Goal: Information Seeking & Learning: Learn about a topic

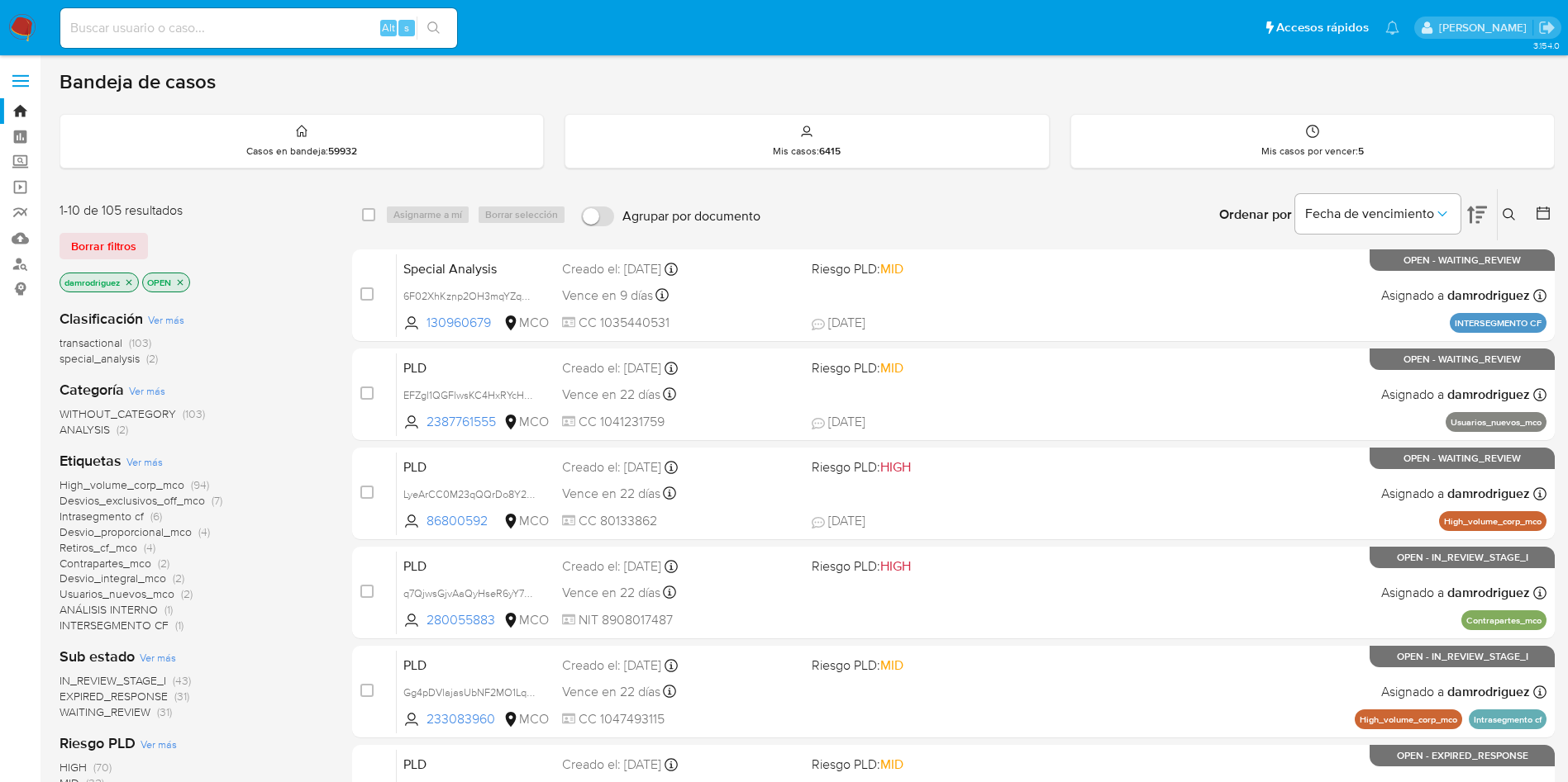
click at [570, 89] on div "Bandeja de casos" at bounding box center [807, 81] width 1495 height 25
click at [290, 343] on div "transactional (103) special_analysis (2)" at bounding box center [193, 352] width 266 height 32
click at [286, 290] on div "damrodriguez OPEN" at bounding box center [192, 284] width 264 height 23
click at [266, 228] on div "1-10 de 105 resultados Borrar filtros damrodriguez OPEN" at bounding box center [192, 248] width 264 height 94
click at [269, 71] on div "Bandeja de casos" at bounding box center [807, 81] width 1495 height 25
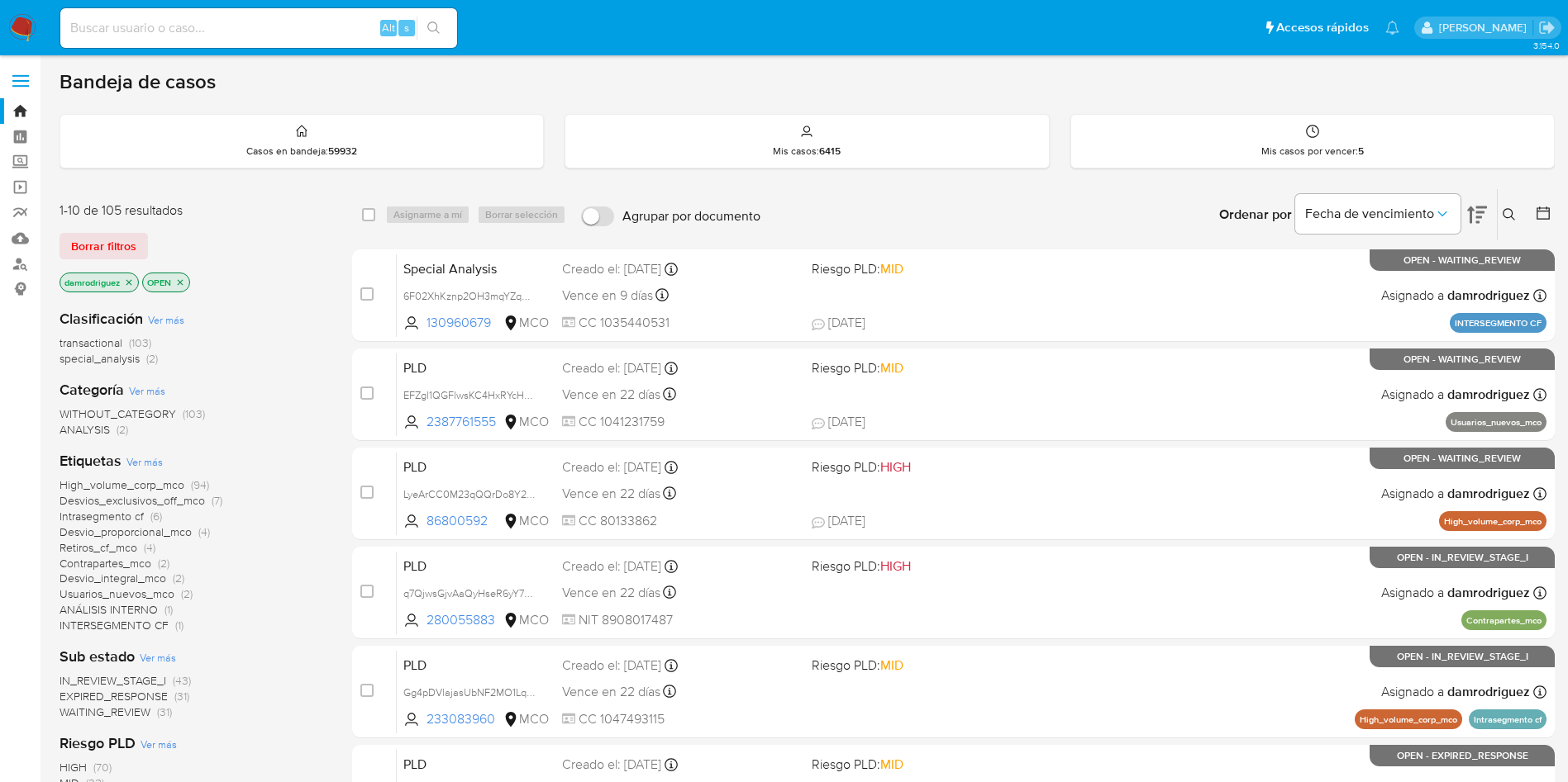
drag, startPoint x: 58, startPoint y: 71, endPoint x: 298, endPoint y: 455, distance: 452.8
click at [298, 454] on main "3.154.0" at bounding box center [784, 652] width 1568 height 1305
click at [286, 442] on div "Clasificación Ver más transactional (103) special_analysis (2) Categoría Ver má…" at bounding box center [193, 579] width 266 height 567
click at [286, 408] on div "WITHOUT_CATEGORY (103) ANALYSIS (2)" at bounding box center [193, 422] width 266 height 32
click at [254, 263] on div "1-10 de 105 resultados Borrar filtros damrodriguez OPEN" at bounding box center [192, 248] width 264 height 94
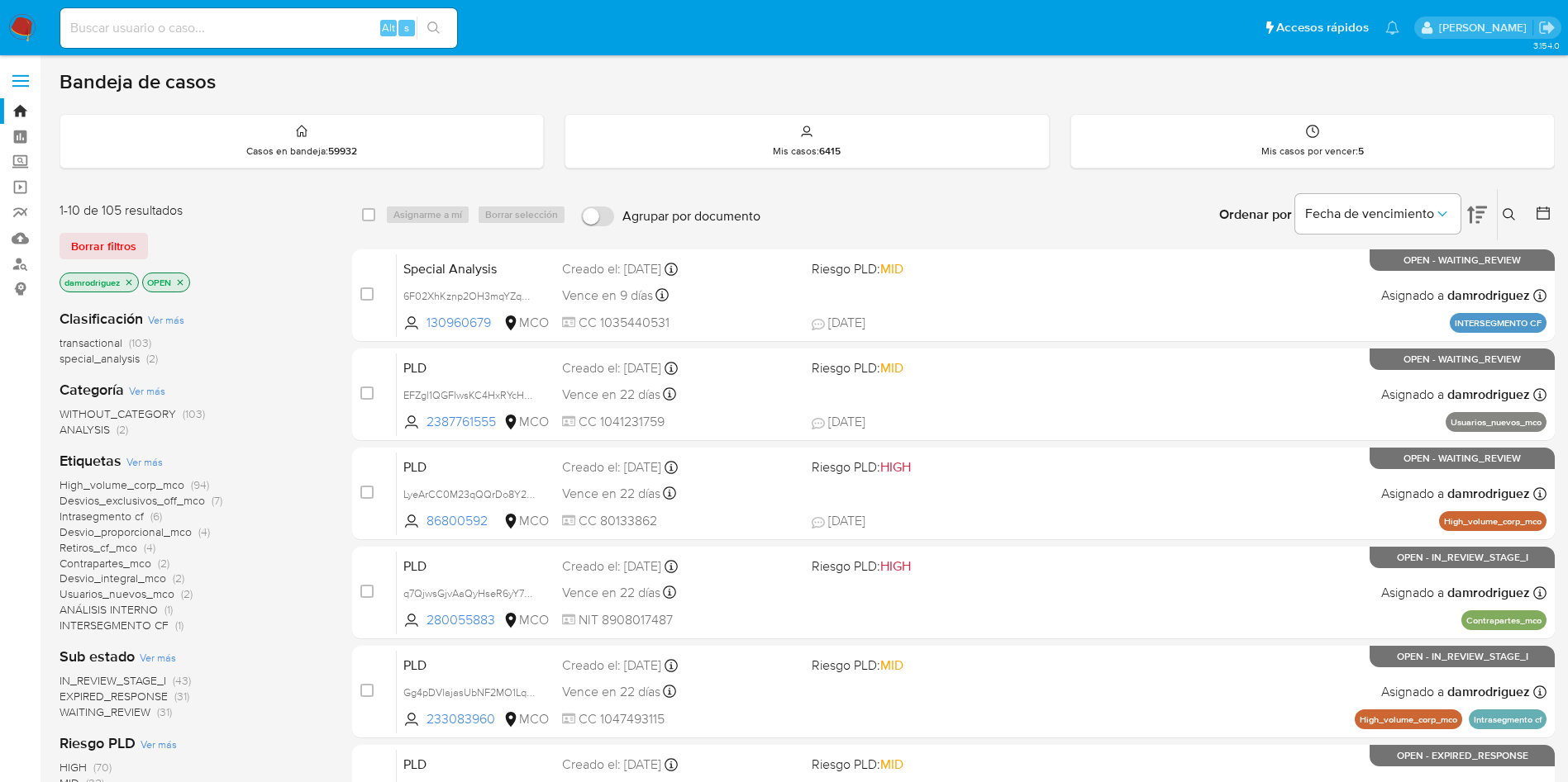
drag, startPoint x: 259, startPoint y: 228, endPoint x: 372, endPoint y: 722, distance: 506.8
click at [443, 781] on html "Pausado Ver notificaciones Alt s Accesos rápidos Presiona las siguientes teclas…" at bounding box center [784, 652] width 1568 height 1305
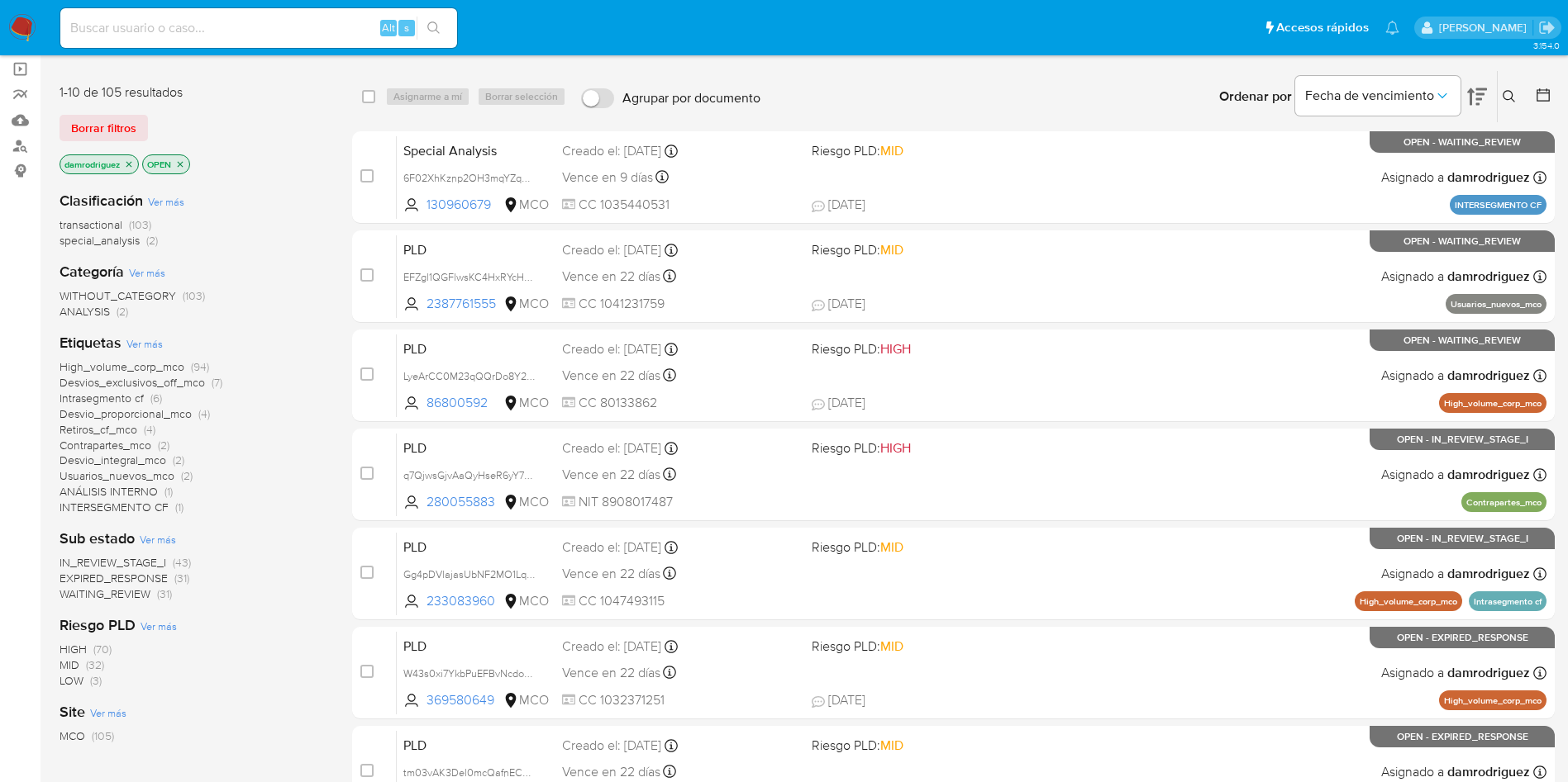
click at [287, 476] on div "High_volume_corp_mco (94) Desvios_exclusivos_off_mco (7) Intrasegmento cf (6) D…" at bounding box center [193, 437] width 266 height 156
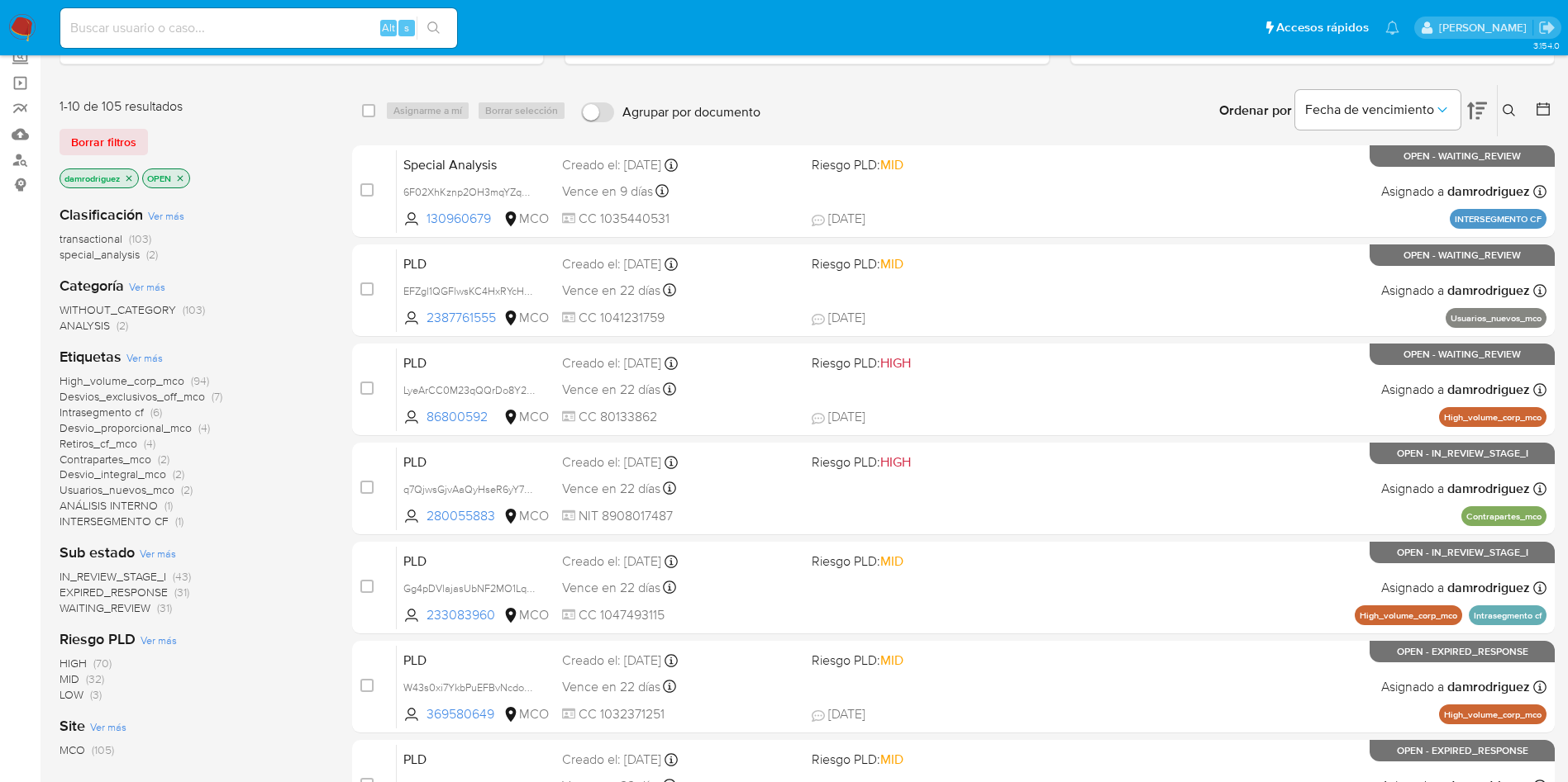
scroll to position [0, 0]
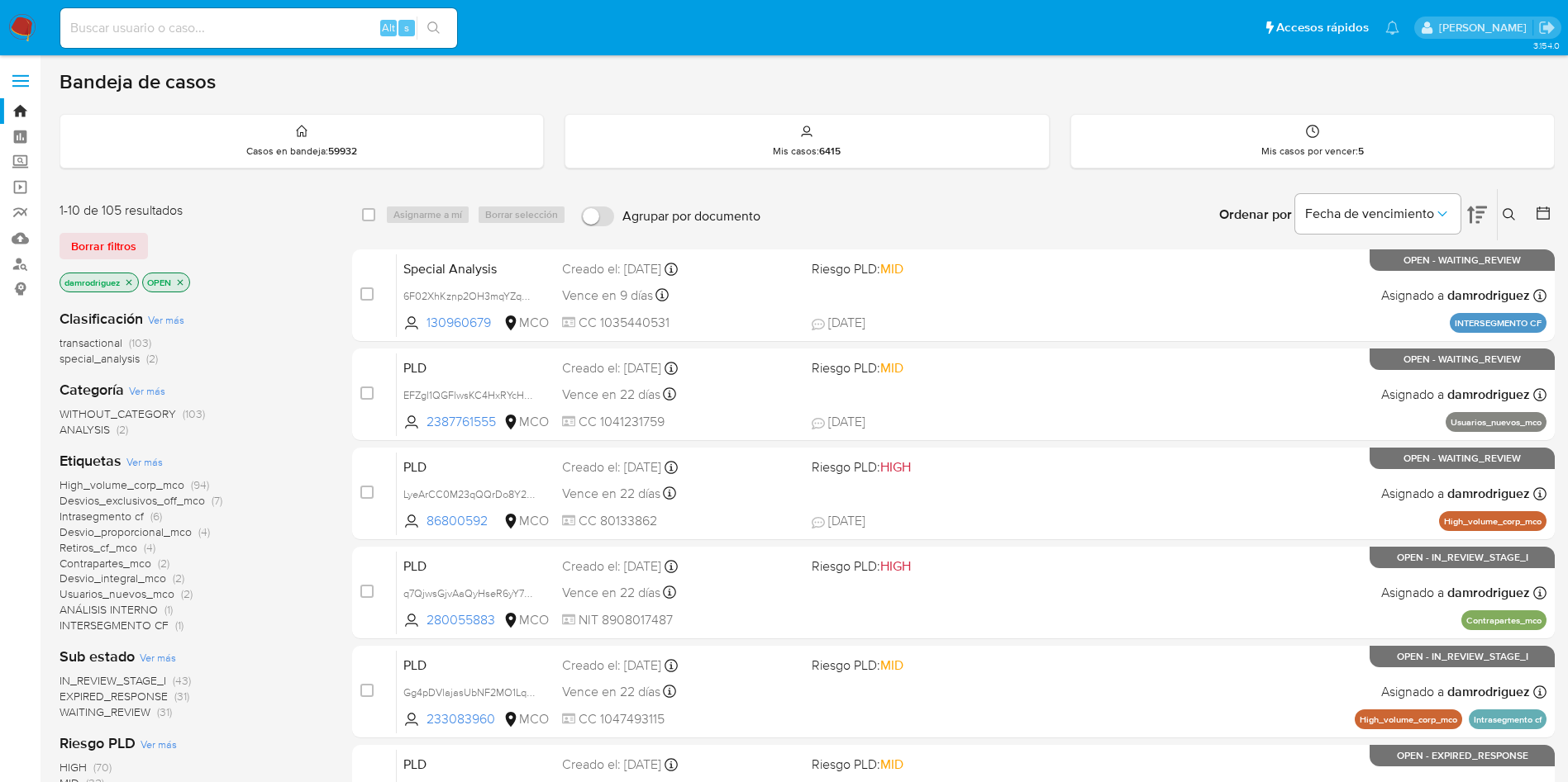
drag, startPoint x: 48, startPoint y: 721, endPoint x: 684, endPoint y: -76, distance: 1019.7
click at [684, 0] on html "Pausado Ver notificaciones Alt s Accesos rápidos Presiona las siguientes teclas…" at bounding box center [784, 652] width 1568 height 1305
click at [277, 239] on div "Borrar filtros" at bounding box center [192, 246] width 264 height 27
click at [267, 225] on div "1-10 de 105 resultados Borrar filtros damrodriguez OPEN" at bounding box center [192, 248] width 264 height 94
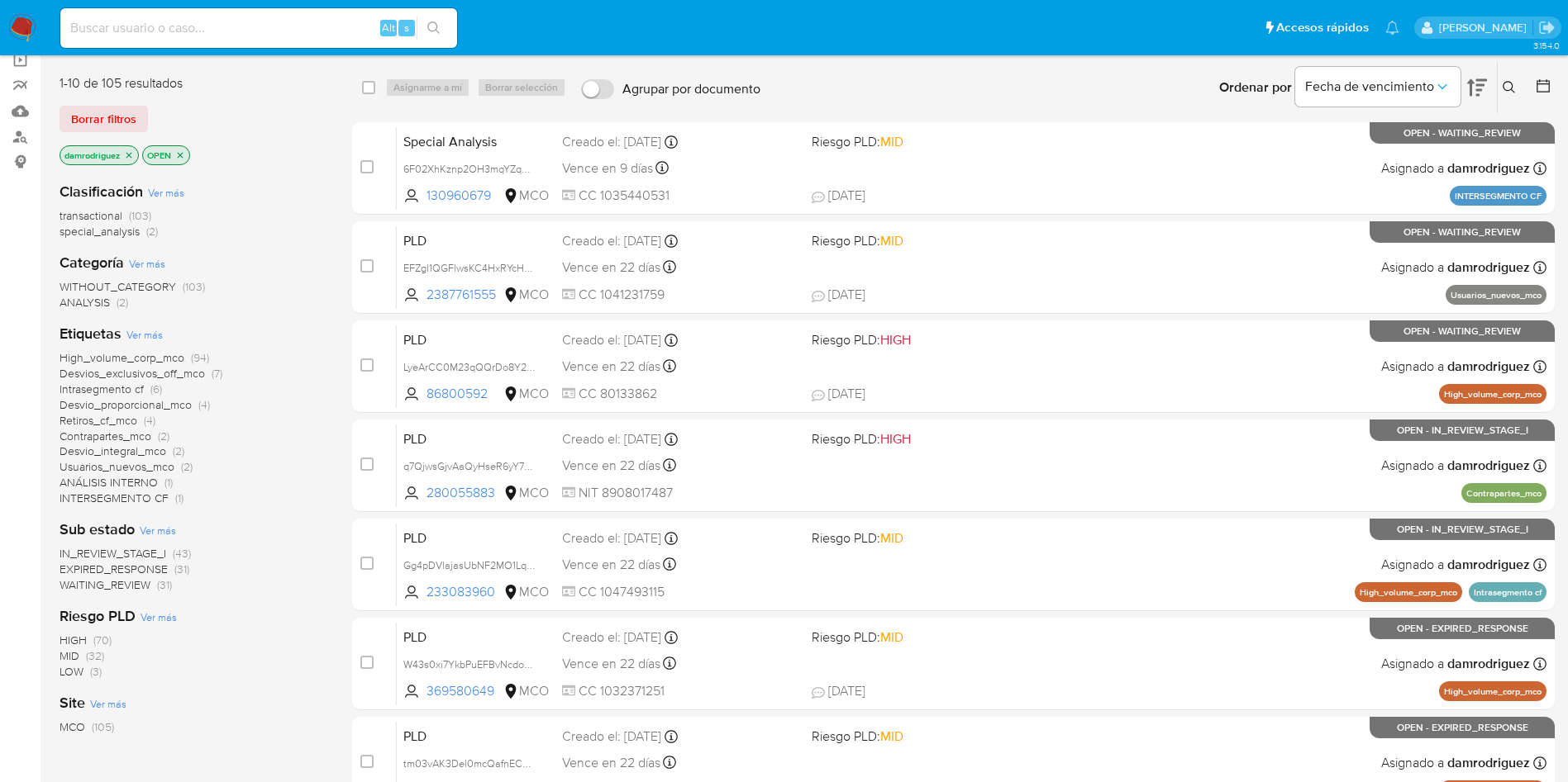
scroll to position [345, 0]
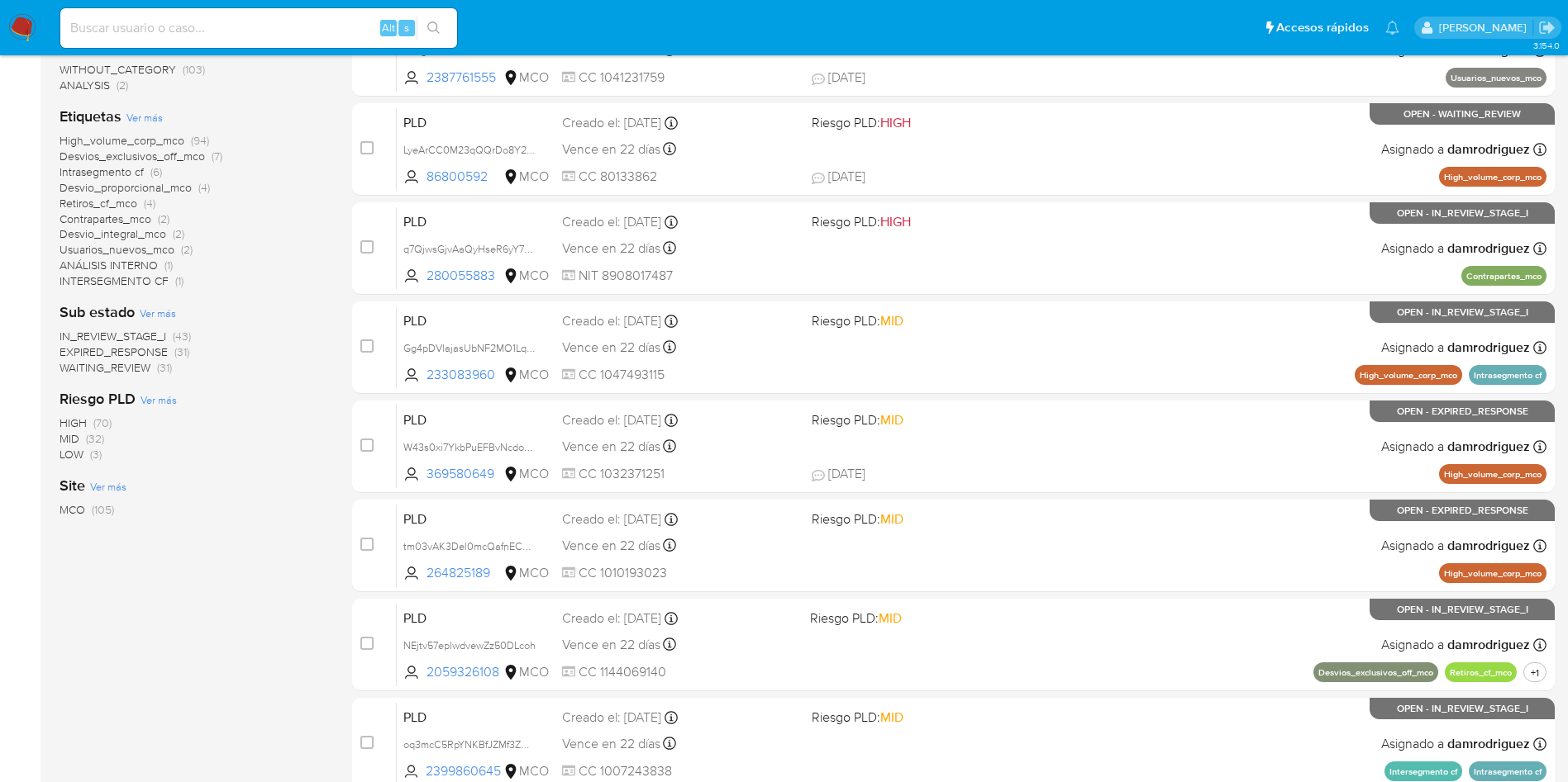
drag, startPoint x: 53, startPoint y: 204, endPoint x: 224, endPoint y: 532, distance: 369.9
click at [224, 532] on main "3.154.0" at bounding box center [784, 307] width 1568 height 1305
click at [229, 549] on div "1-10 de 105 resultados Borrar filtros damrodriguez OPEN Clasificación Ver más t…" at bounding box center [193, 396] width 266 height 1105
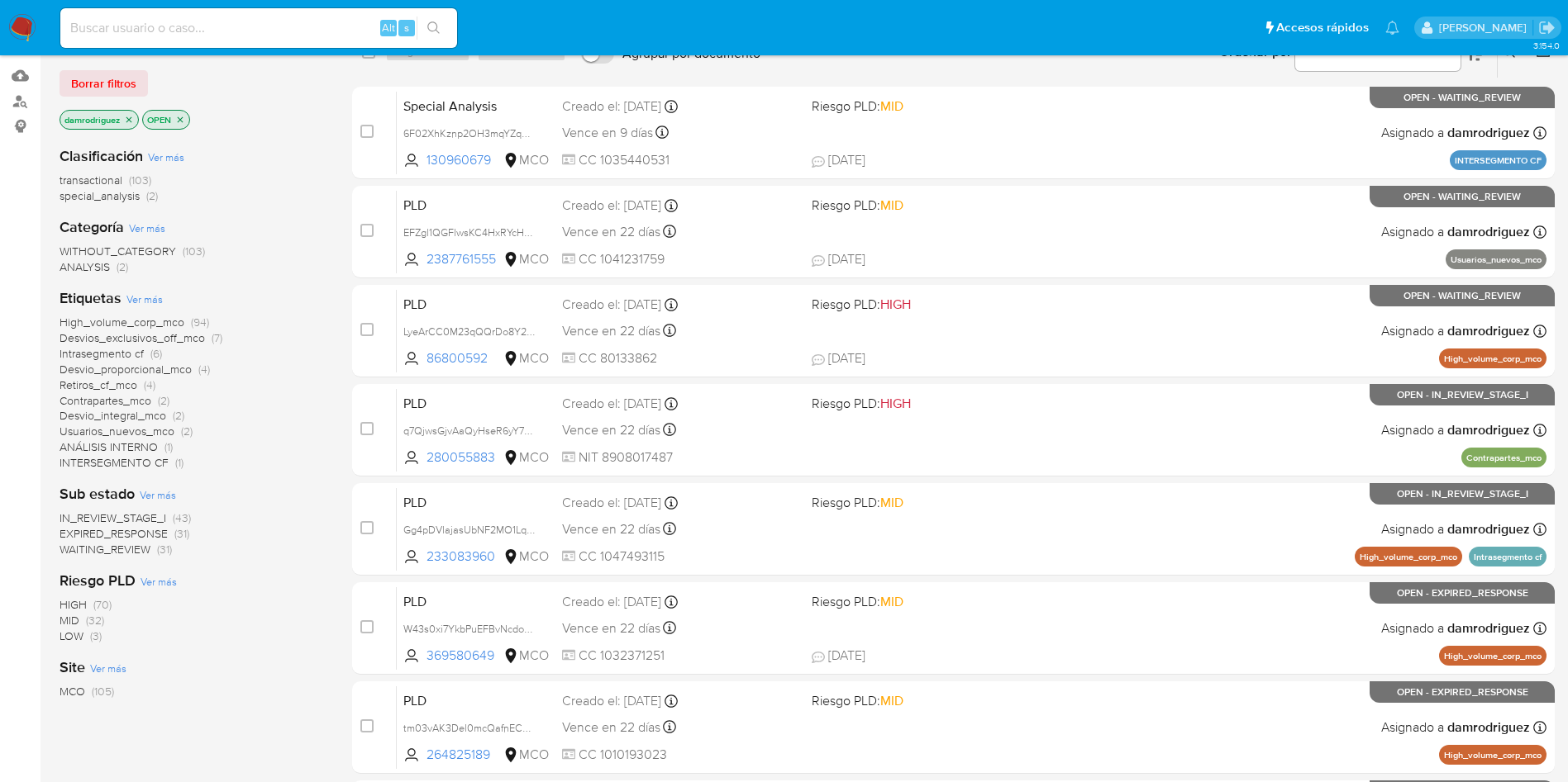
scroll to position [0, 0]
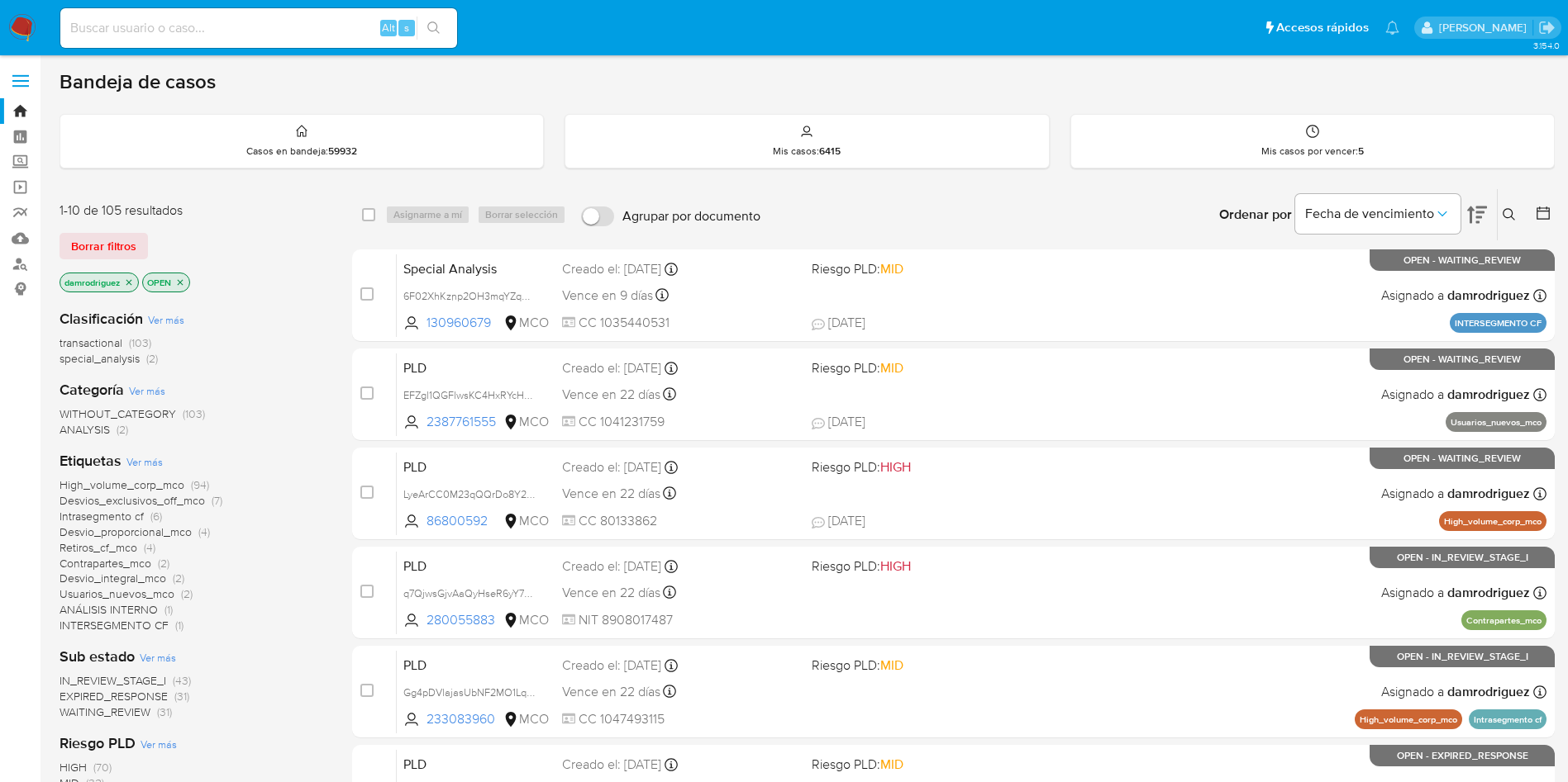
click at [209, 209] on div "1-10 de 105 resultados" at bounding box center [192, 211] width 264 height 18
click at [298, 319] on div "Clasificación Ver más transactional (103) special_analysis (2)" at bounding box center [193, 338] width 266 height 58
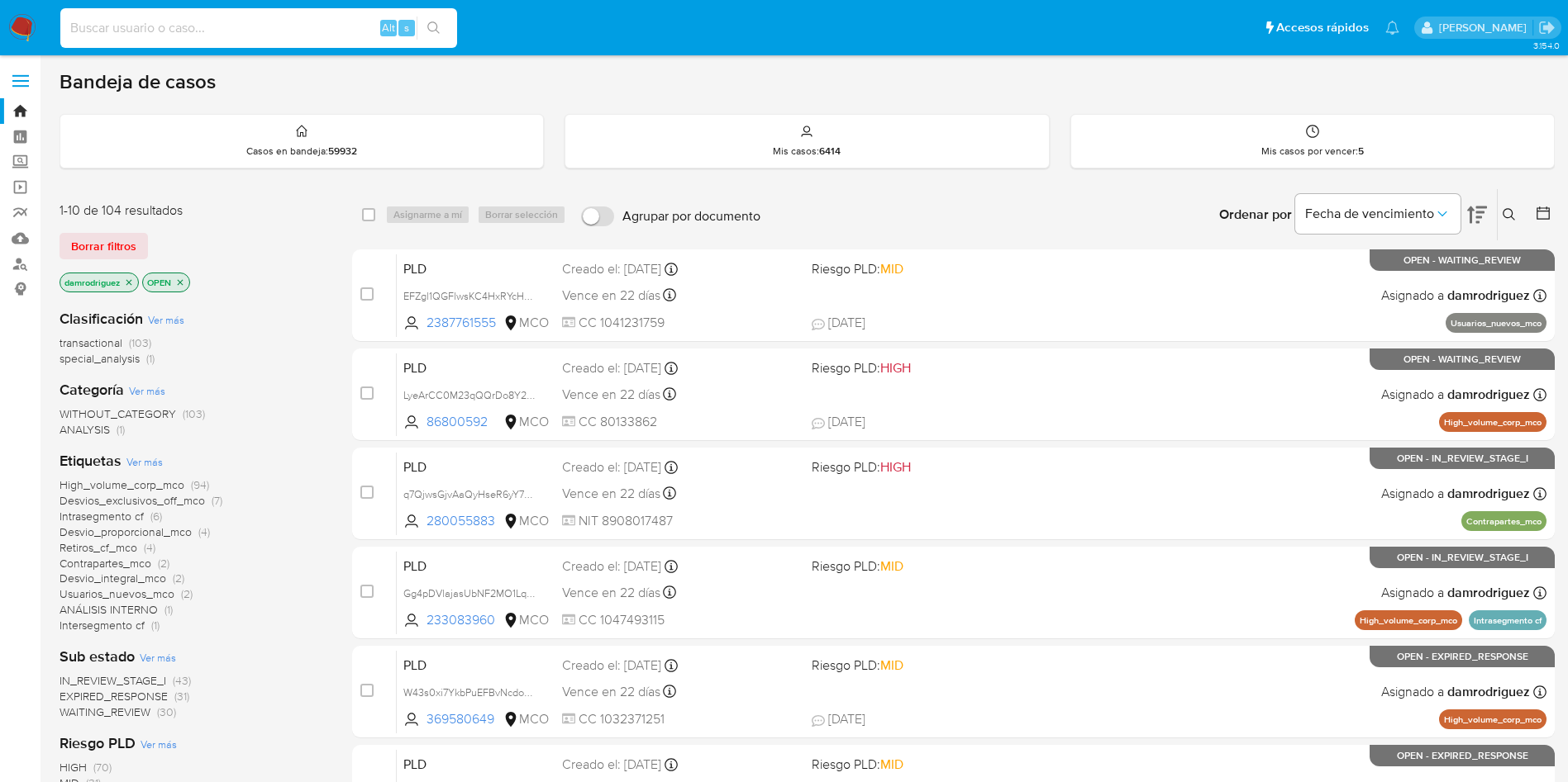
click at [270, 24] on input at bounding box center [259, 28] width 397 height 22
paste input "783790319"
type input "783790319"
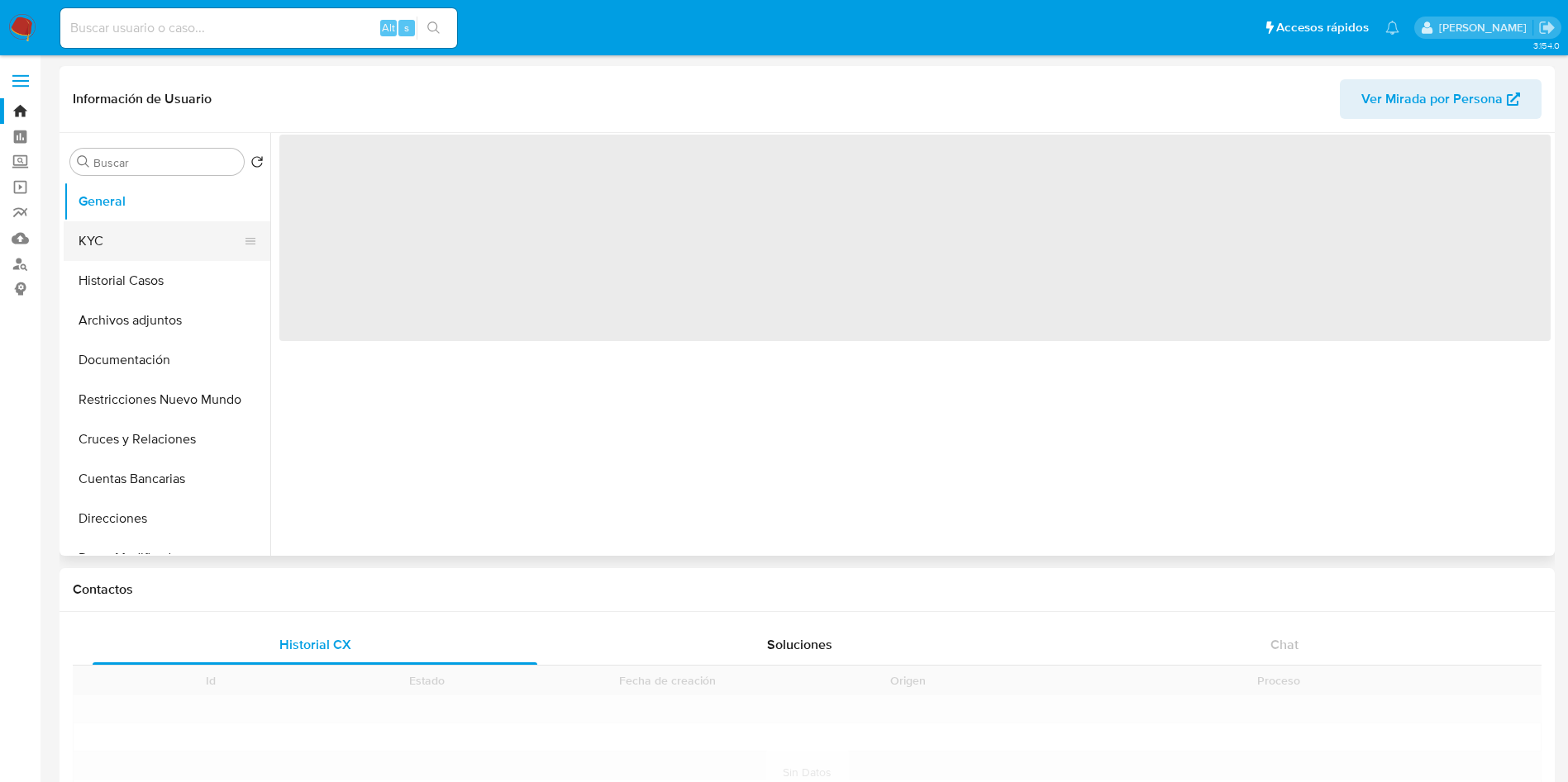
click at [103, 238] on button "KYC" at bounding box center [160, 241] width 194 height 40
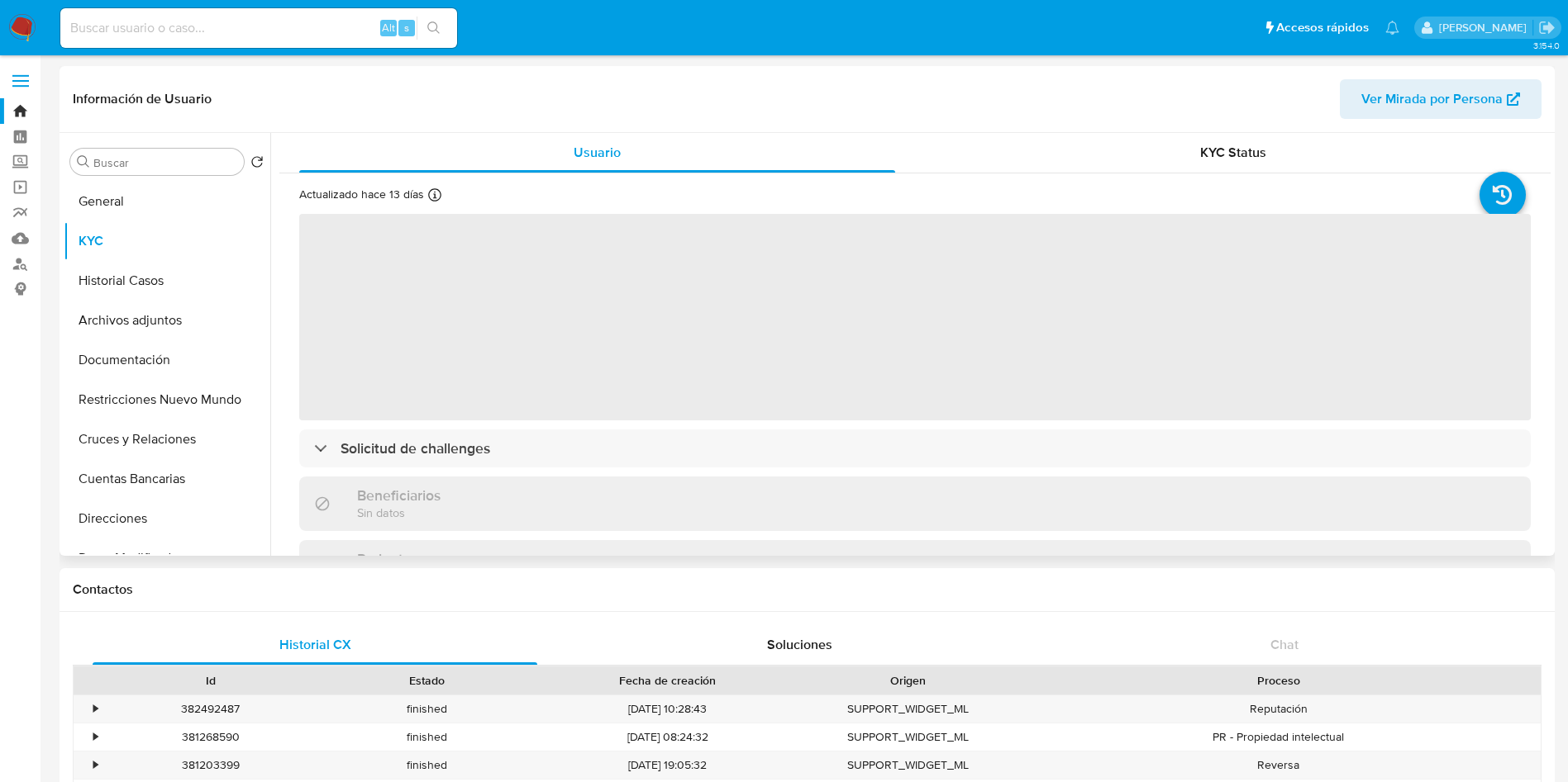
select select "10"
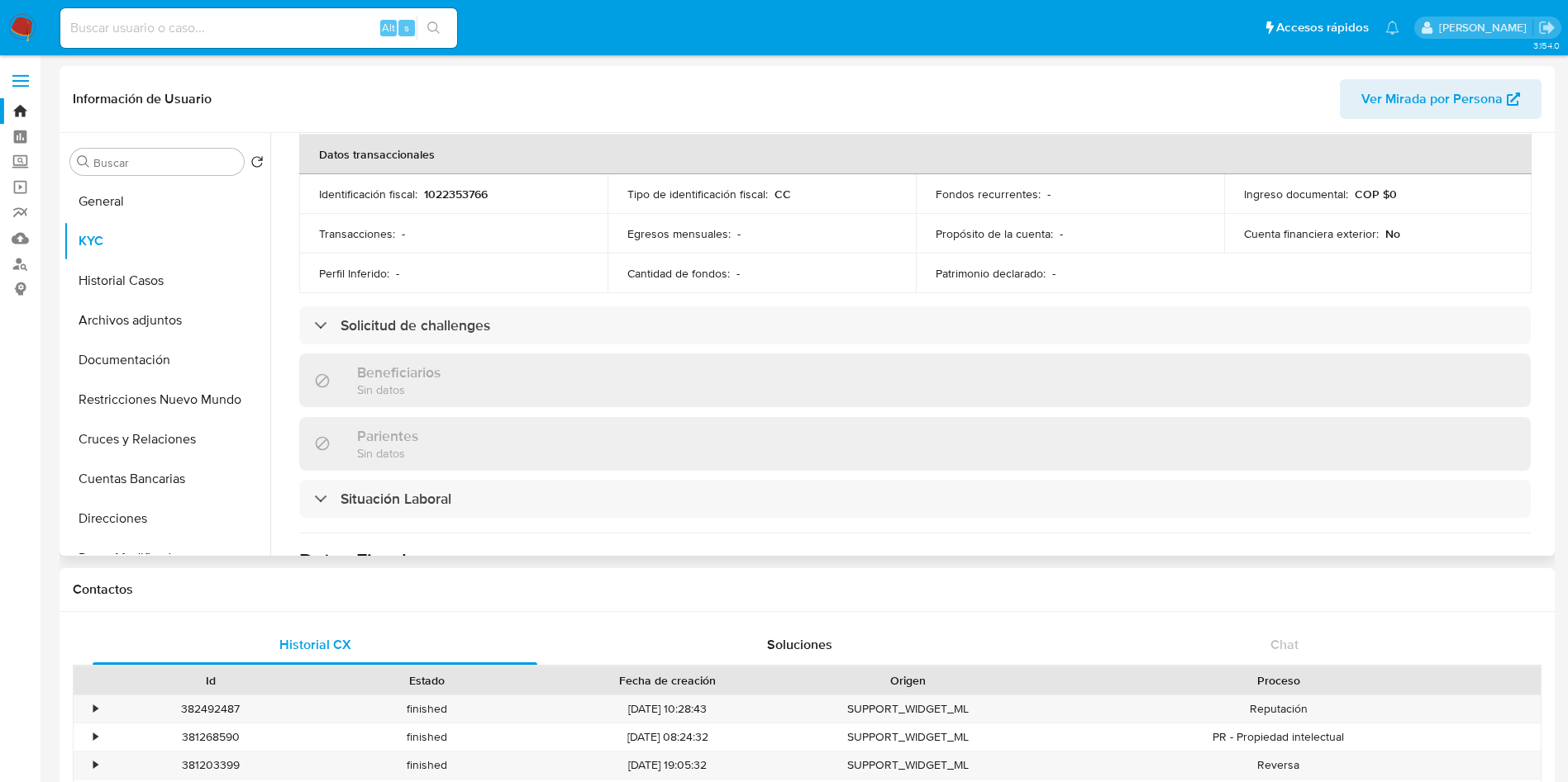
scroll to position [869, 0]
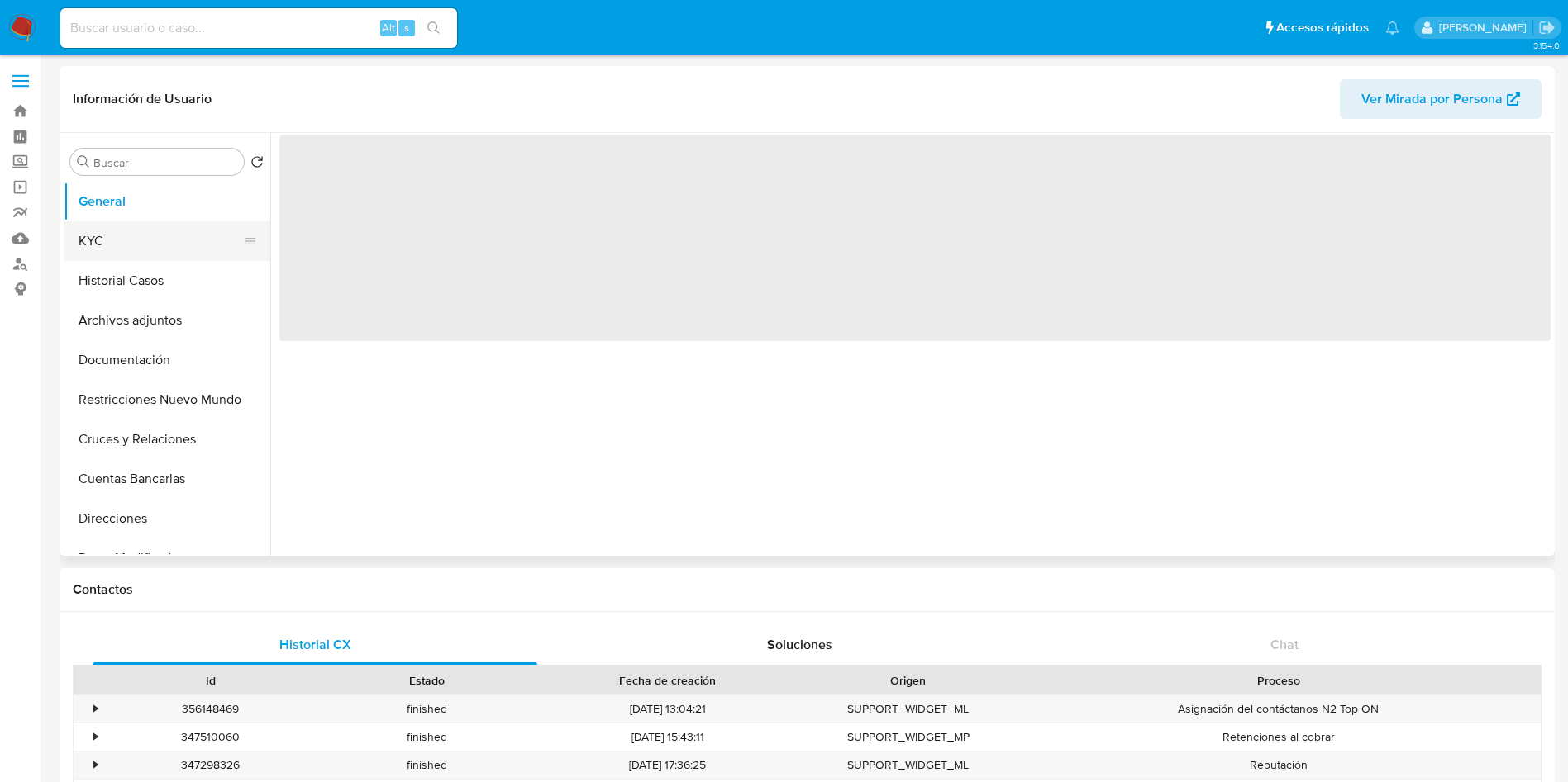
click at [153, 246] on button "KYC" at bounding box center [160, 241] width 194 height 40
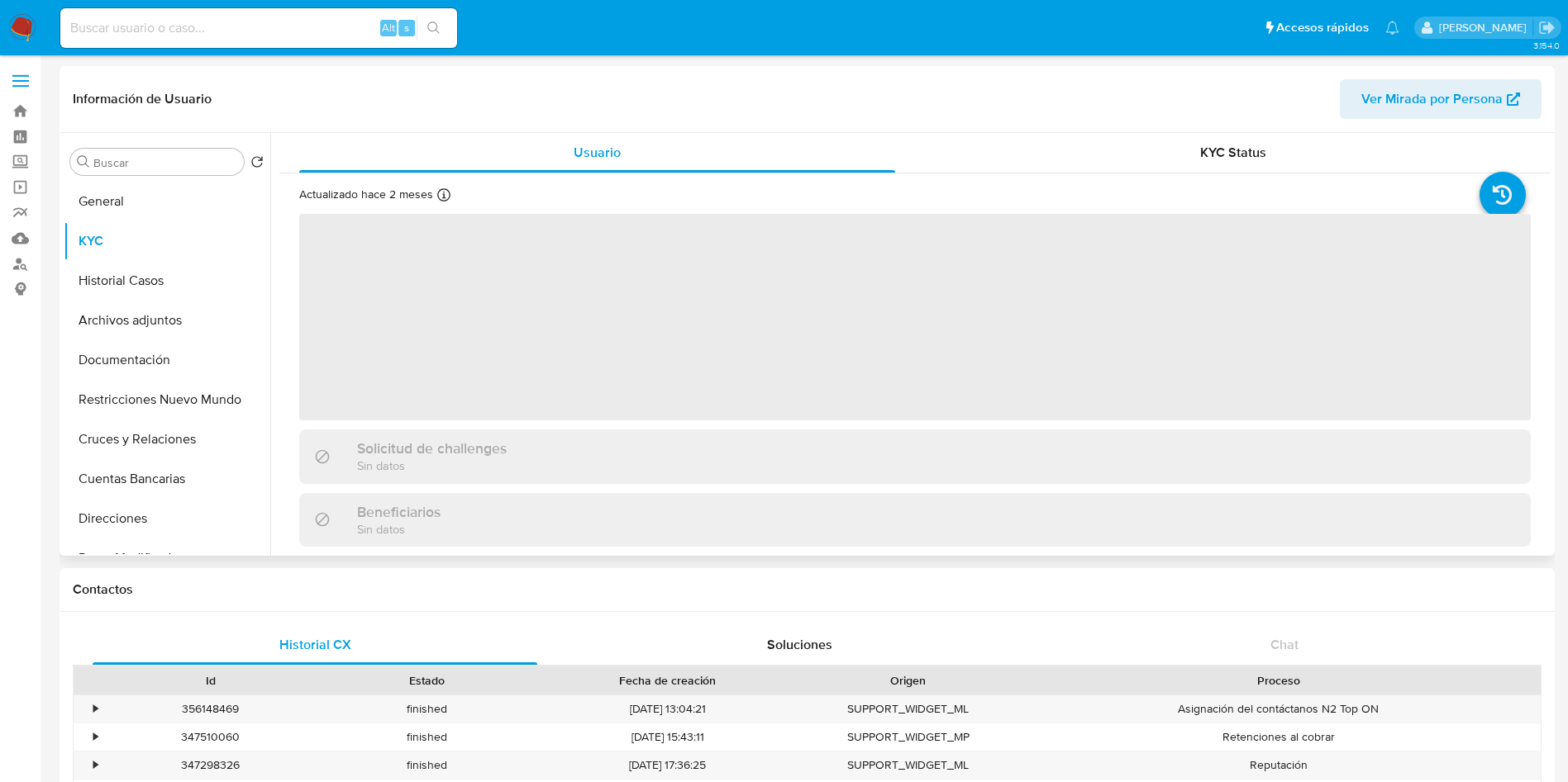
select select "10"
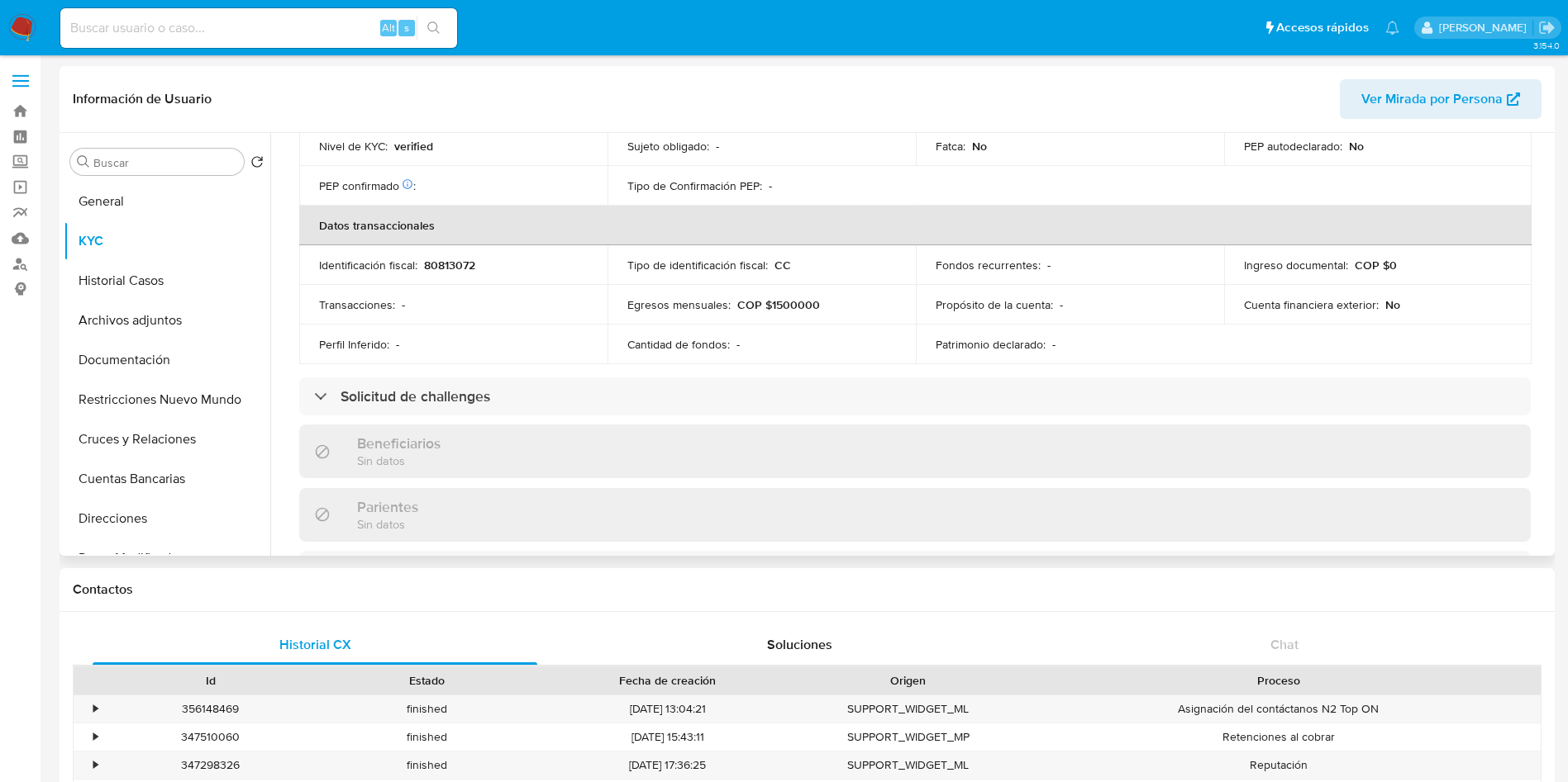
scroll to position [823, 0]
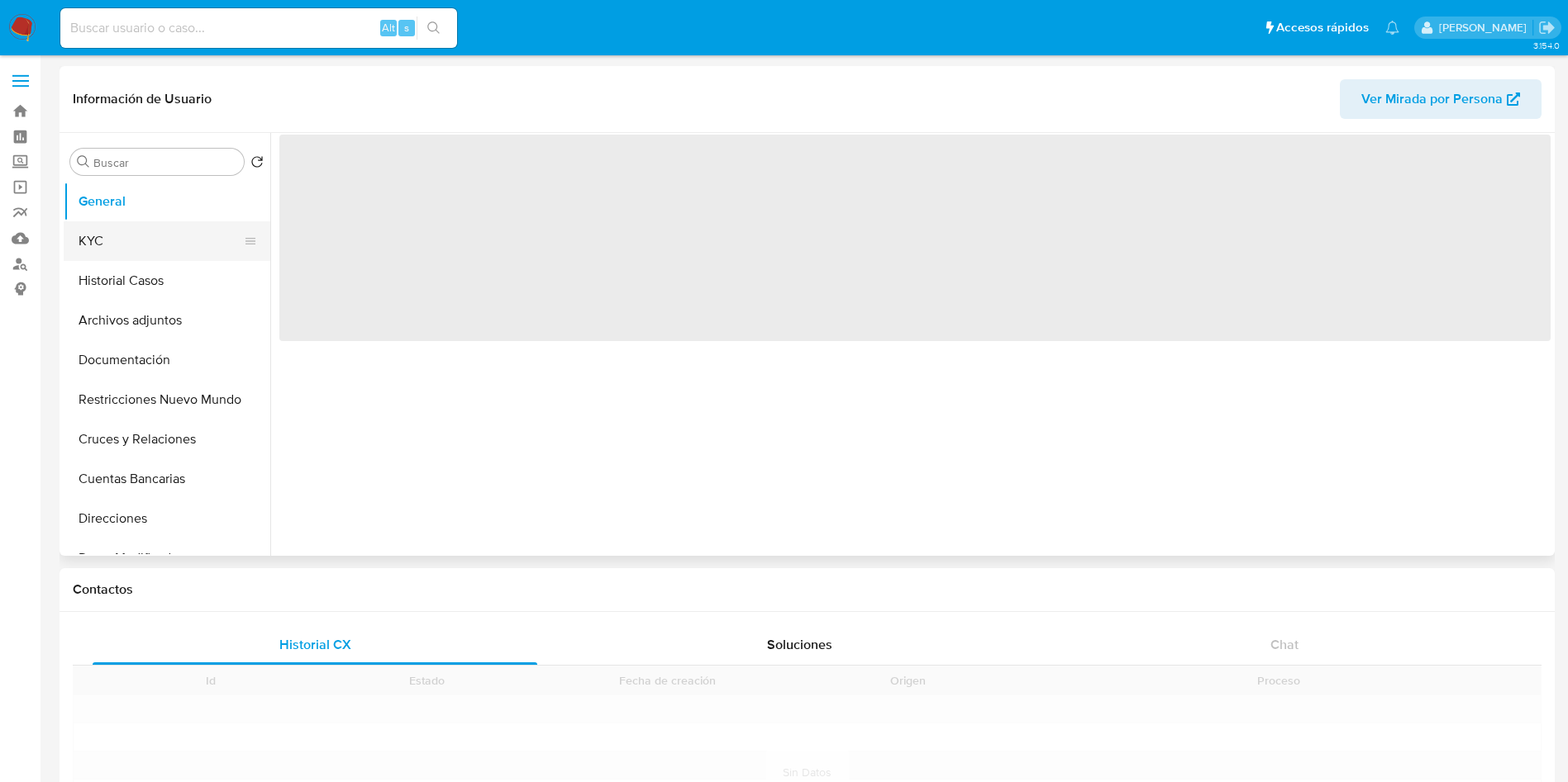
click at [107, 236] on button "KYC" at bounding box center [160, 241] width 194 height 40
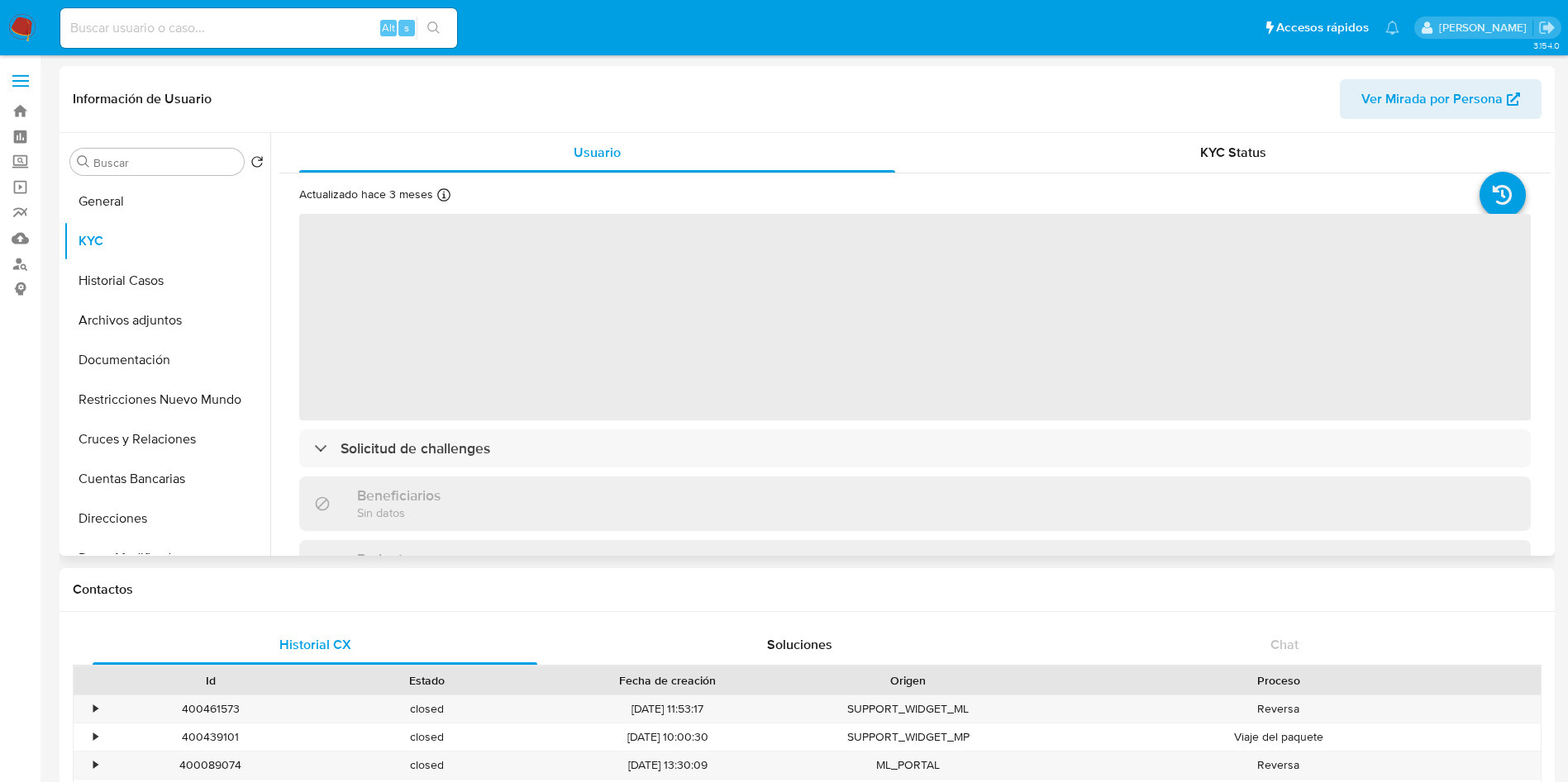
scroll to position [448, 0]
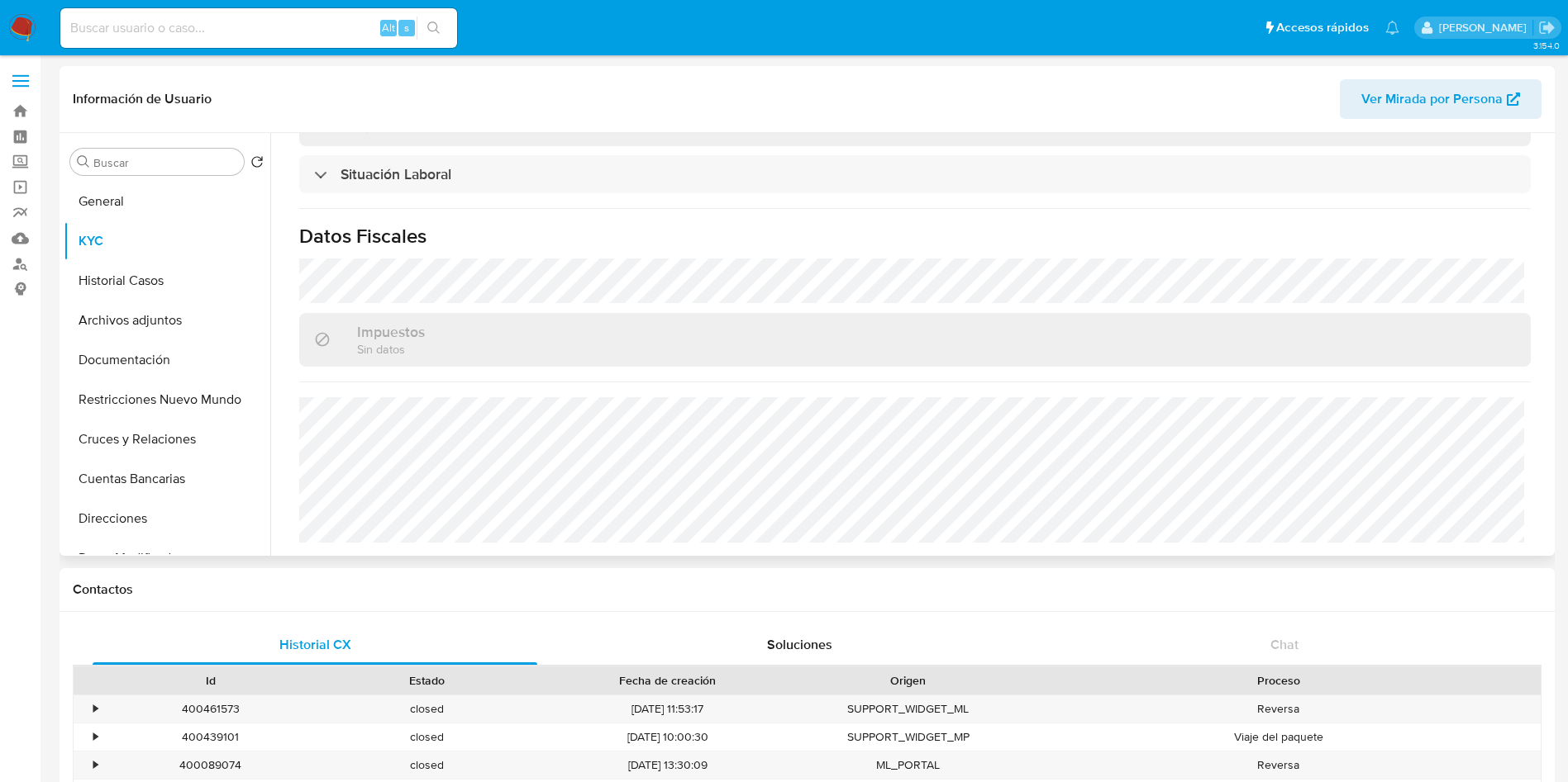
select select "10"
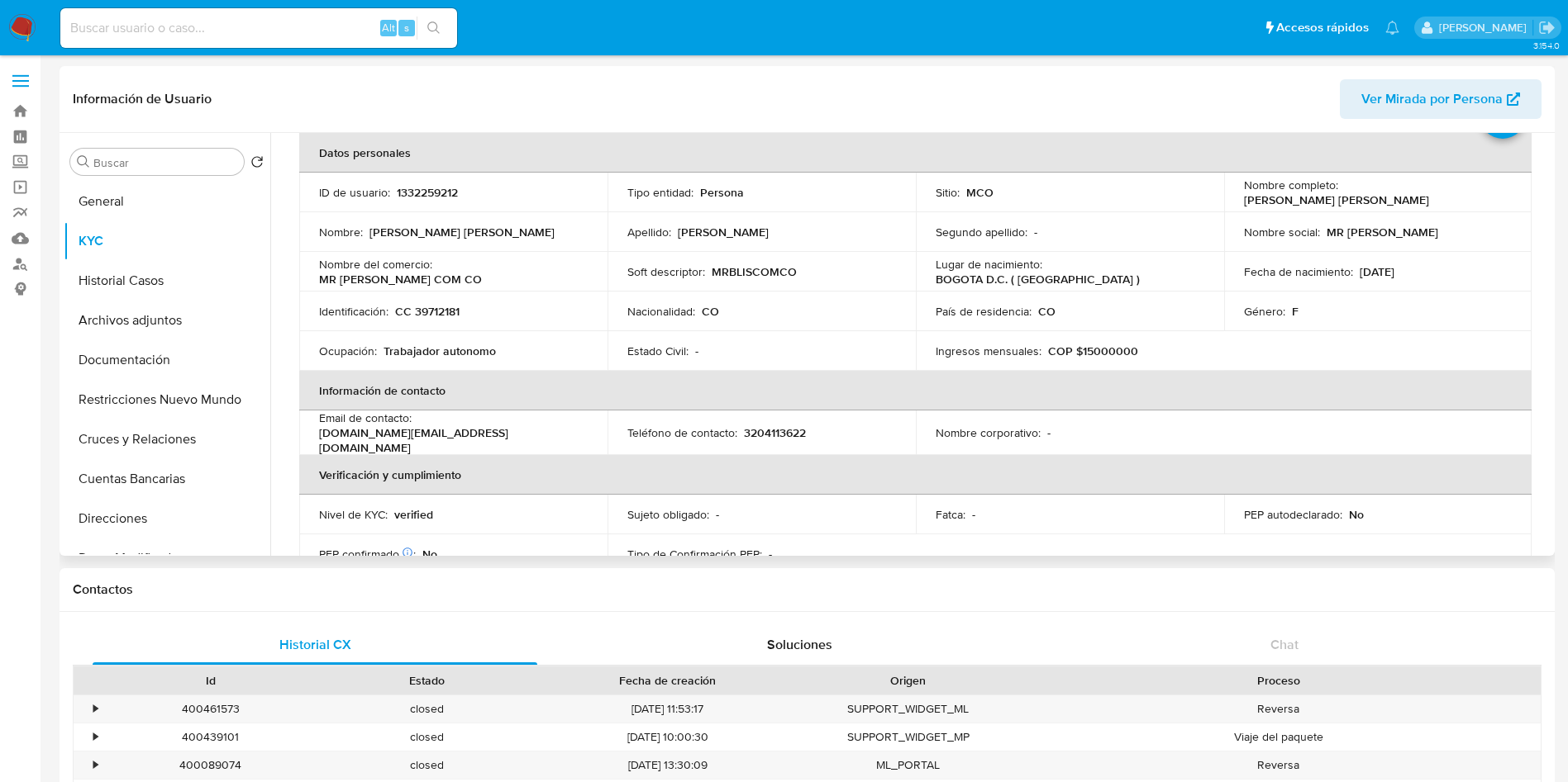
scroll to position [0, 0]
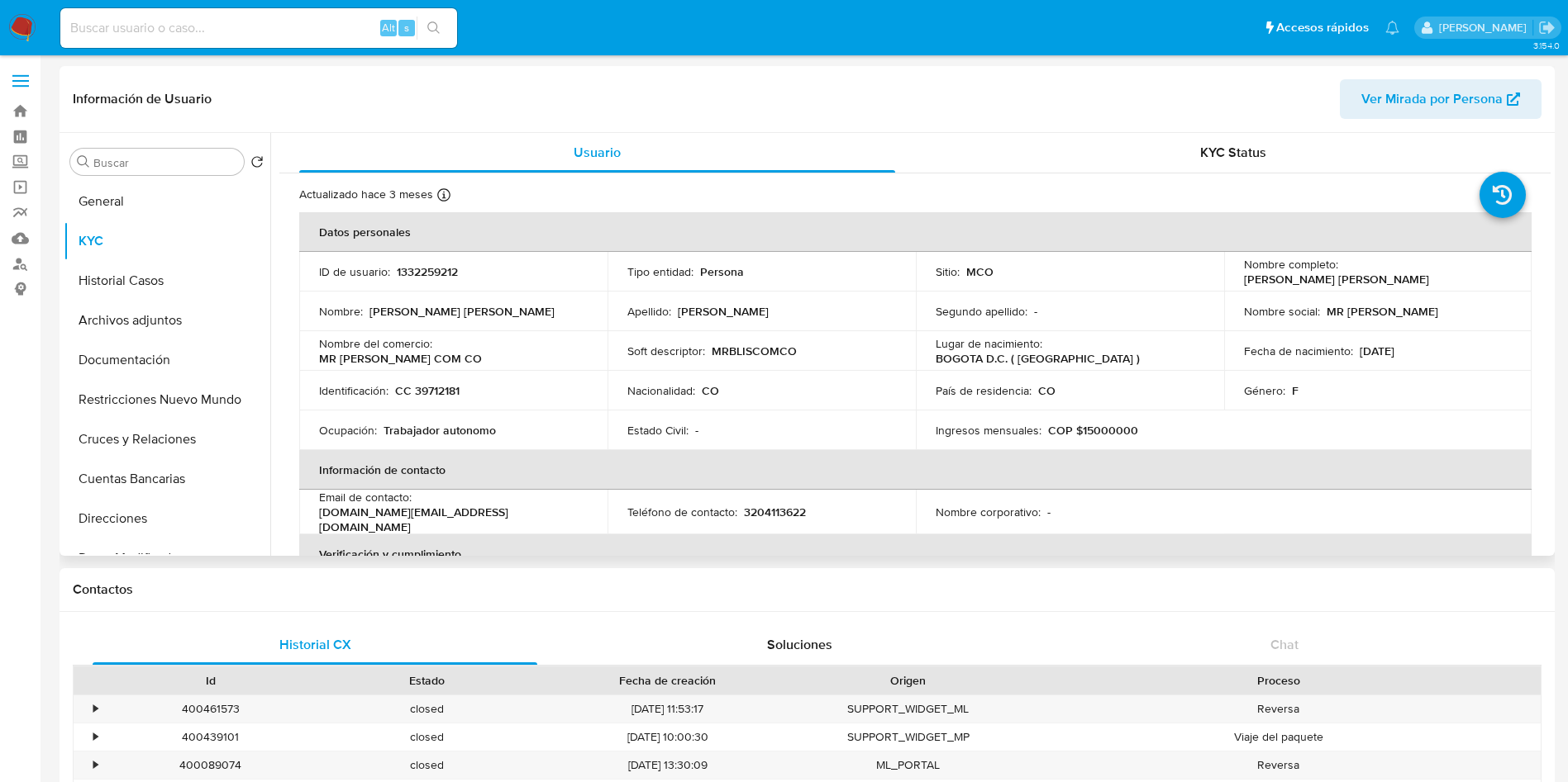
click at [501, 89] on header "Información de Usuario Ver Mirada por Persona" at bounding box center [806, 99] width 1468 height 40
click at [166, 197] on button "General" at bounding box center [160, 202] width 194 height 40
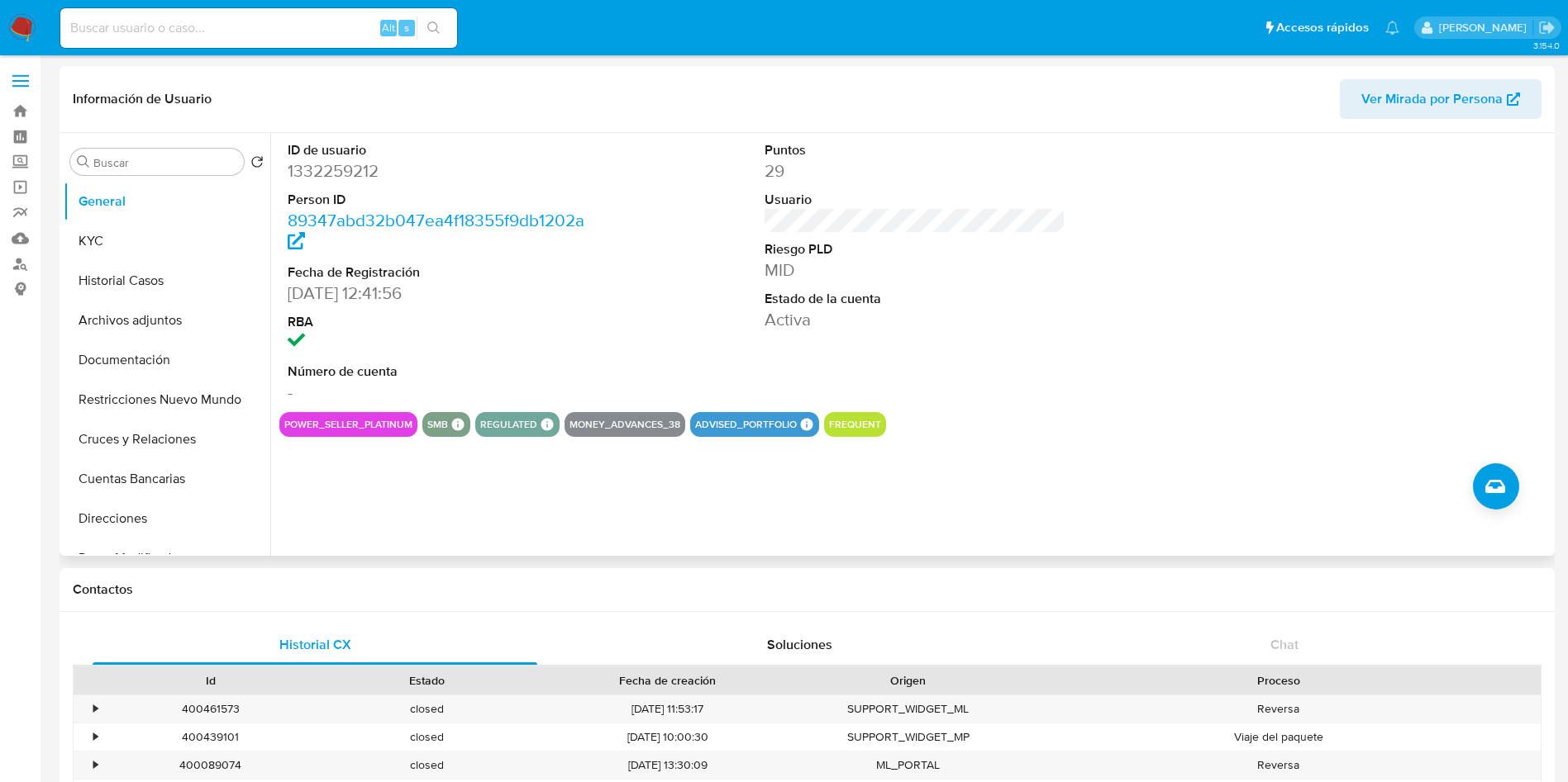
click at [633, 334] on div "ID de usuario 1332259212 Person ID 89347abd32b047ea4f18355f9db1202a Fecha de Re…" at bounding box center [915, 273] width 1271 height 279
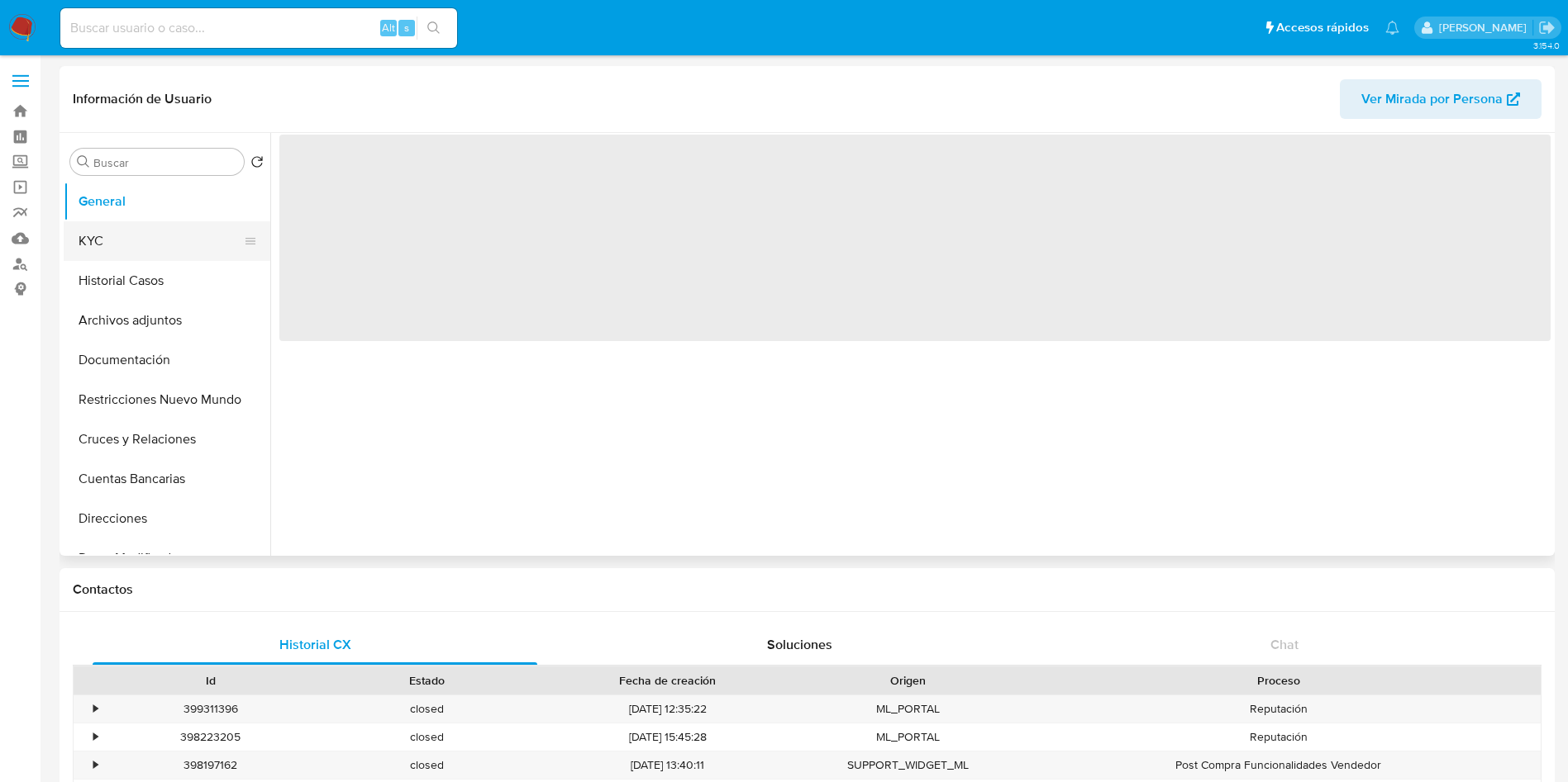
click at [145, 247] on button "KYC" at bounding box center [160, 241] width 194 height 40
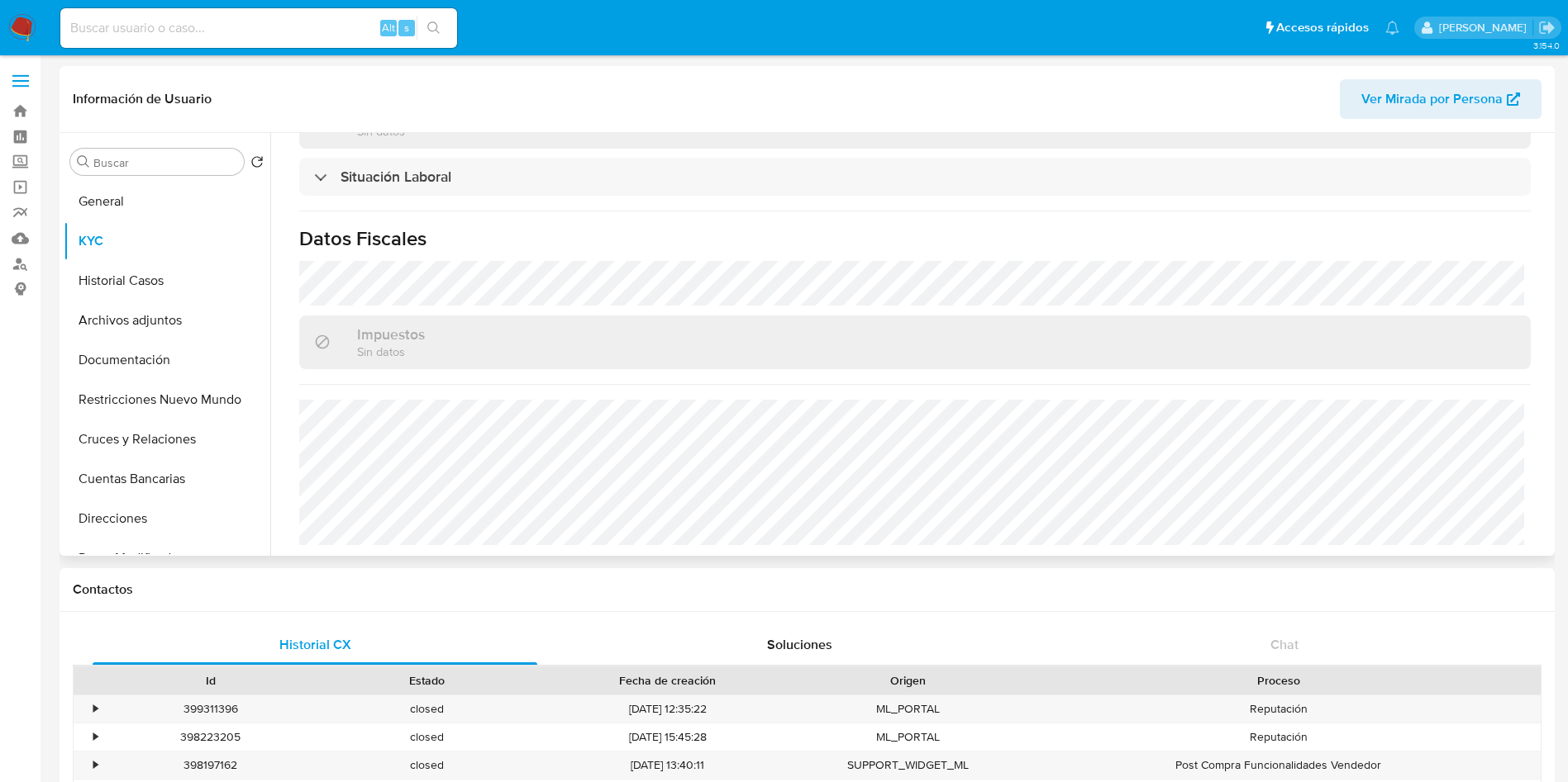
scroll to position [448, 0]
select select "10"
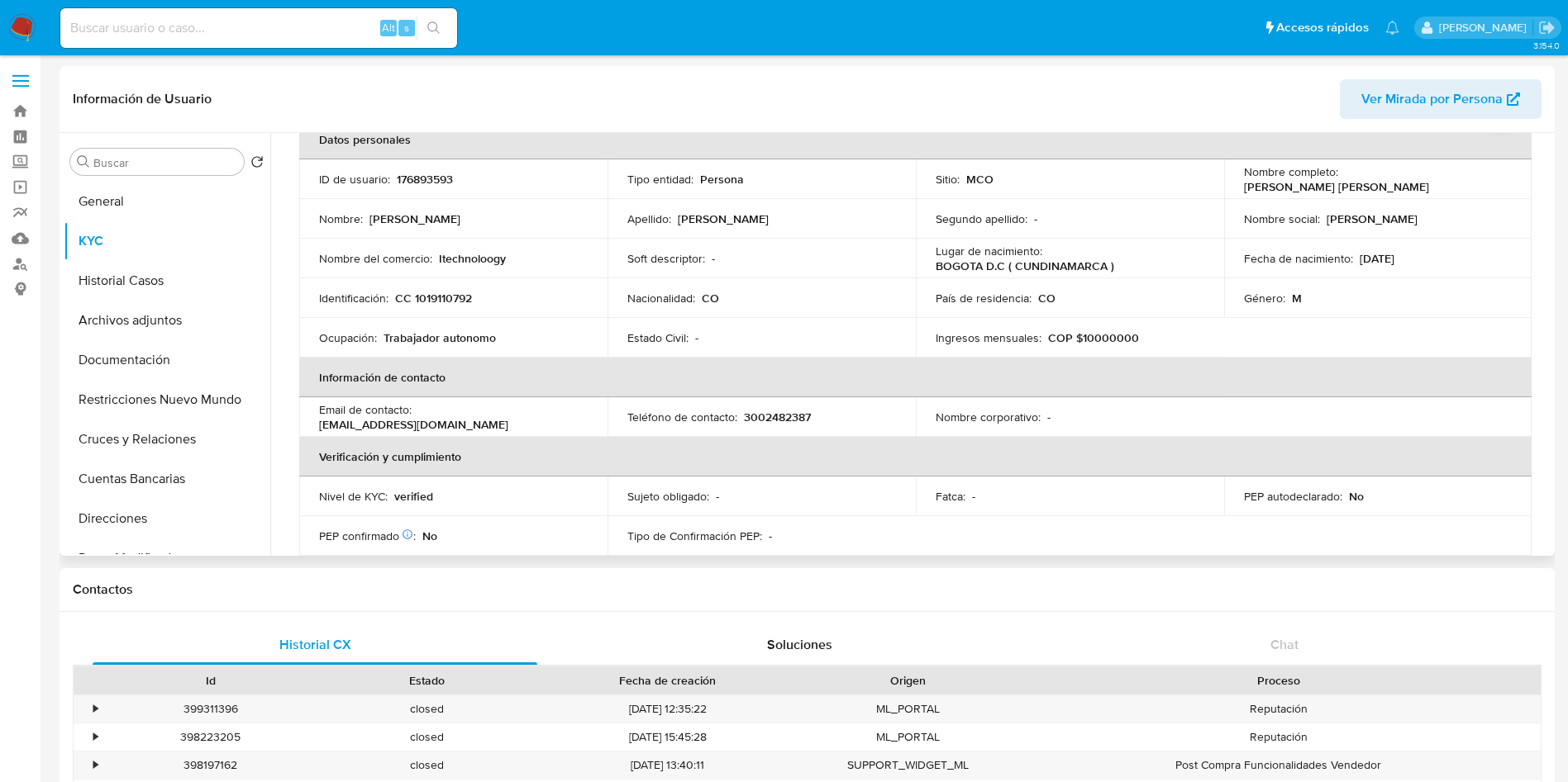
scroll to position [0, 0]
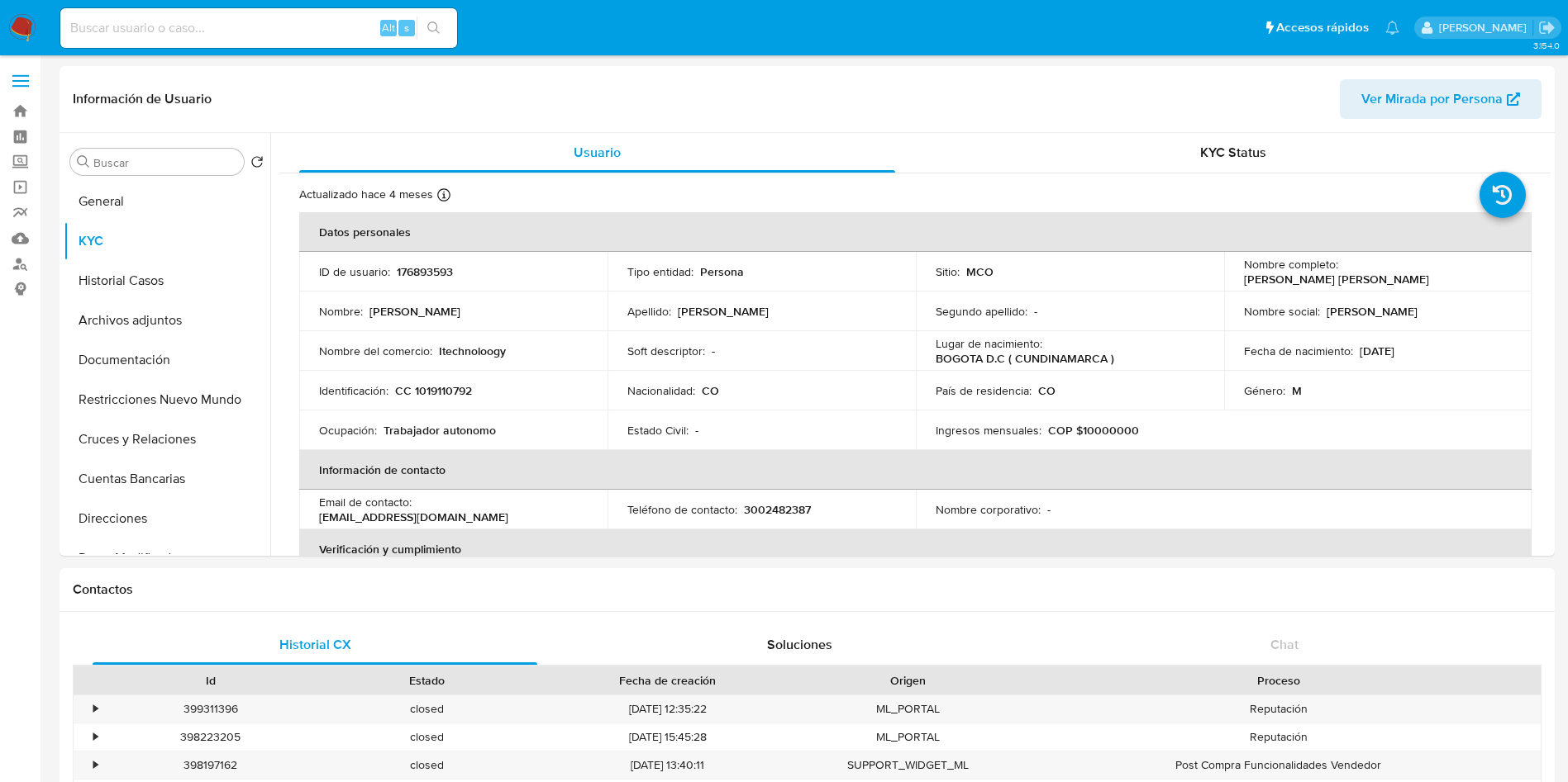
click at [19, 17] on img at bounding box center [22, 28] width 28 height 28
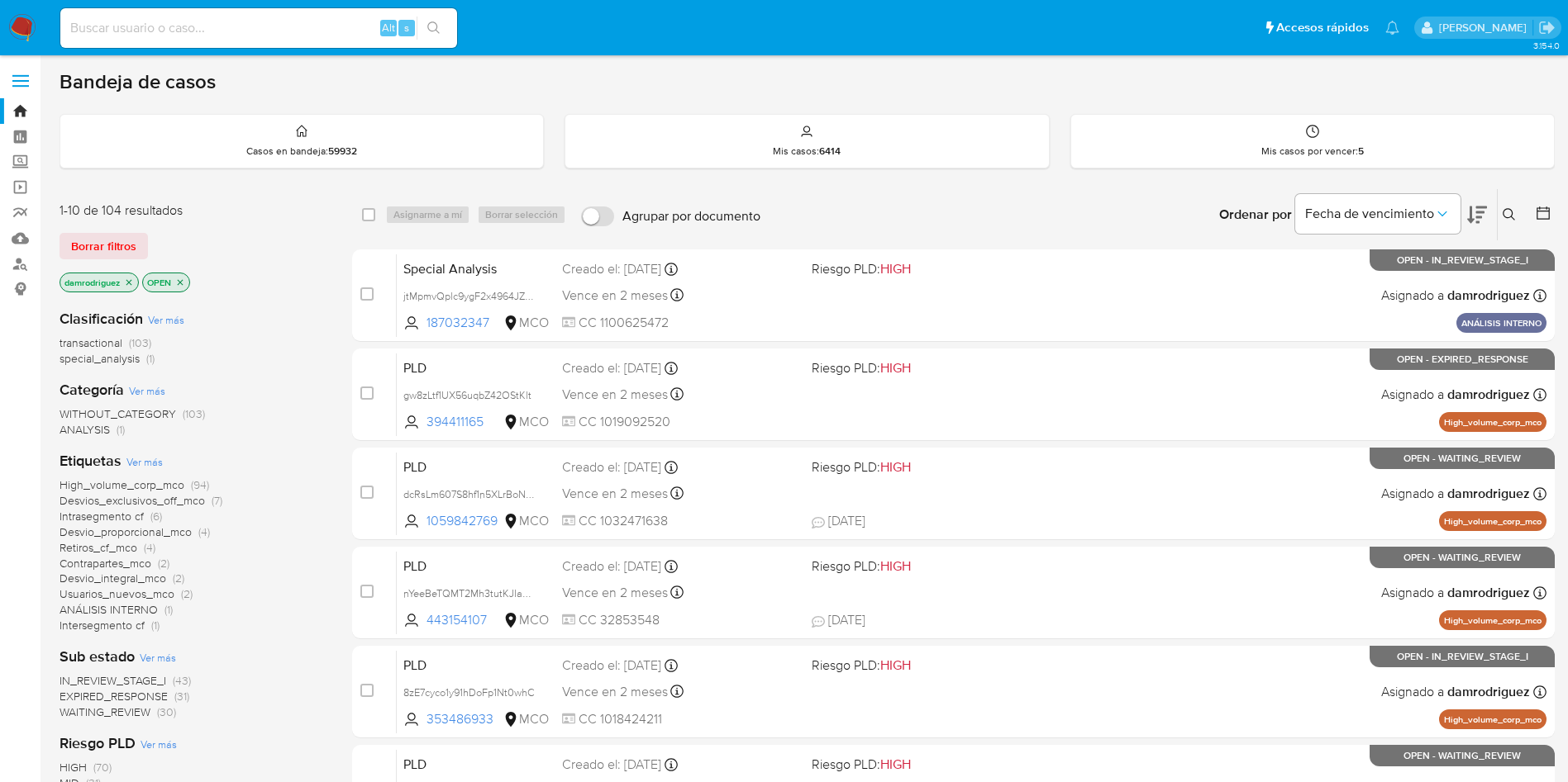
click at [270, 27] on input at bounding box center [259, 28] width 397 height 22
paste input "q7QjwsGjvAaQyHseR6yY7QE7"
type input "q7QjwsGjvAaQyHseR6yY7QE7"
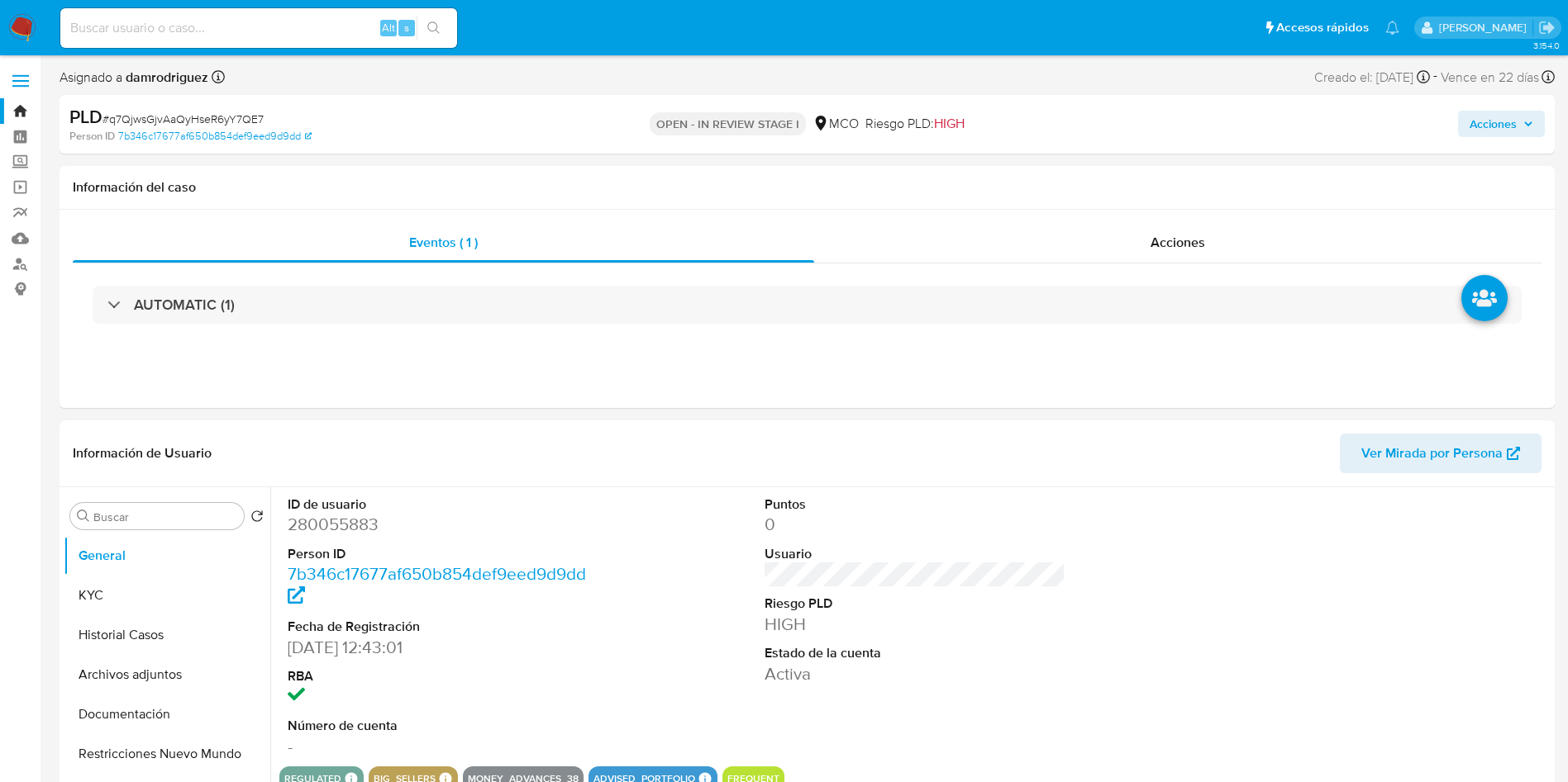
select select "10"
click at [321, 539] on dl "ID de usuario 280055883 Person ID 7b346c17677af650b854def9eed9d9dd Fecha de Reg…" at bounding box center [438, 627] width 302 height 263
click at [334, 519] on dd "280055883" at bounding box center [438, 524] width 302 height 23
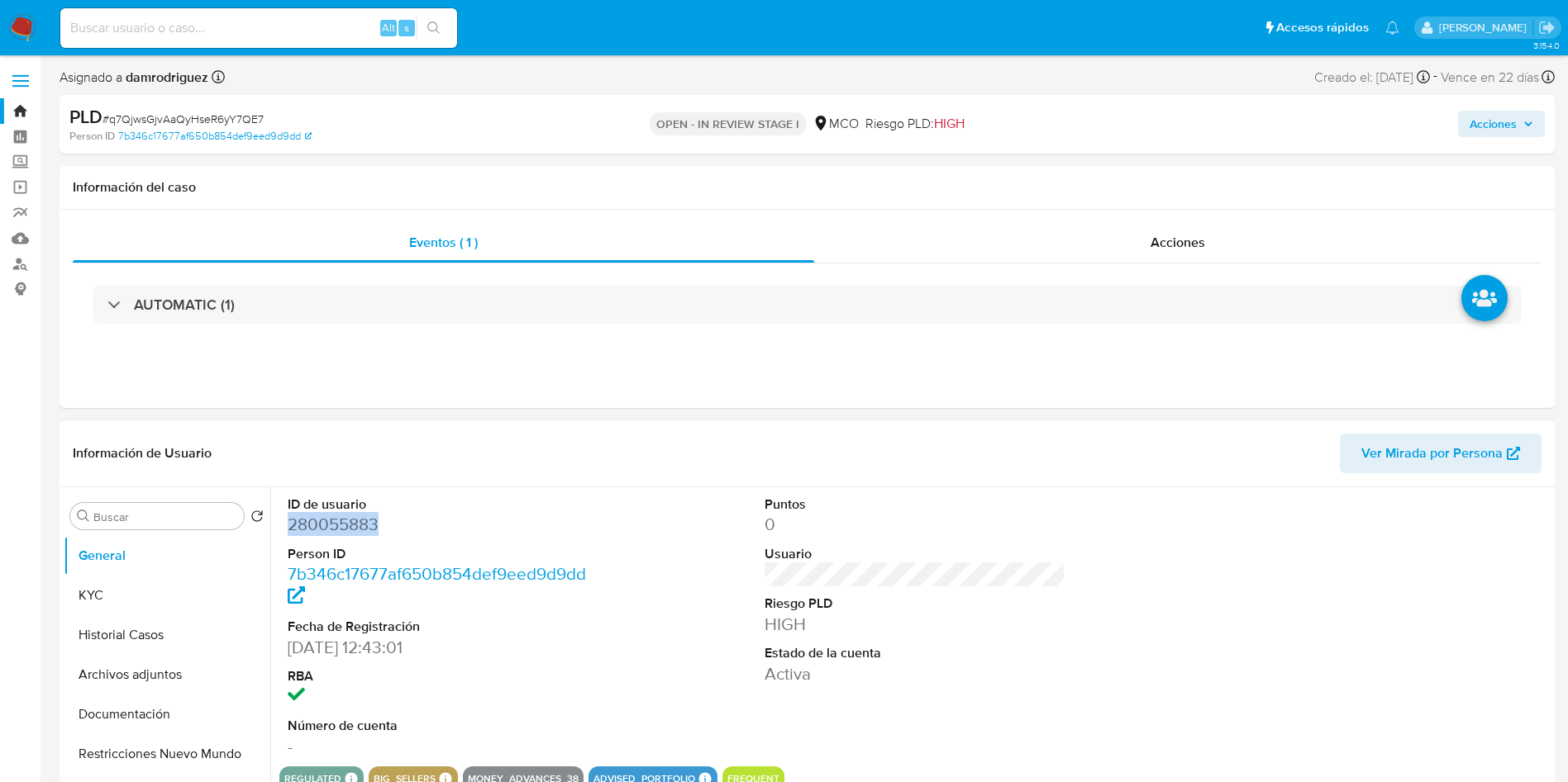
copy dd "280055883"
click at [348, 533] on dd "280055883" at bounding box center [438, 524] width 302 height 23
copy dd "280055883"
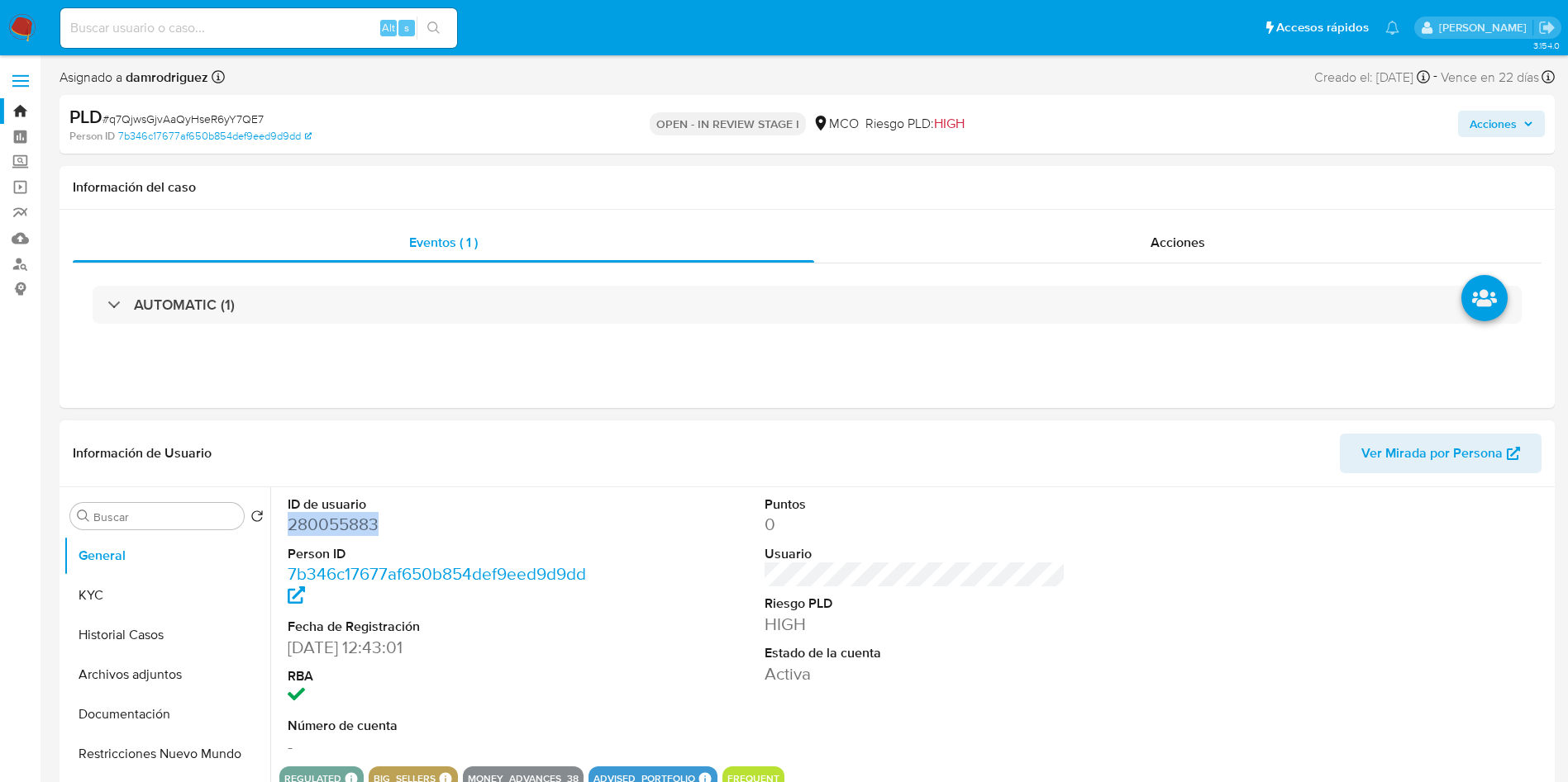
click at [314, 527] on dd "280055883" at bounding box center [438, 524] width 302 height 23
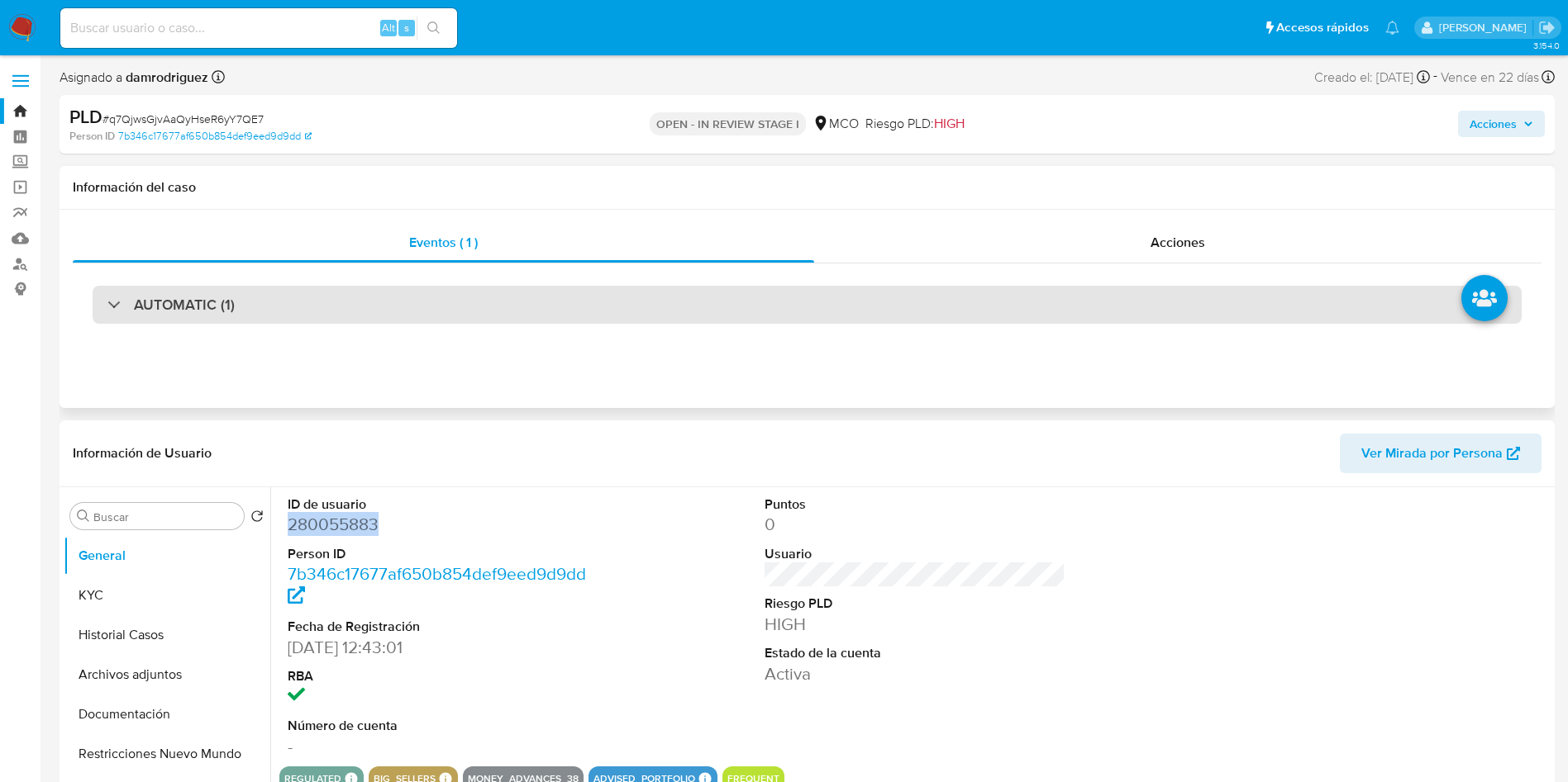
click at [257, 312] on div "AUTOMATIC (1)" at bounding box center [806, 305] width 1429 height 38
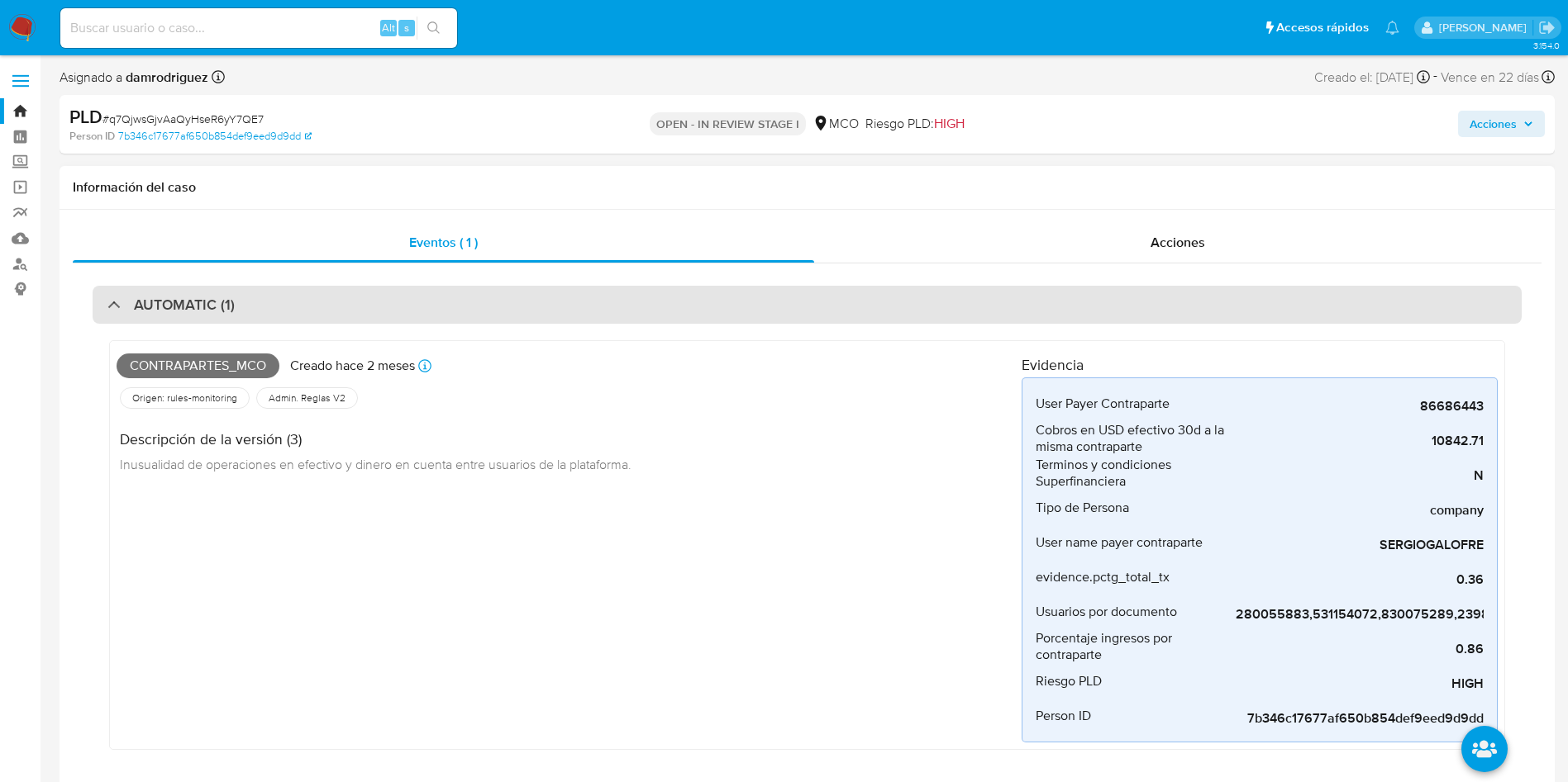
click at [255, 313] on div "AUTOMATIC (1)" at bounding box center [806, 305] width 1429 height 38
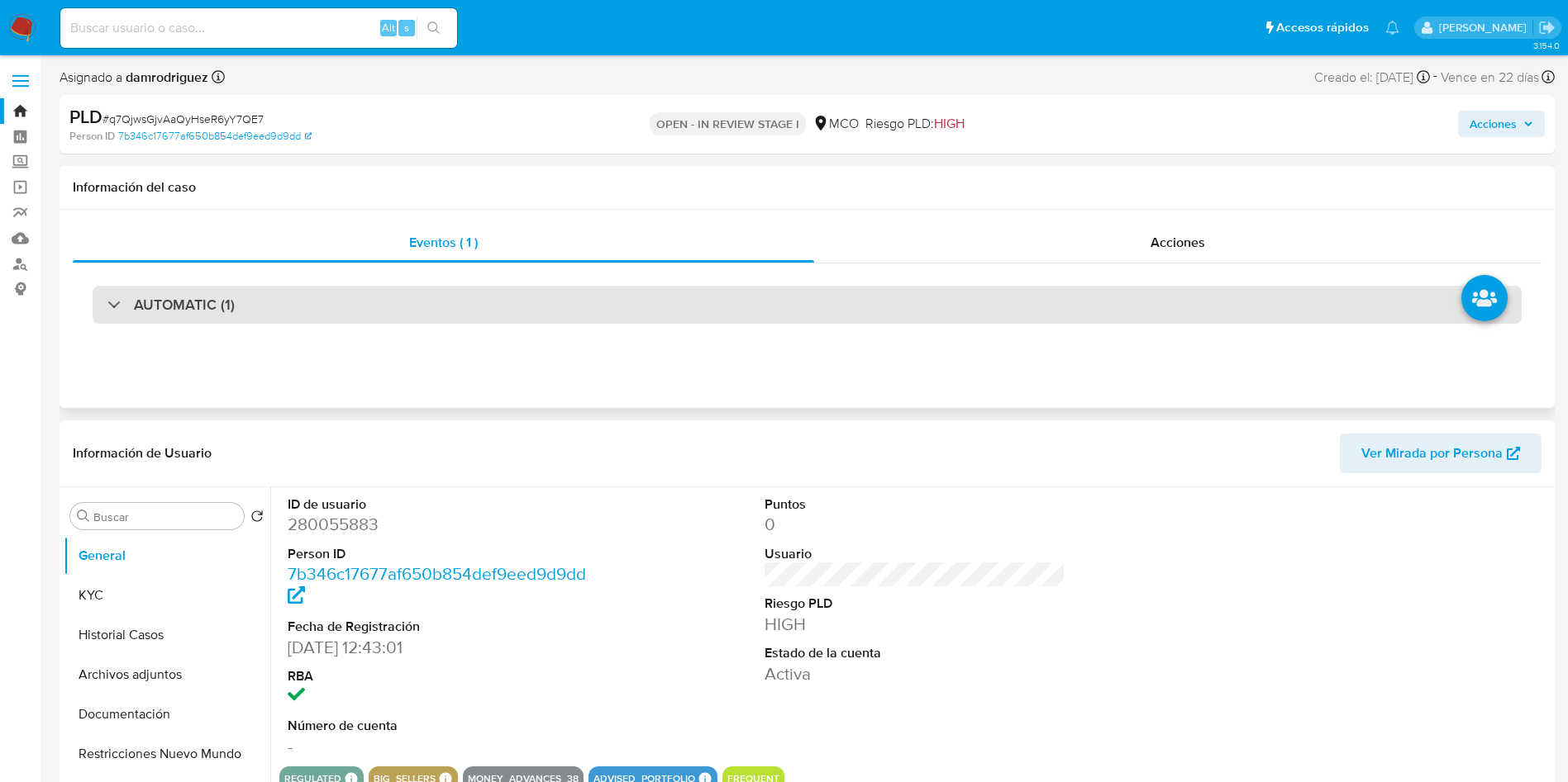
click at [209, 314] on h3 "AUTOMATIC (1)" at bounding box center [184, 305] width 101 height 18
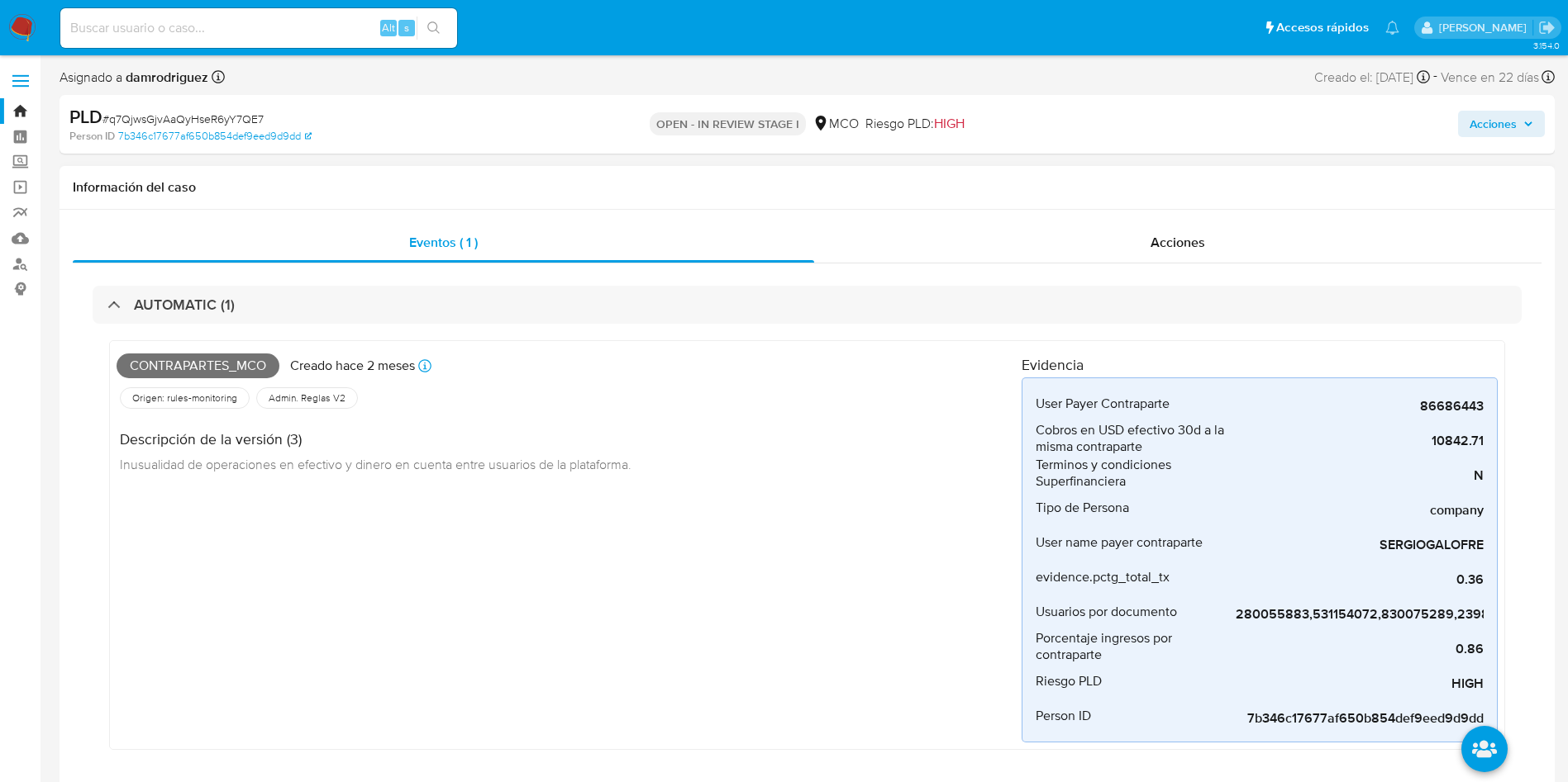
click at [209, 353] on span "Contrapartes_mco" at bounding box center [198, 366] width 163 height 25
click at [205, 360] on span "Contrapartes_mco" at bounding box center [198, 366] width 163 height 25
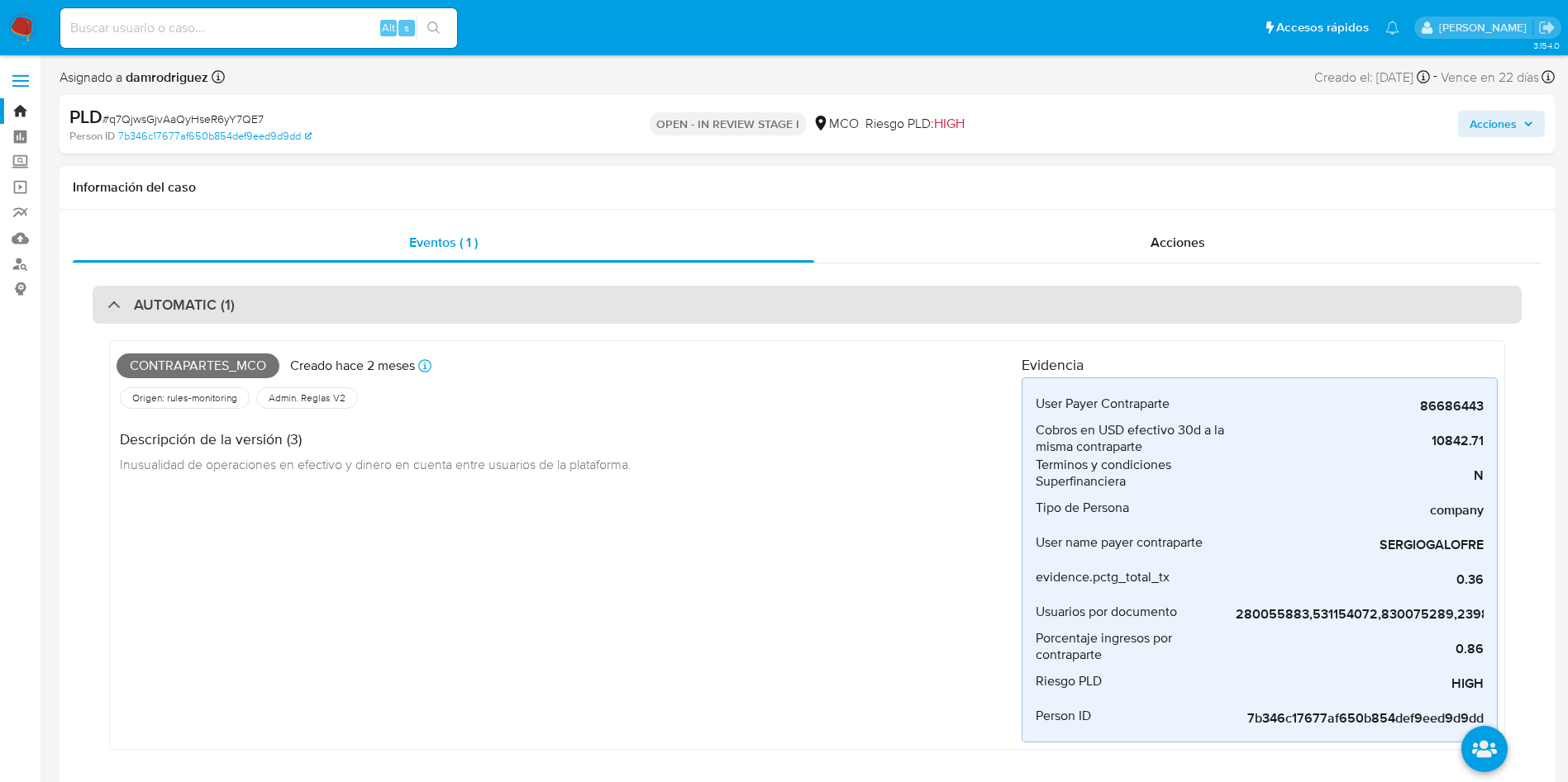
click at [230, 296] on h3 "AUTOMATIC (1)" at bounding box center [184, 305] width 101 height 18
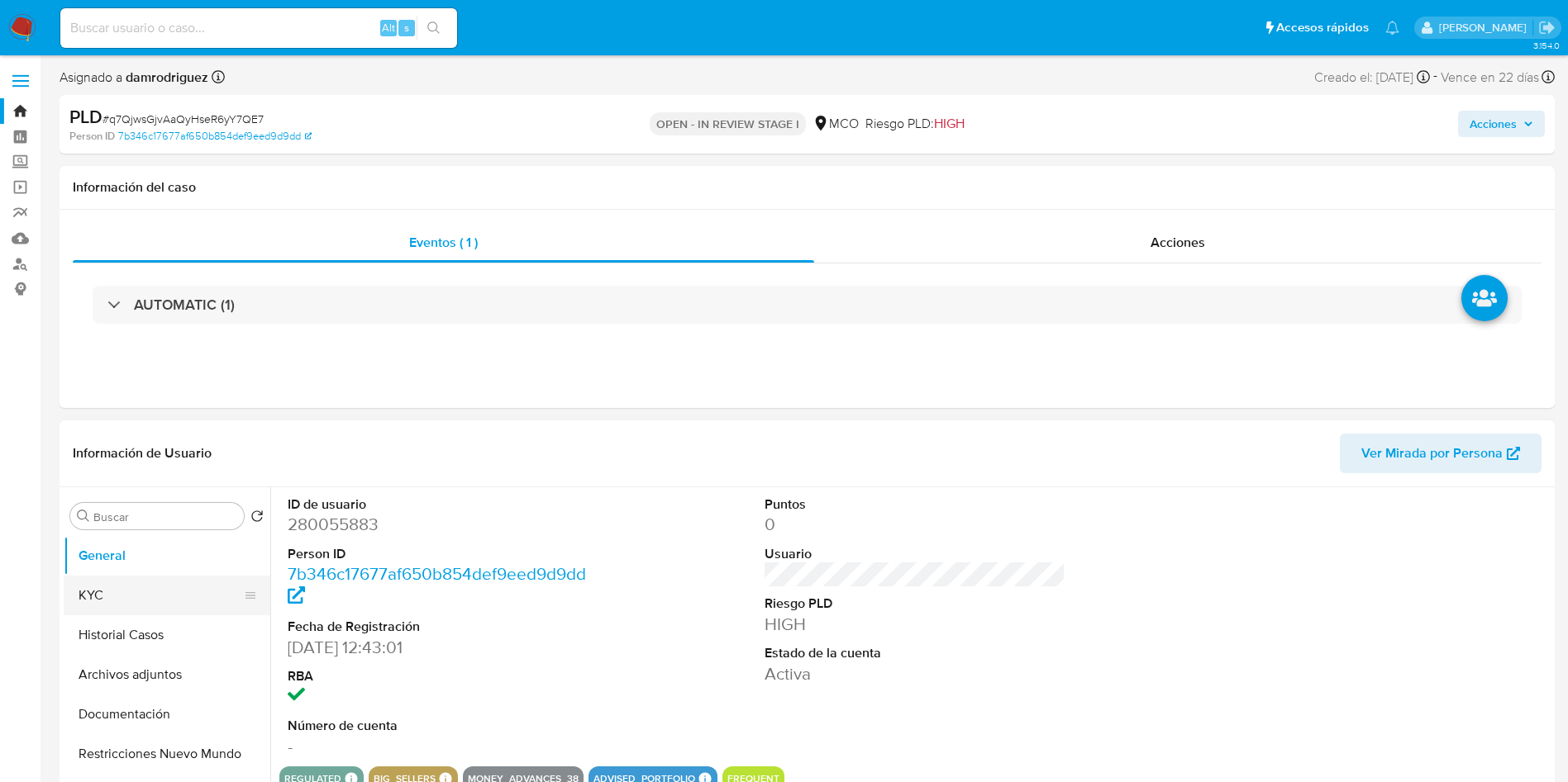
drag, startPoint x: 106, startPoint y: 602, endPoint x: 67, endPoint y: 602, distance: 39.0
click at [106, 602] on button "KYC" at bounding box center [160, 596] width 194 height 40
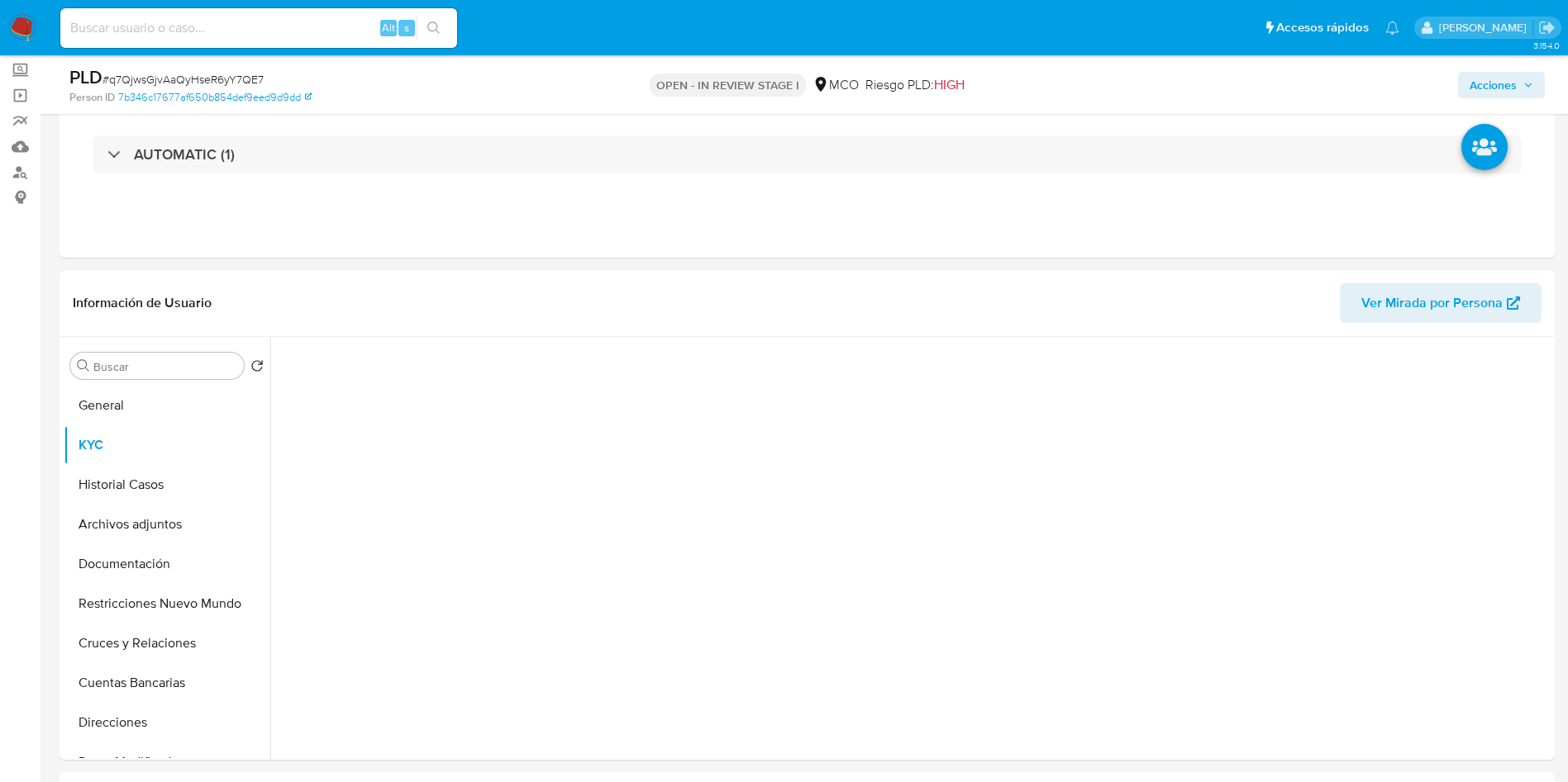
scroll to position [248, 0]
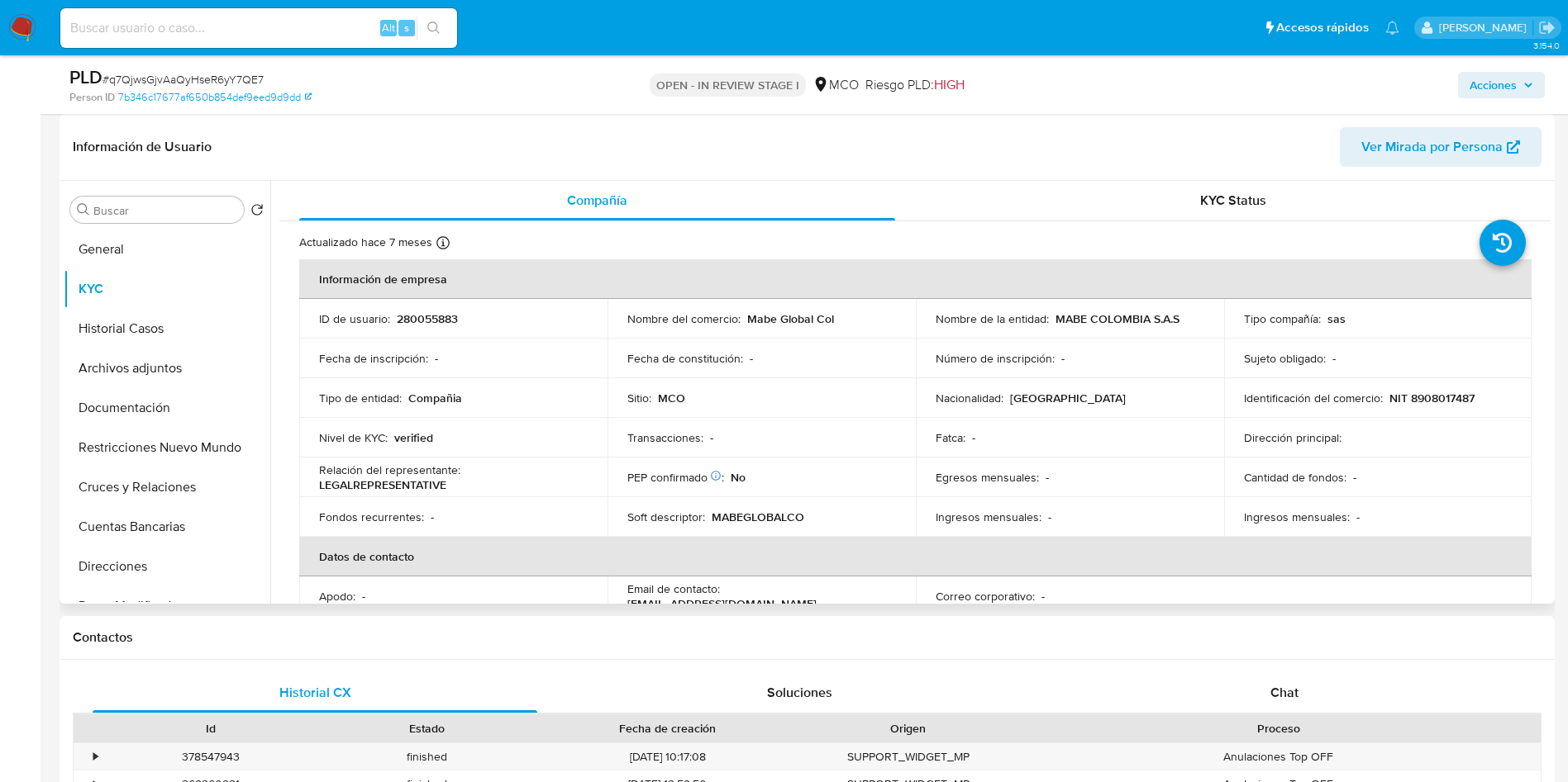
click at [708, 362] on p "Fecha de constitución :" at bounding box center [684, 358] width 116 height 15
copy p "constitución"
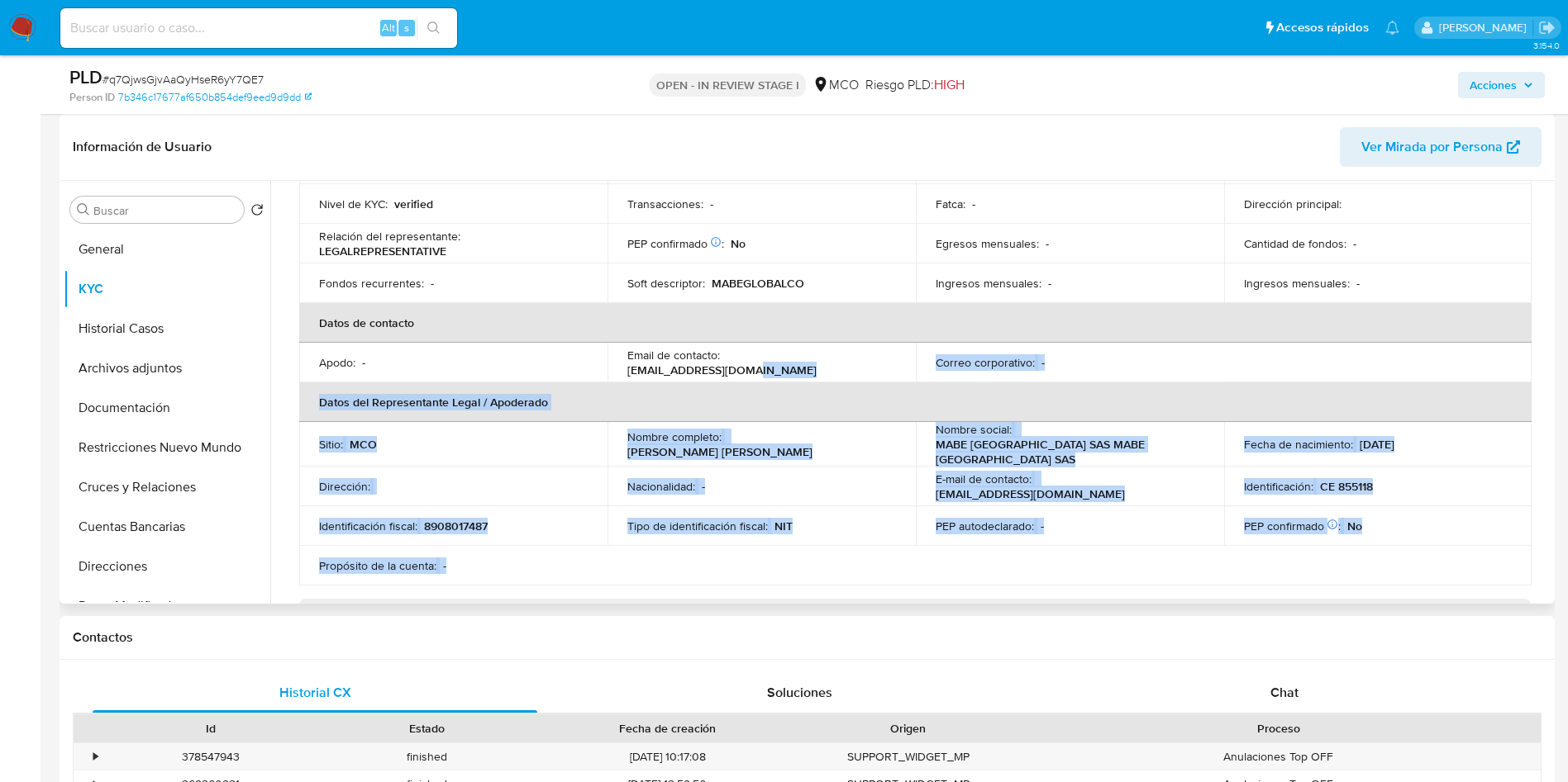
scroll to position [265, 0]
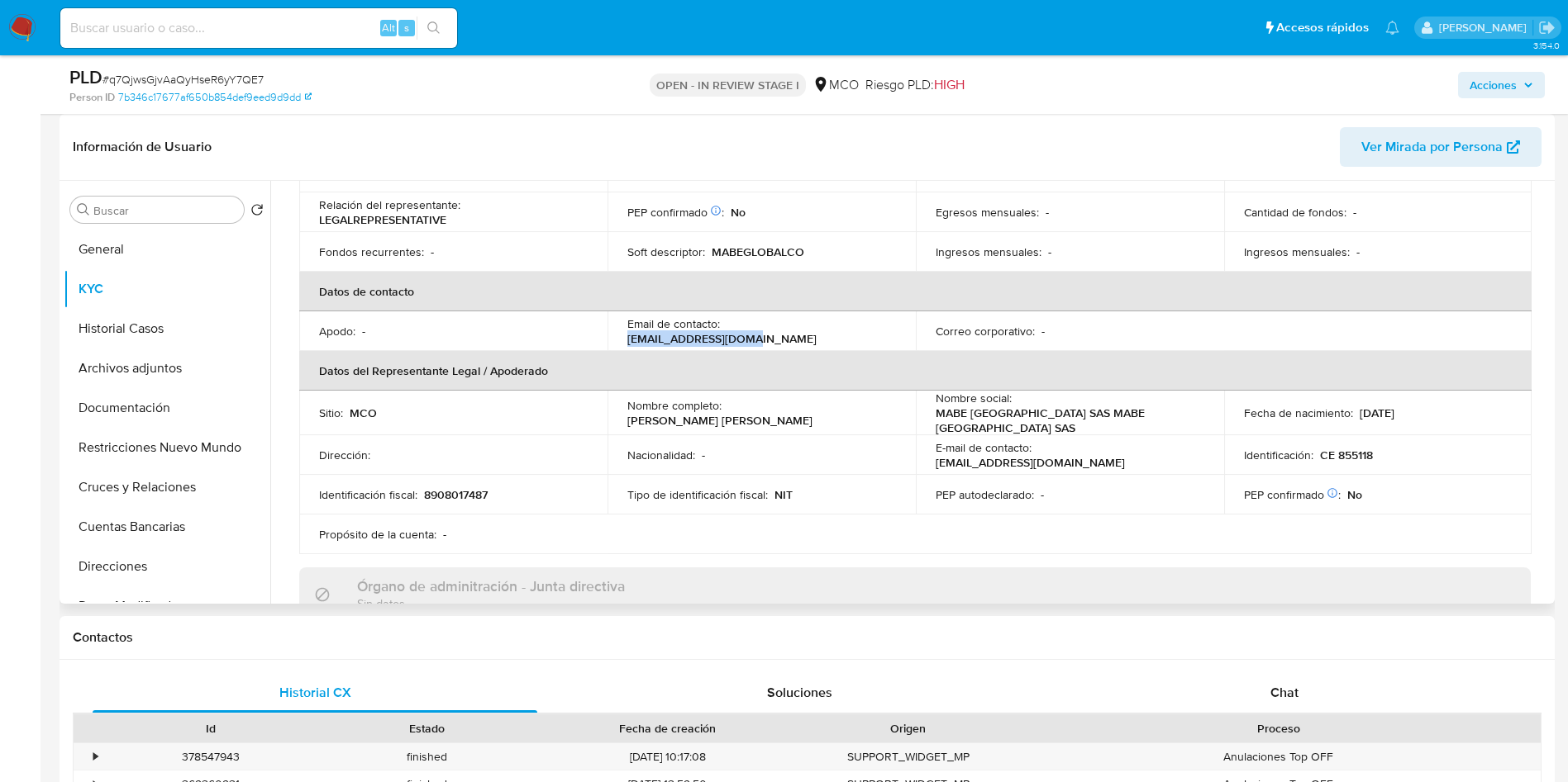
drag, startPoint x: 811, startPoint y: 598, endPoint x: 723, endPoint y: 333, distance: 279.2
click at [723, 333] on div "Email de contacto : mp@tiendamabe.com.co" at bounding box center [761, 332] width 269 height 30
copy p "mp@tiendamabe.com.co"
click at [121, 392] on button "Documentación" at bounding box center [160, 408] width 194 height 40
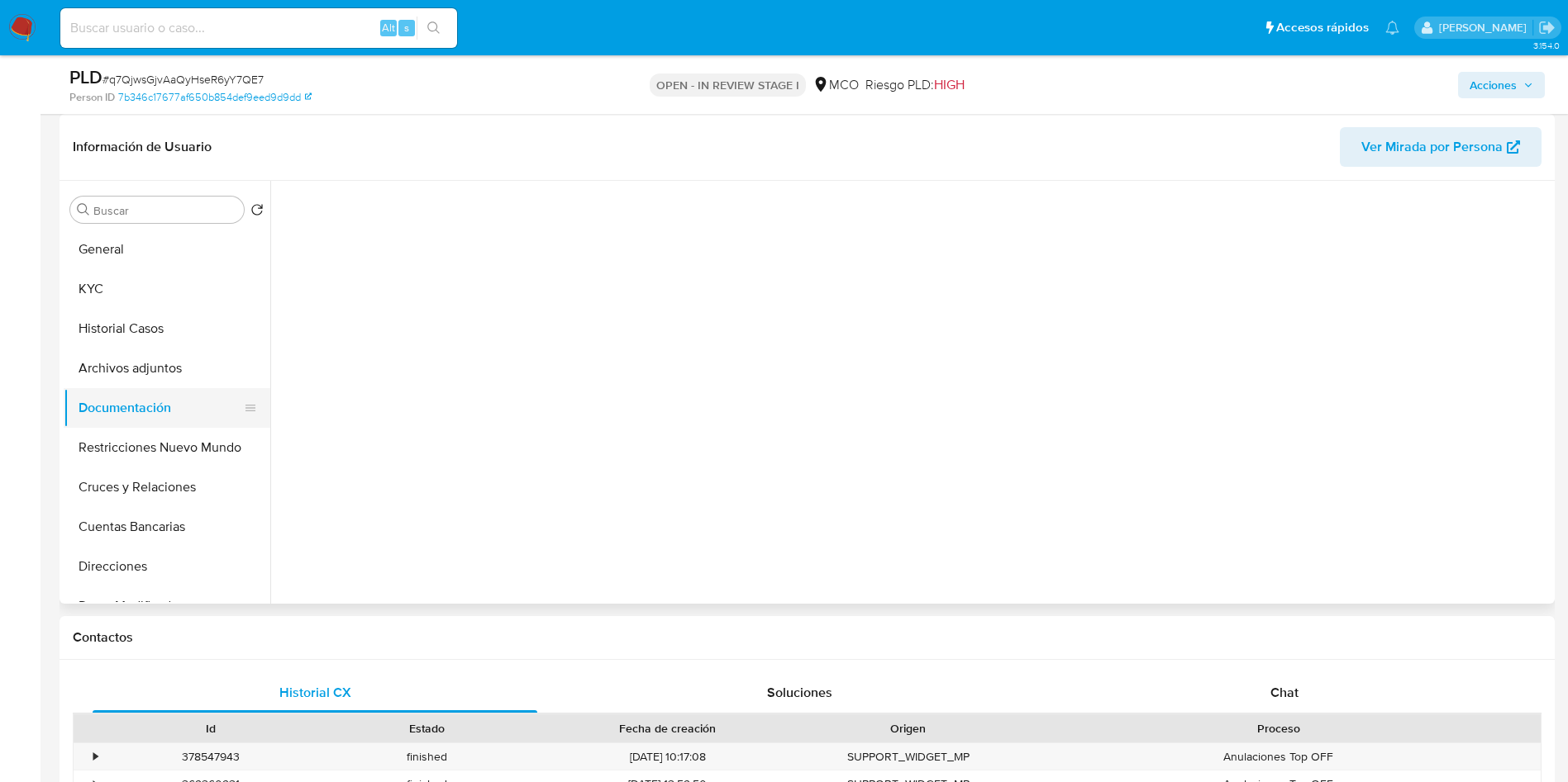
scroll to position [0, 0]
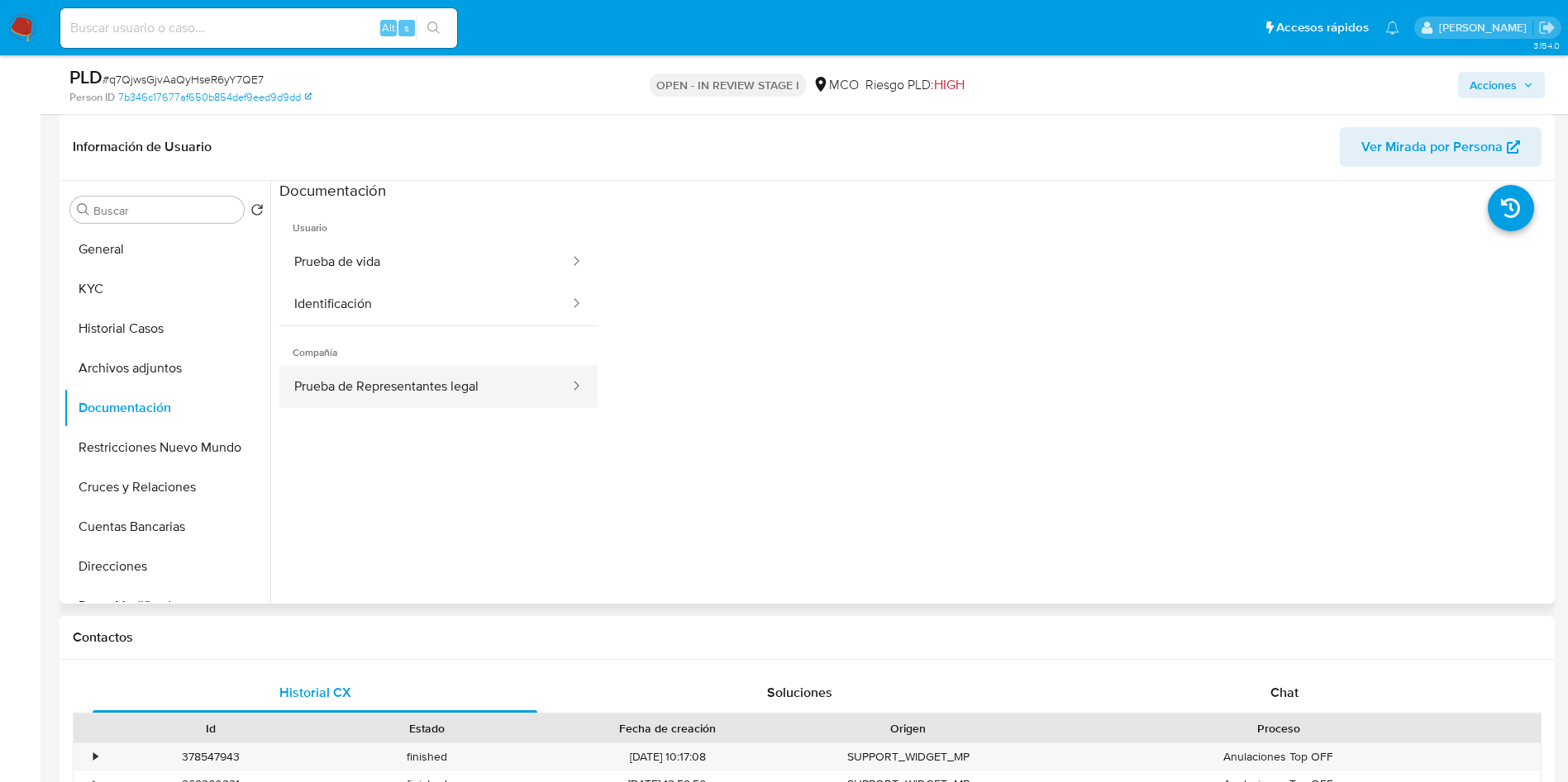
click at [391, 389] on button "Prueba de Representantes legal" at bounding box center [425, 386] width 292 height 42
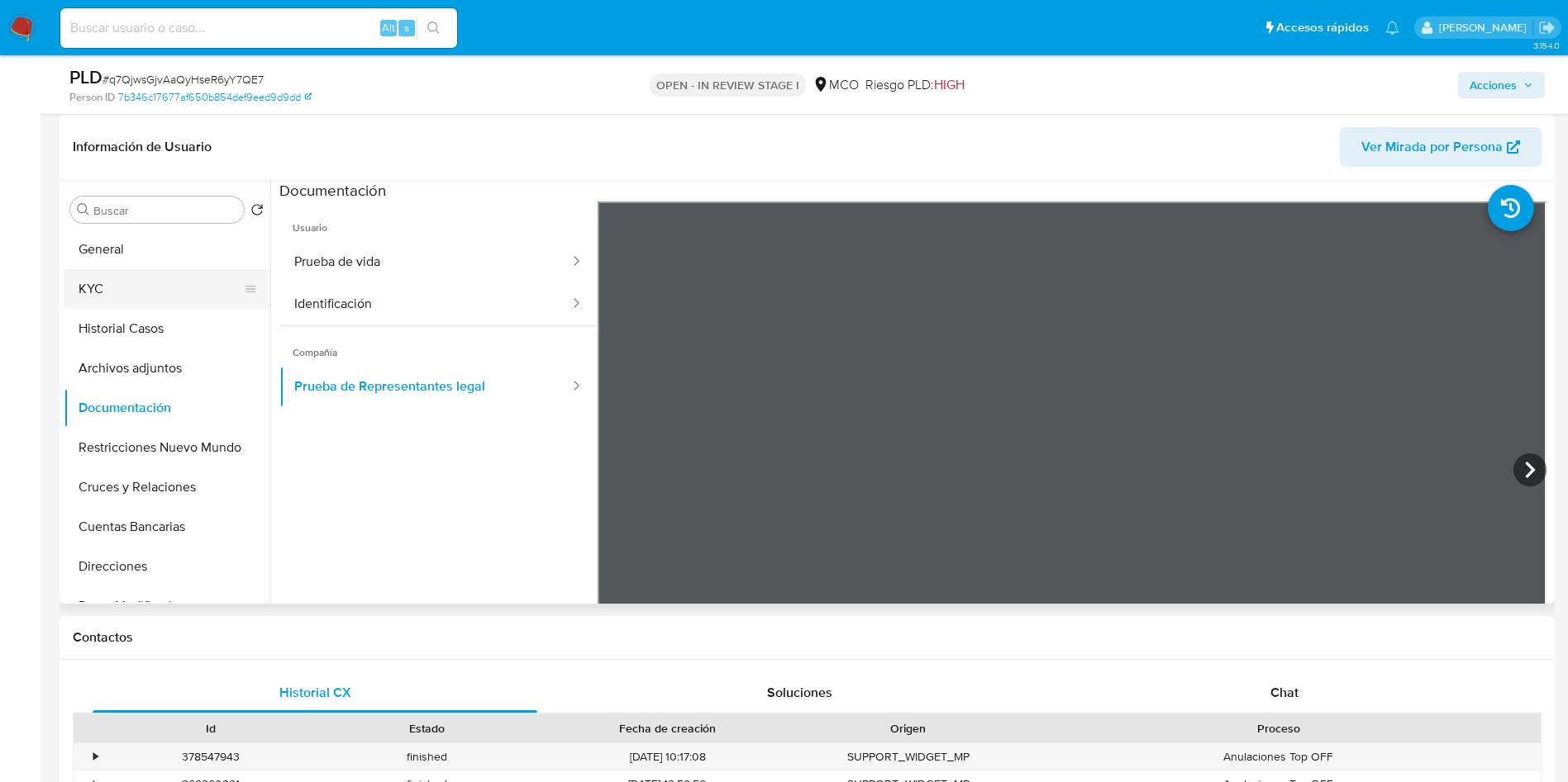
click at [83, 292] on button "KYC" at bounding box center [160, 289] width 194 height 40
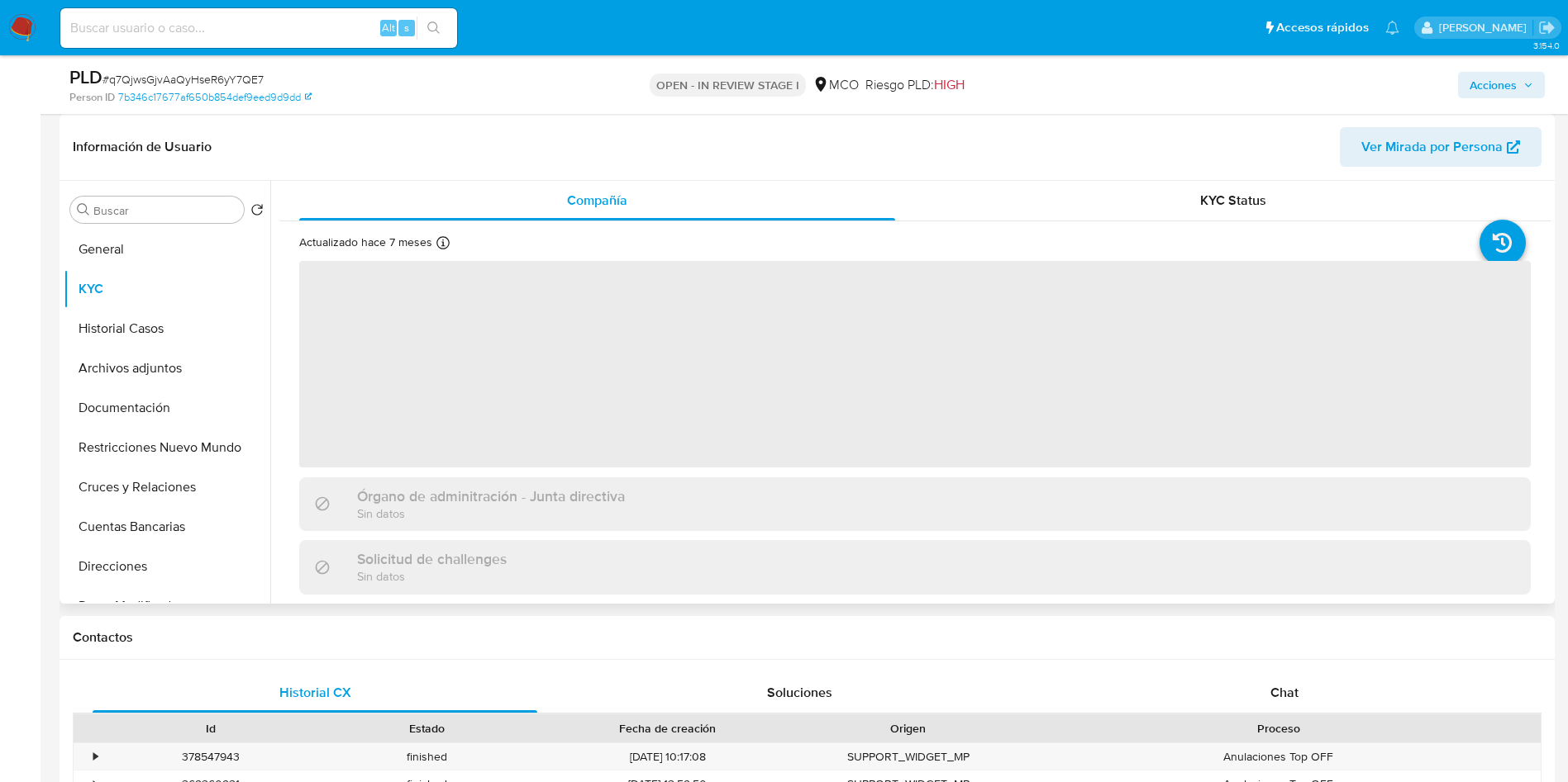
click at [264, 124] on div "Información de Usuario Ver Mirada por Persona" at bounding box center [807, 147] width 1495 height 67
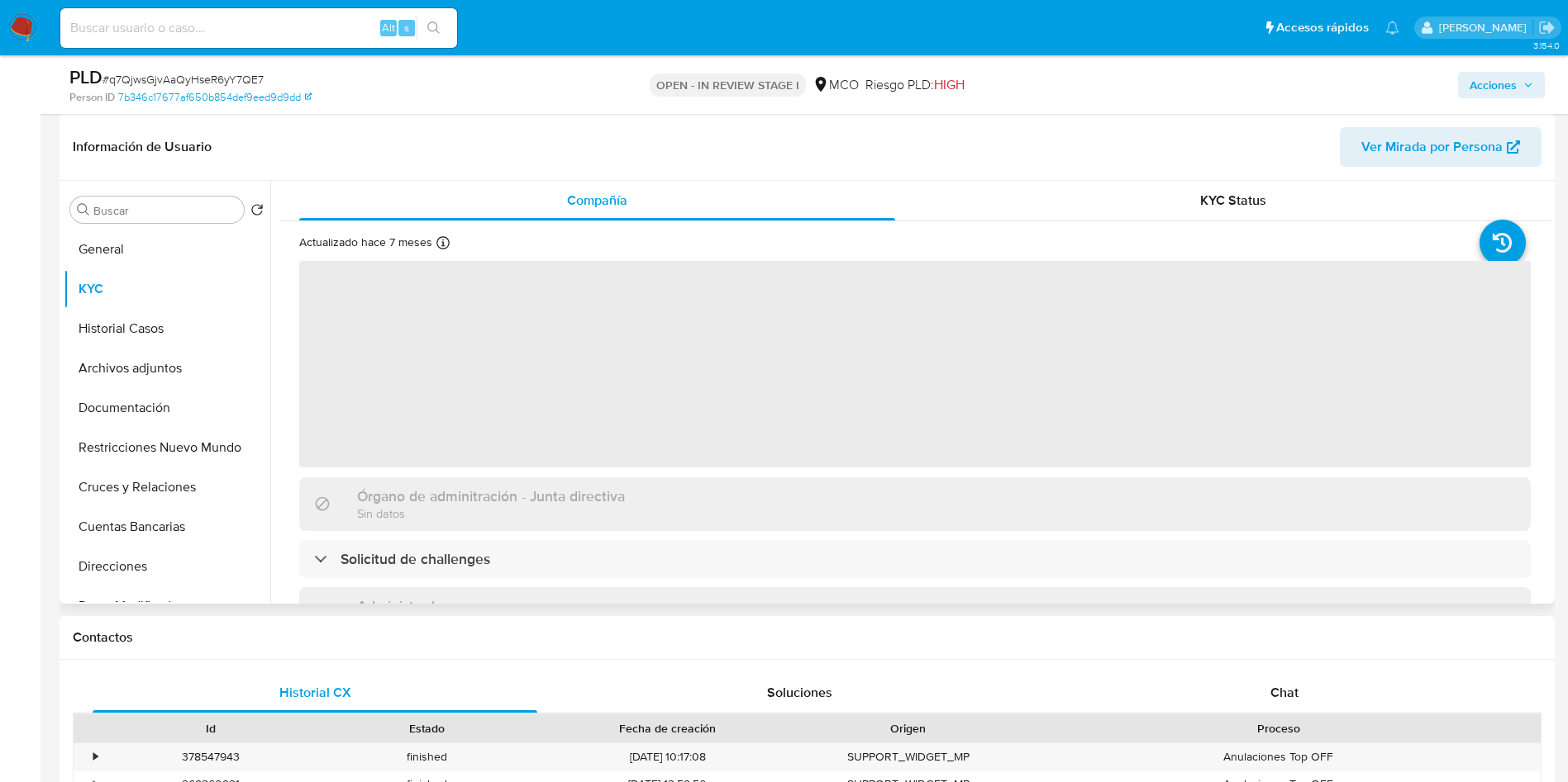
click at [269, 140] on header "Información de Usuario Ver Mirada por Persona" at bounding box center [806, 147] width 1468 height 40
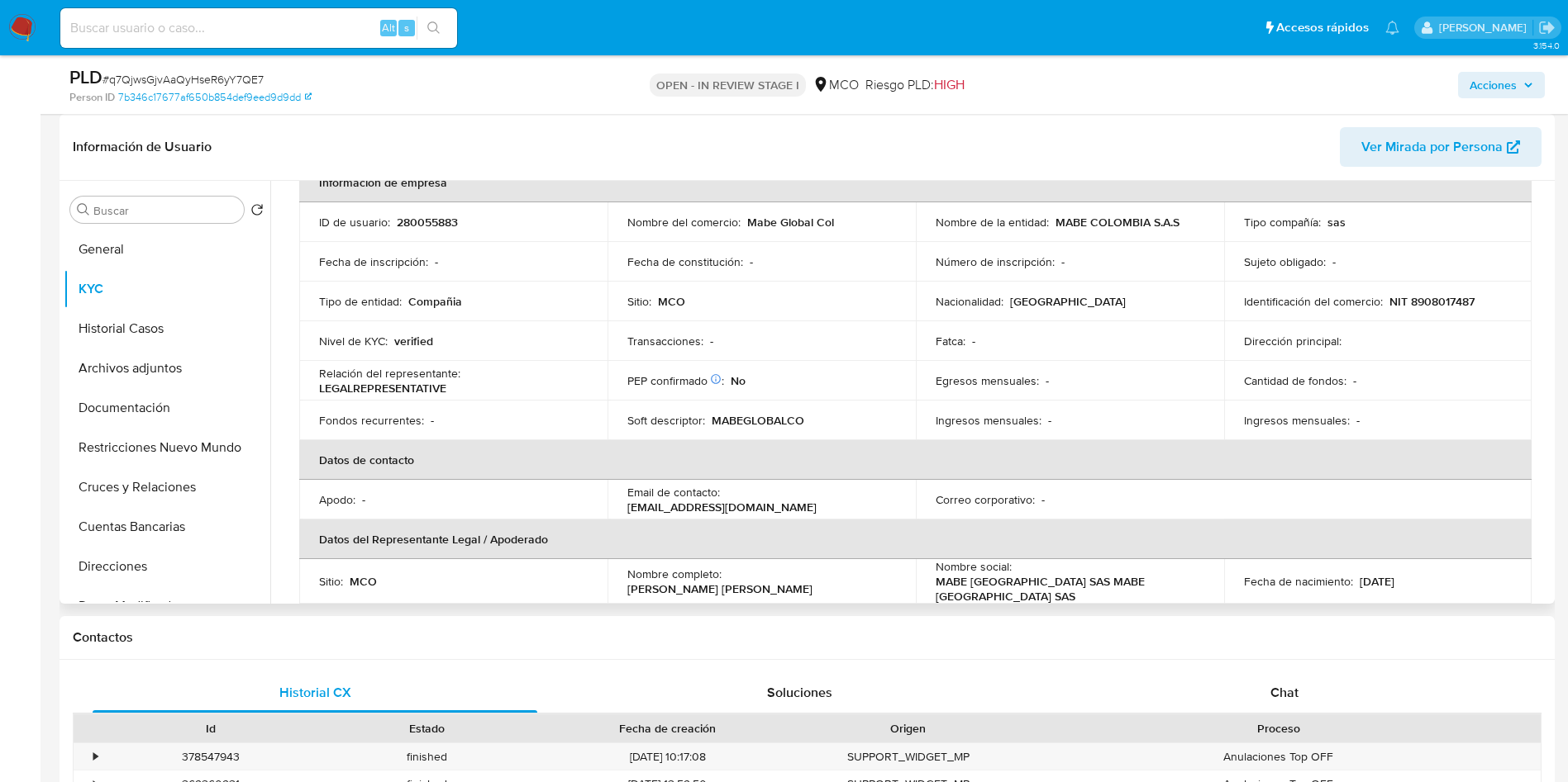
scroll to position [91, 0]
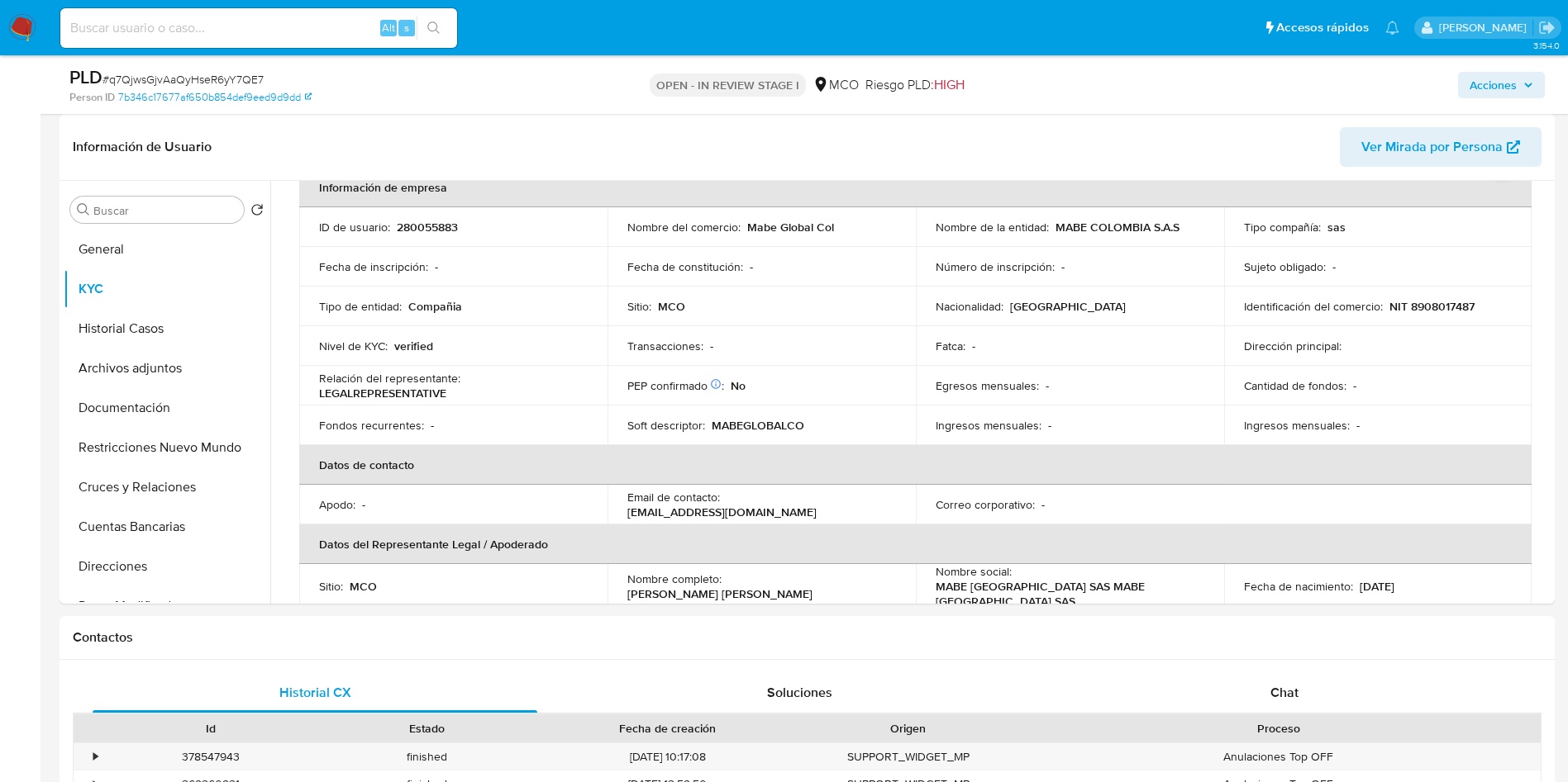
click at [505, 102] on div "Person ID 7b346c17677af650b854def9eed9d9dd" at bounding box center [313, 97] width 487 height 15
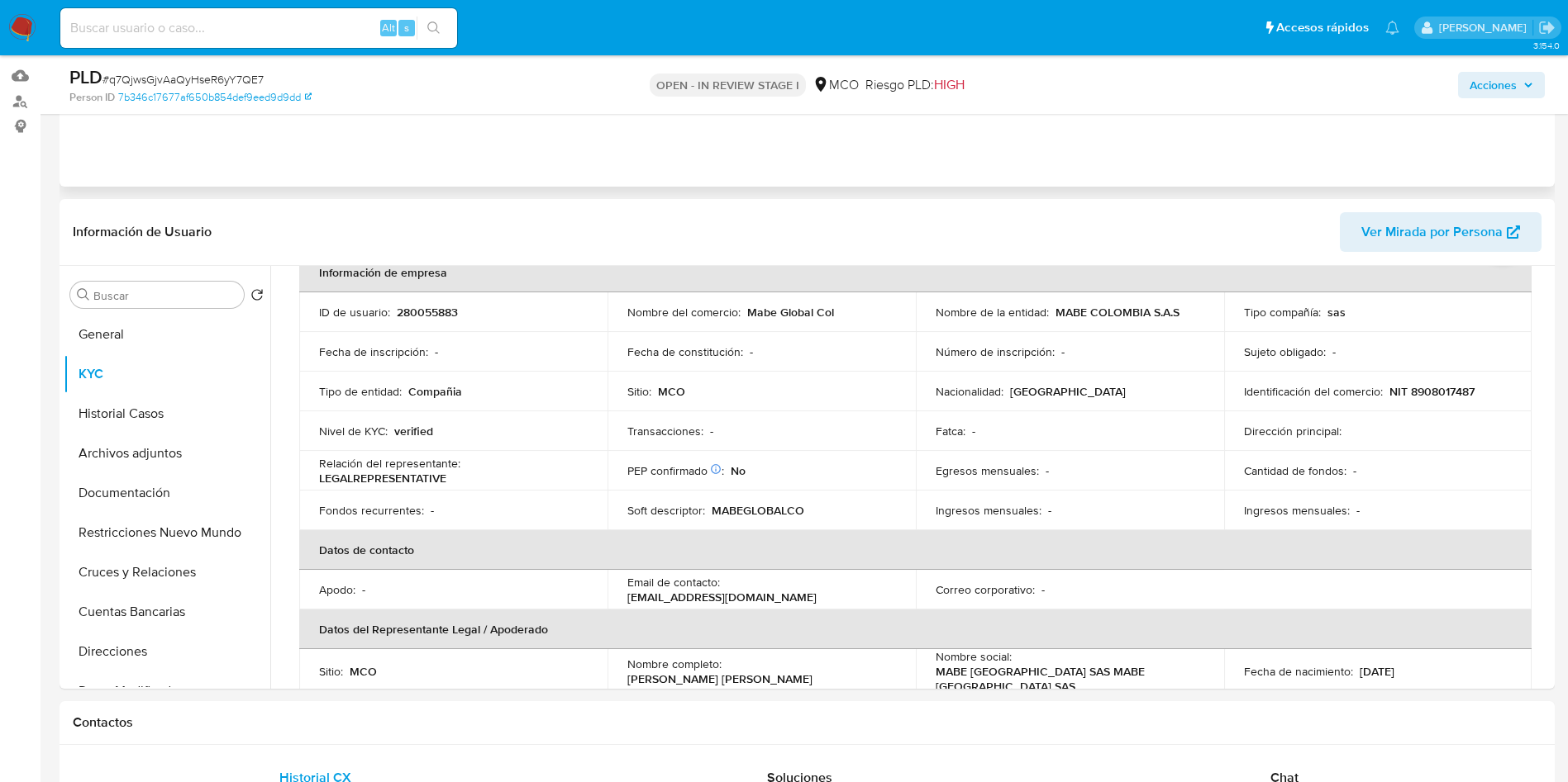
scroll to position [124, 0]
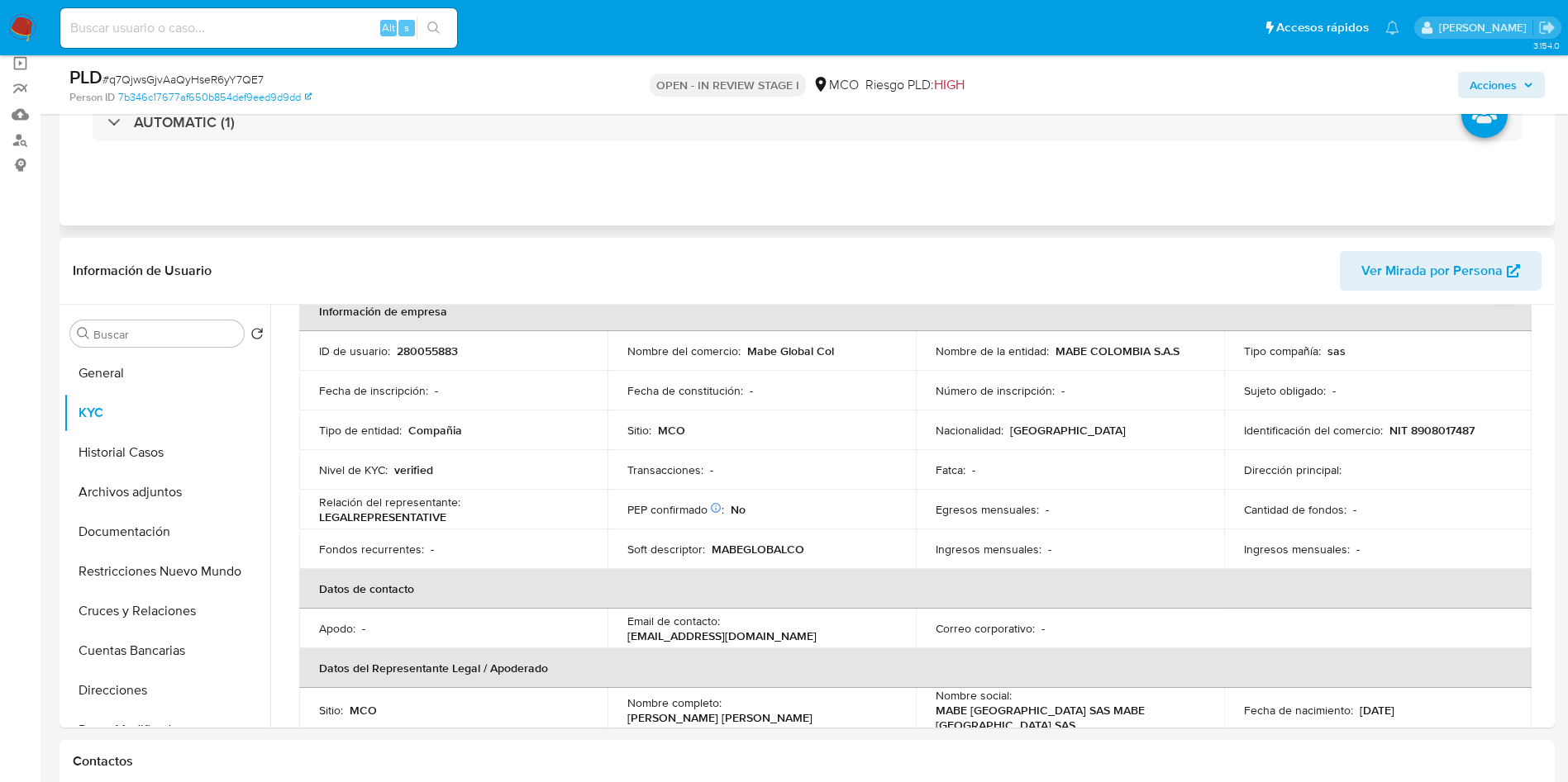
click at [599, 194] on div "Eventos ( 1 ) Acciones AUTOMATIC (1)" at bounding box center [807, 126] width 1495 height 199
click at [816, 165] on div "Eventos ( 1 ) Acciones AUTOMATIC (1)" at bounding box center [807, 126] width 1495 height 199
click at [777, 188] on div "Eventos ( 1 ) Acciones AUTOMATIC (1)" at bounding box center [807, 126] width 1495 height 199
drag, startPoint x: 595, startPoint y: 211, endPoint x: 603, endPoint y: 218, distance: 10.6
click at [603, 218] on div "Eventos ( 1 ) Acciones AUTOMATIC (1)" at bounding box center [807, 126] width 1495 height 199
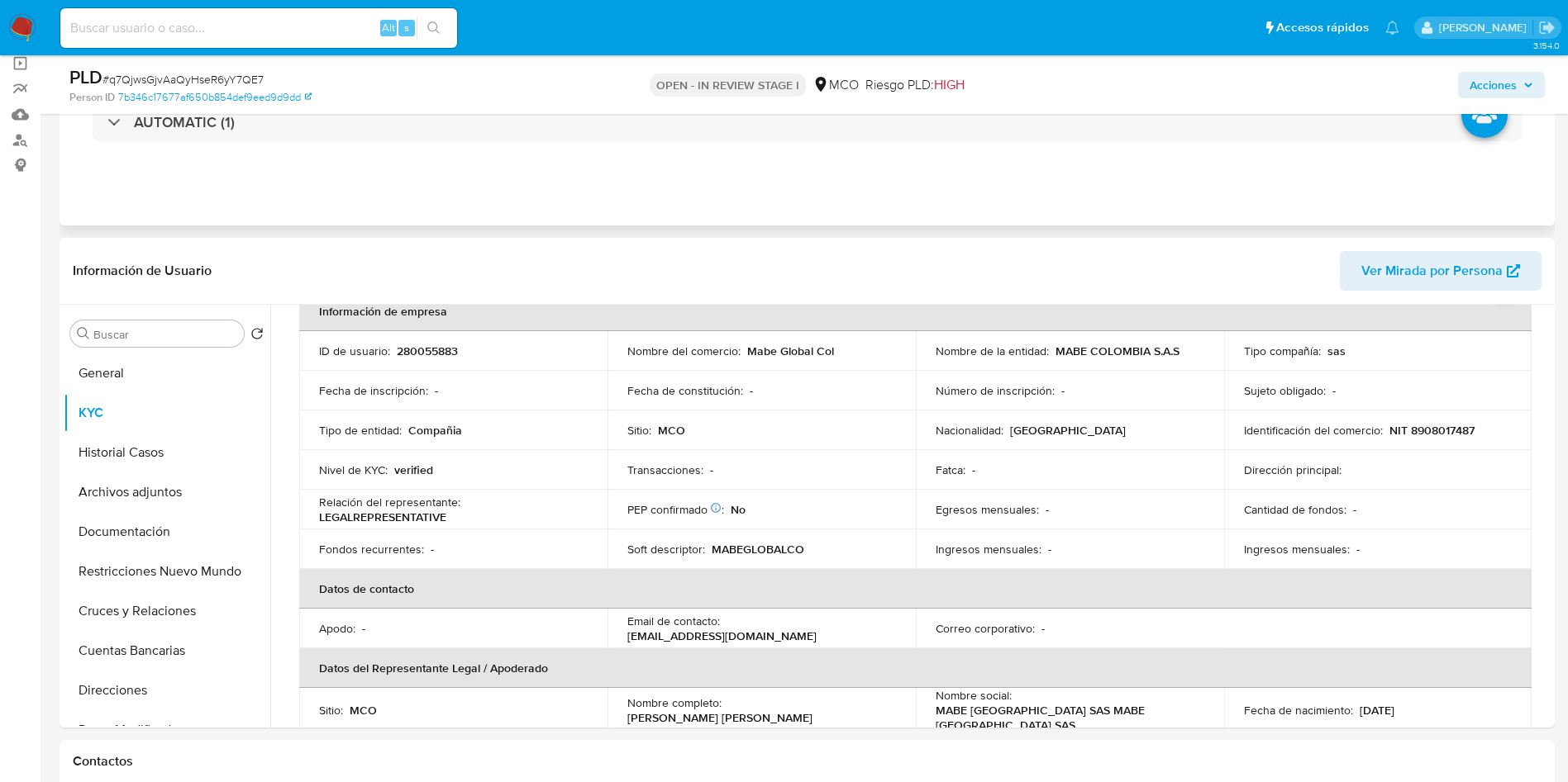
click at [347, 176] on div "Eventos ( 1 ) Acciones AUTOMATIC (1)" at bounding box center [807, 126] width 1495 height 199
click at [521, 204] on div "Eventos ( 1 ) Acciones AUTOMATIC (1)" at bounding box center [807, 126] width 1495 height 199
click at [489, 259] on header "Información de Usuario Ver Mirada por Persona" at bounding box center [806, 271] width 1468 height 40
click at [448, 256] on header "Información de Usuario Ver Mirada por Persona" at bounding box center [806, 271] width 1468 height 40
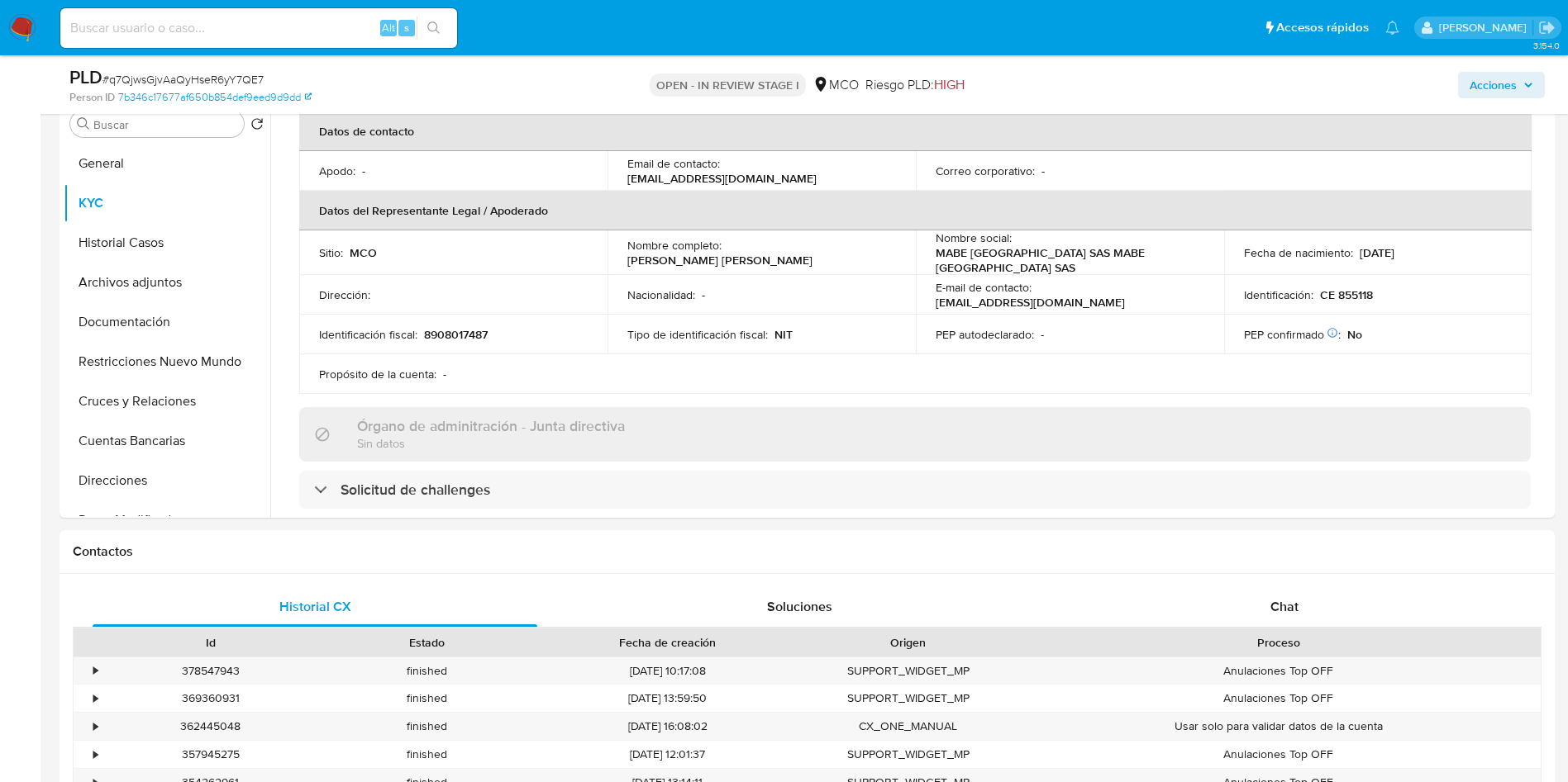
scroll to position [868, 0]
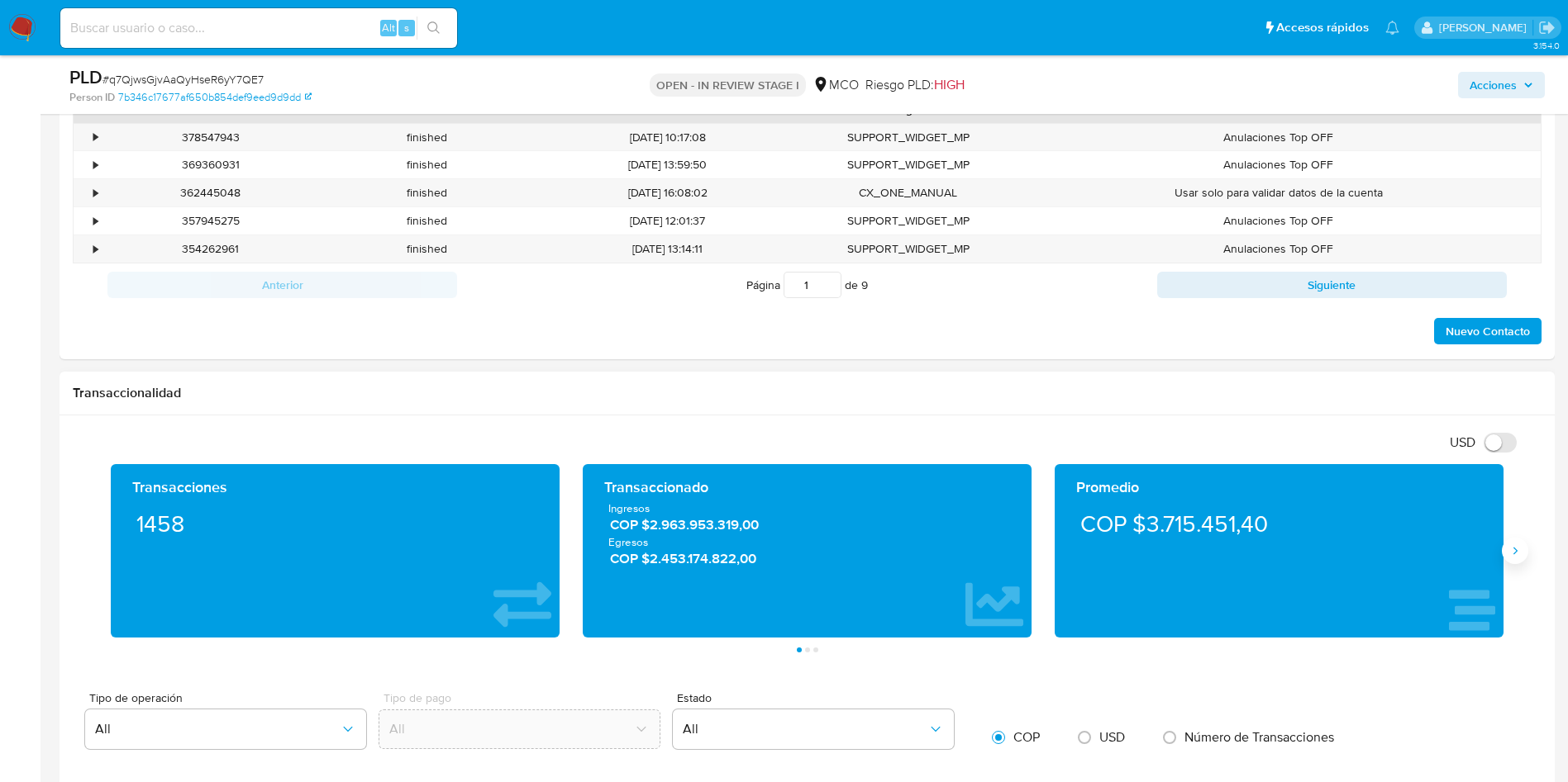
click at [1516, 550] on icon "Siguiente" at bounding box center [1515, 550] width 4 height 7
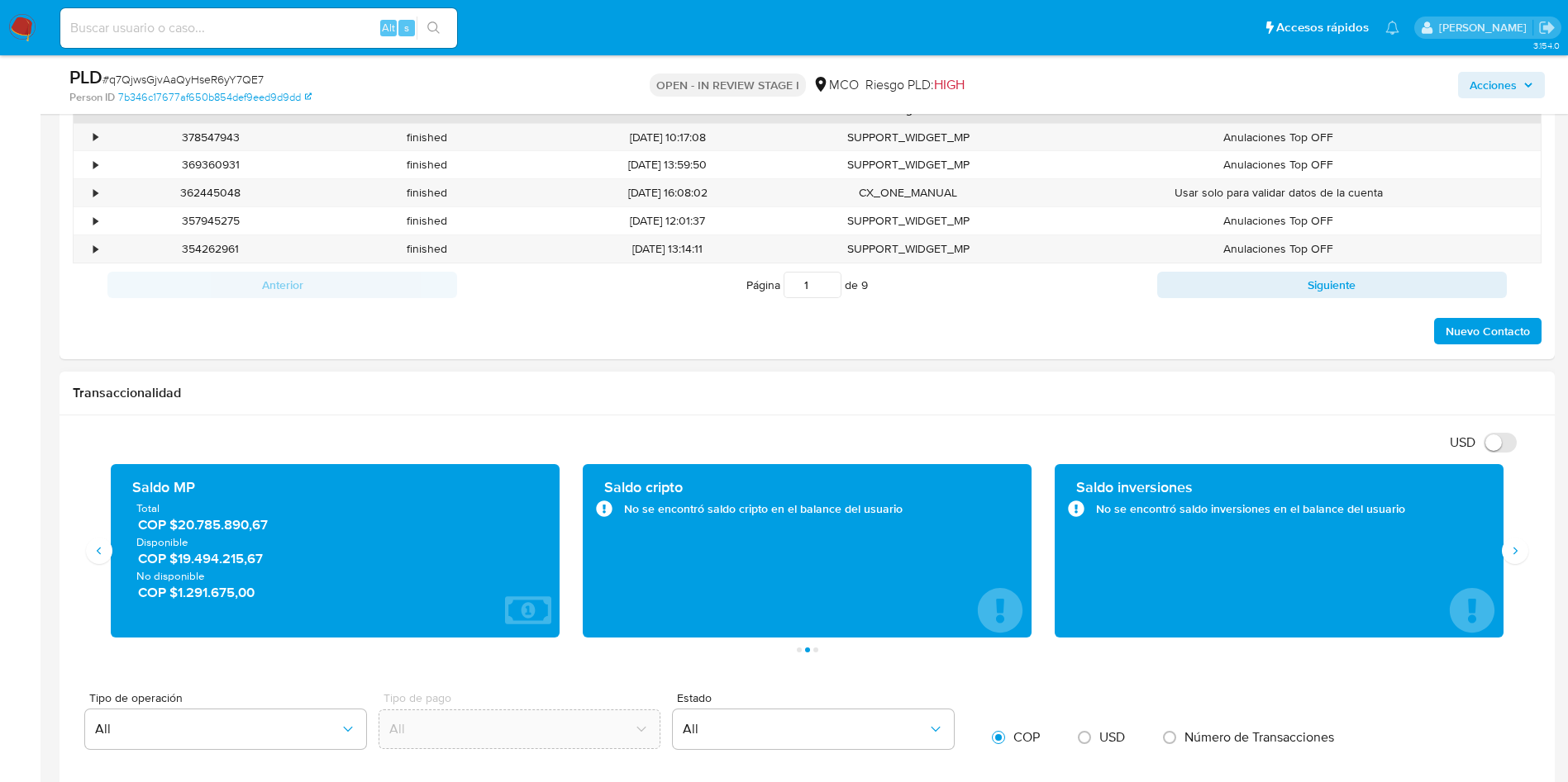
click at [210, 551] on span "COP $19.494.215,67" at bounding box center [336, 558] width 396 height 19
click at [222, 588] on span "COP $1.291.675,00" at bounding box center [336, 593] width 396 height 19
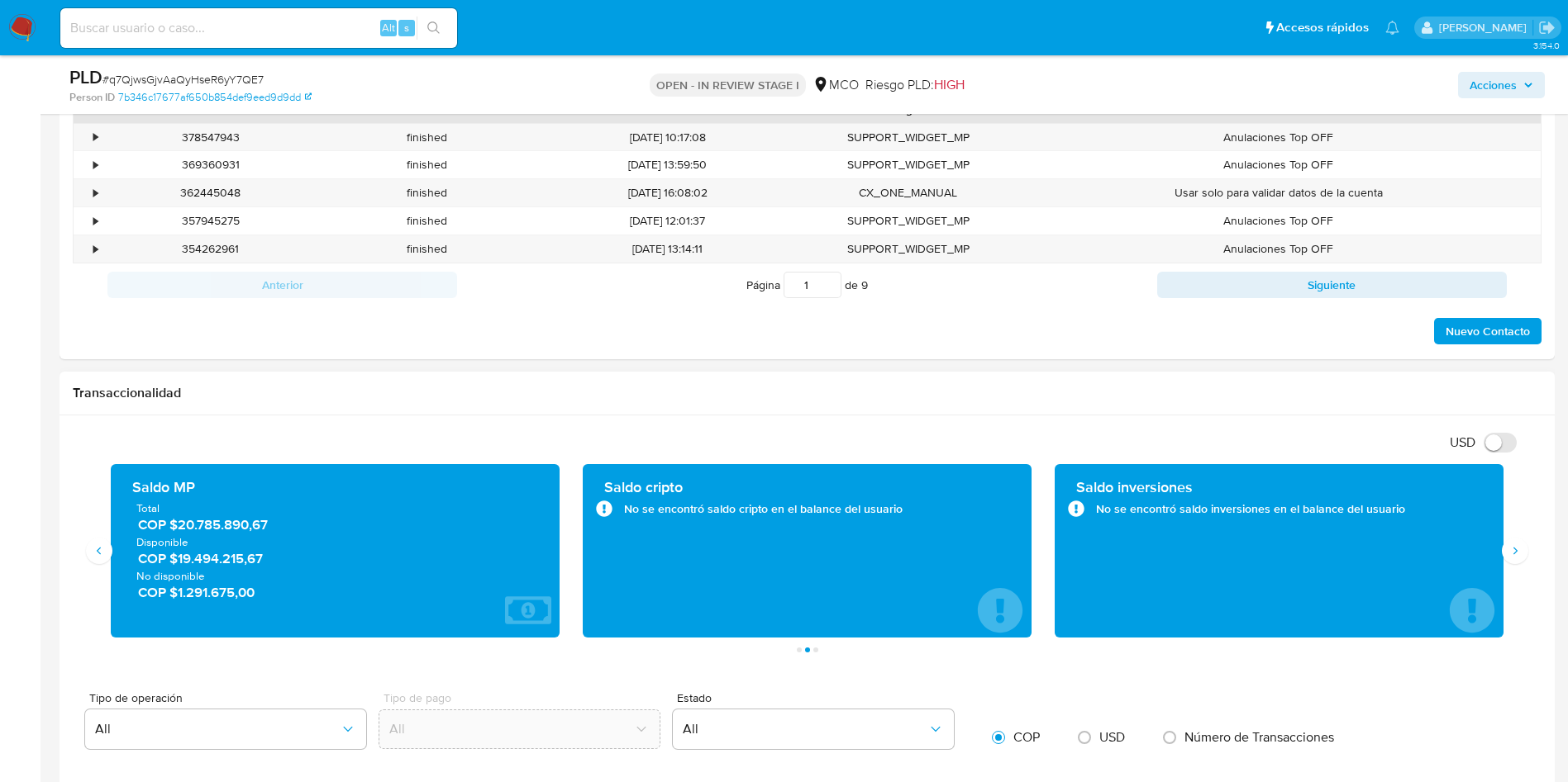
click at [222, 588] on span "COP $1.291.675,00" at bounding box center [336, 593] width 396 height 19
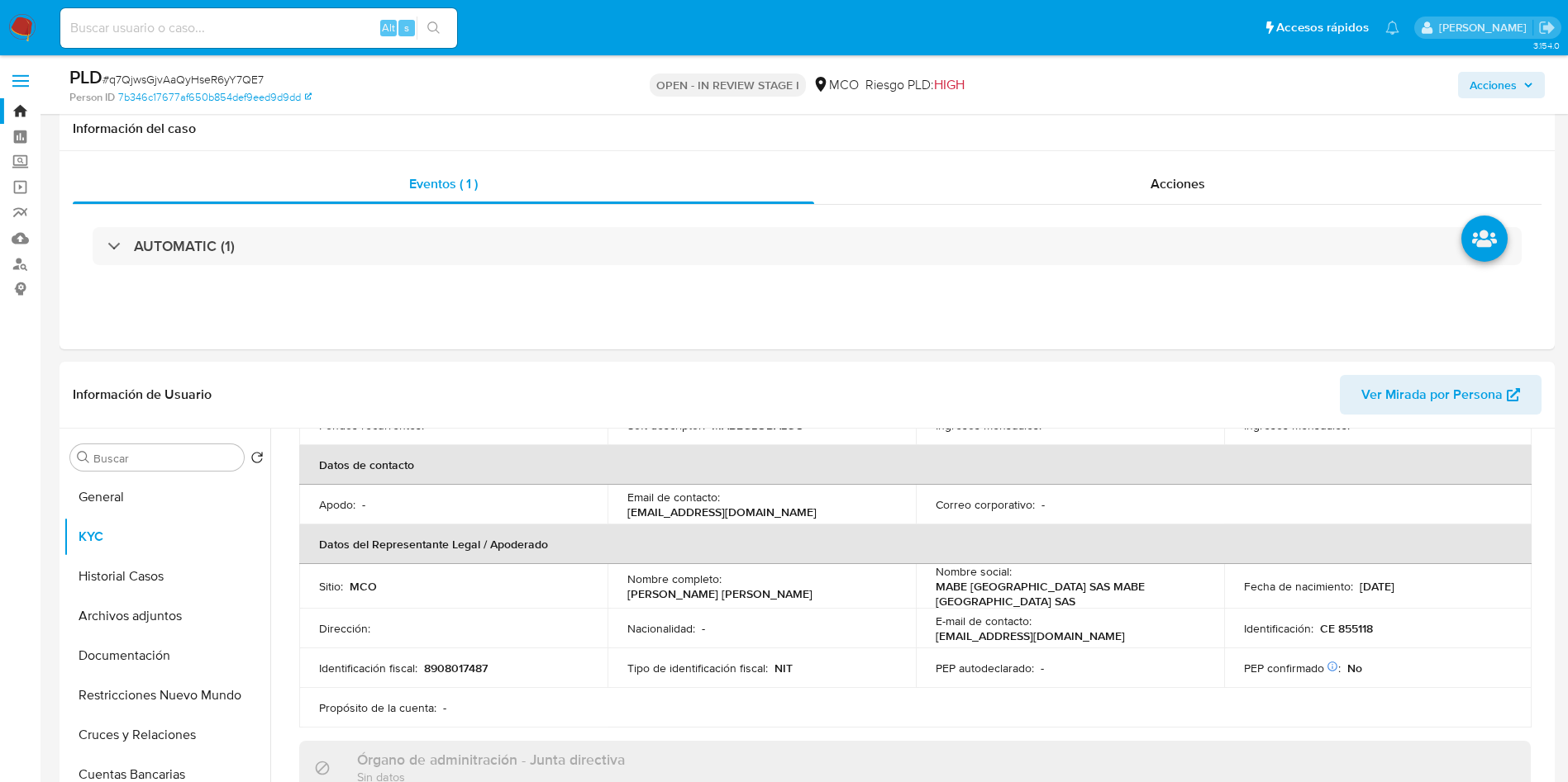
scroll to position [124, 0]
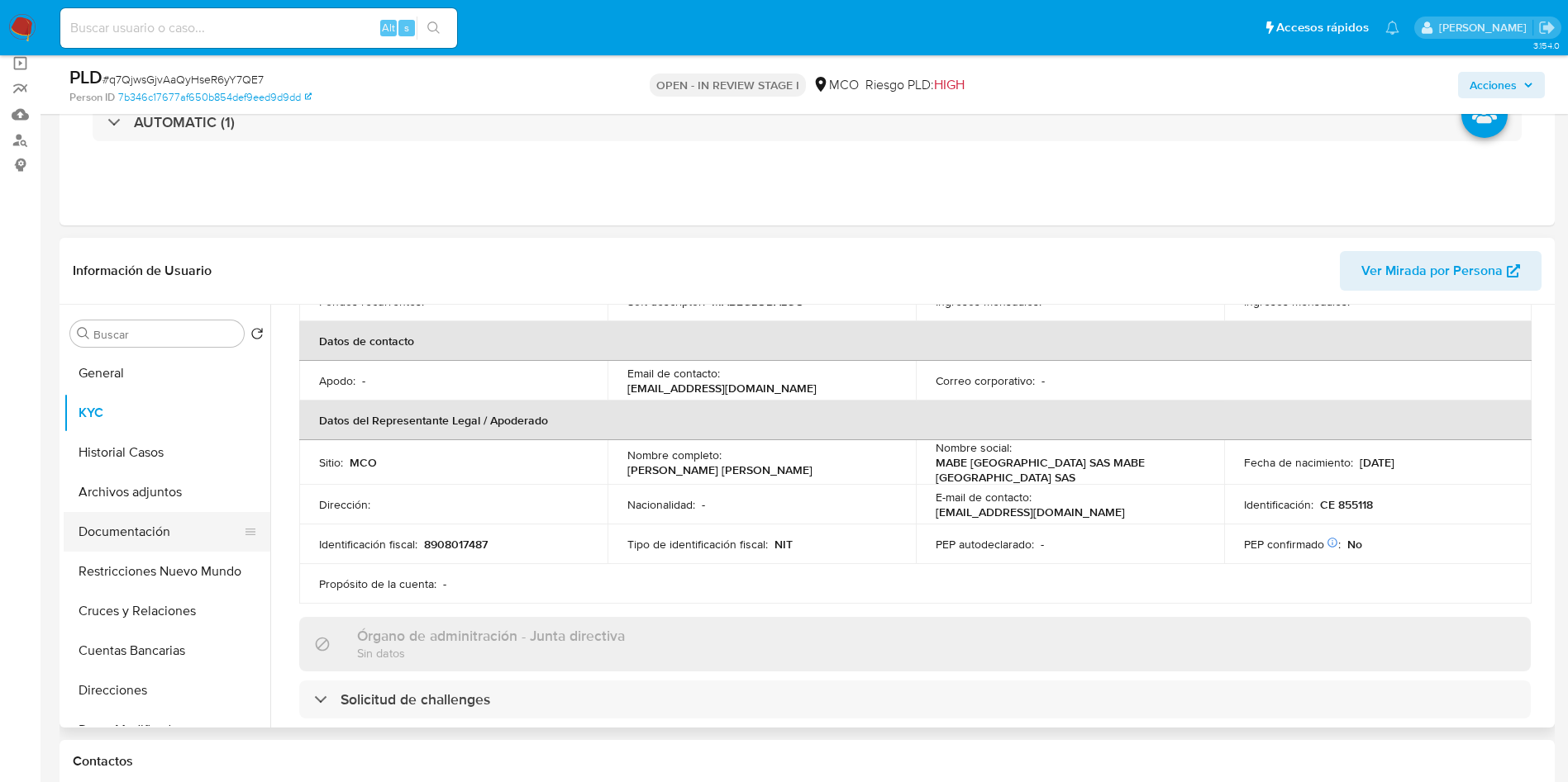
drag, startPoint x: 108, startPoint y: 521, endPoint x: 116, endPoint y: 524, distance: 8.5
click at [108, 521] on button "Documentación" at bounding box center [160, 532] width 194 height 40
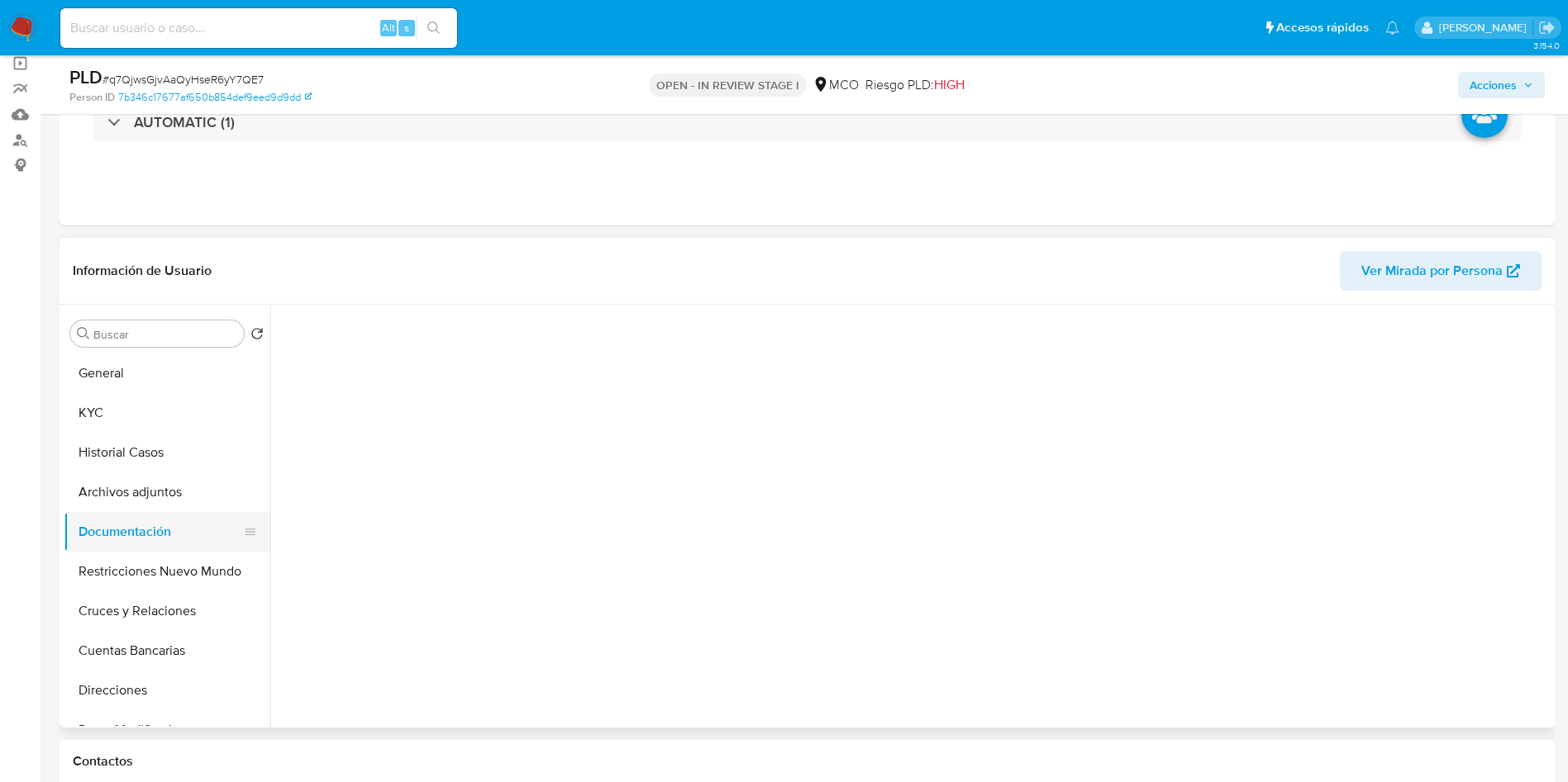
scroll to position [0, 0]
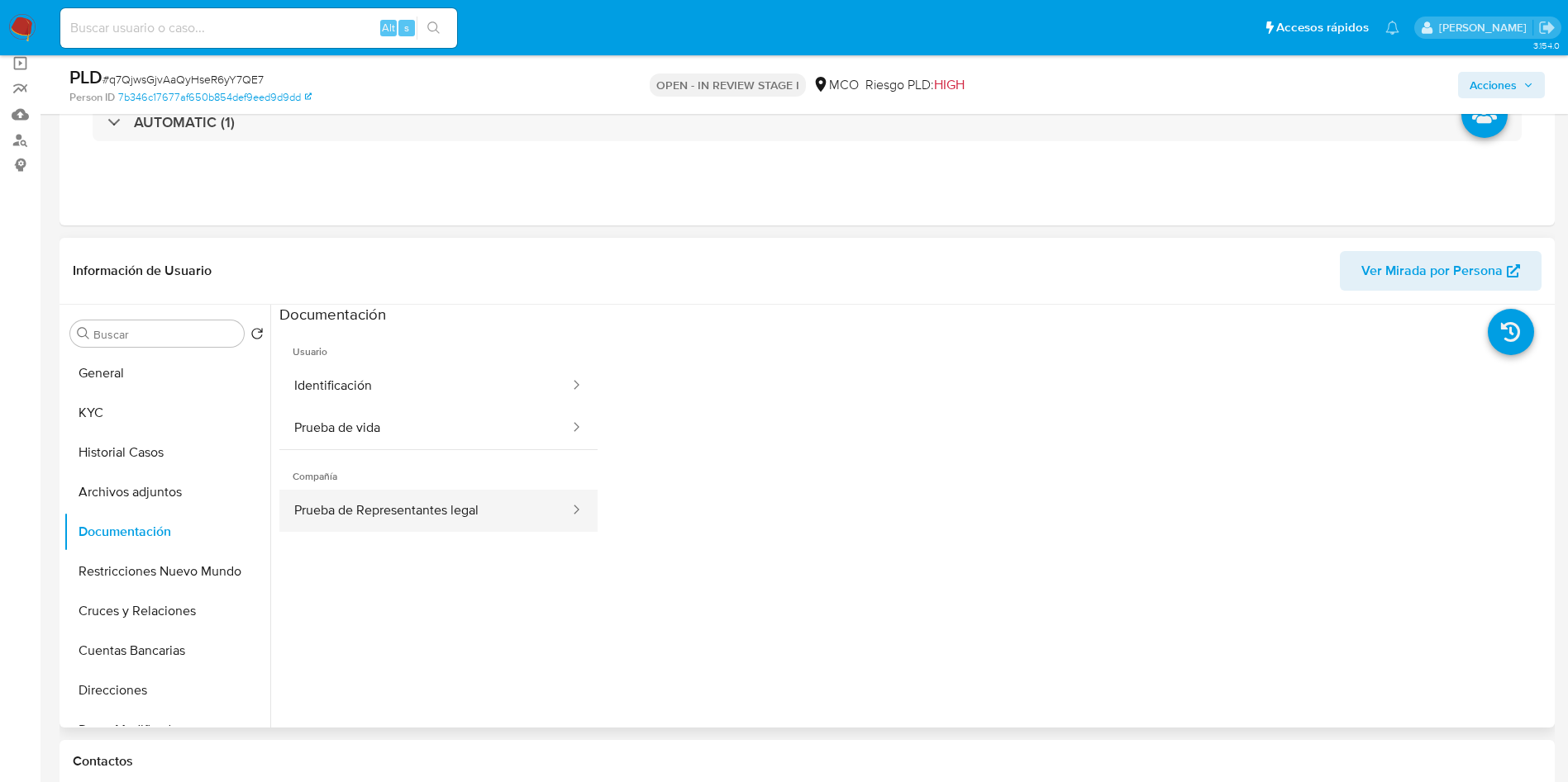
click at [444, 504] on button "Prueba de Representantes legal" at bounding box center [425, 510] width 292 height 42
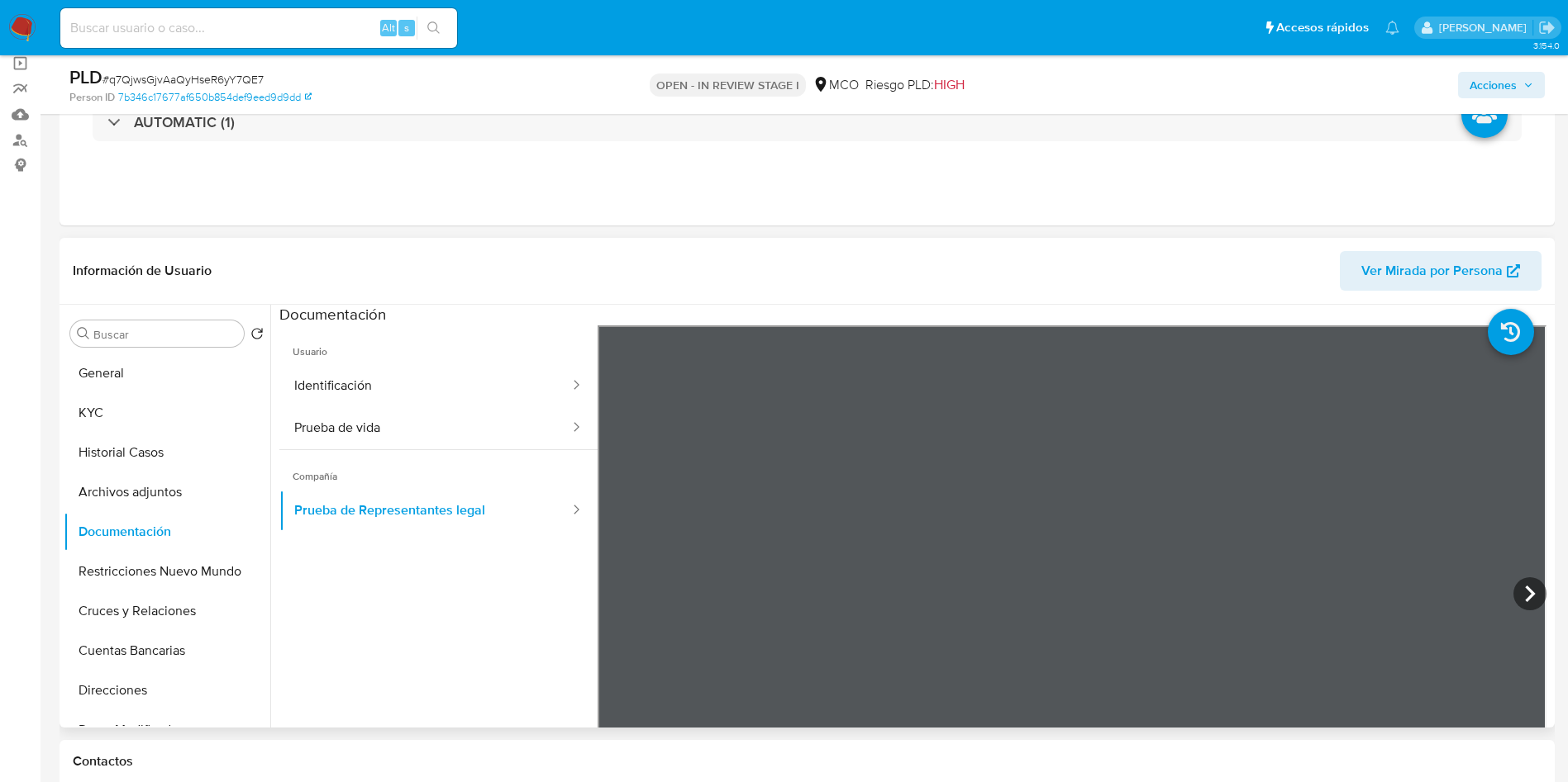
click at [663, 258] on header "Información de Usuario Ver Mirada por Persona" at bounding box center [806, 271] width 1468 height 40
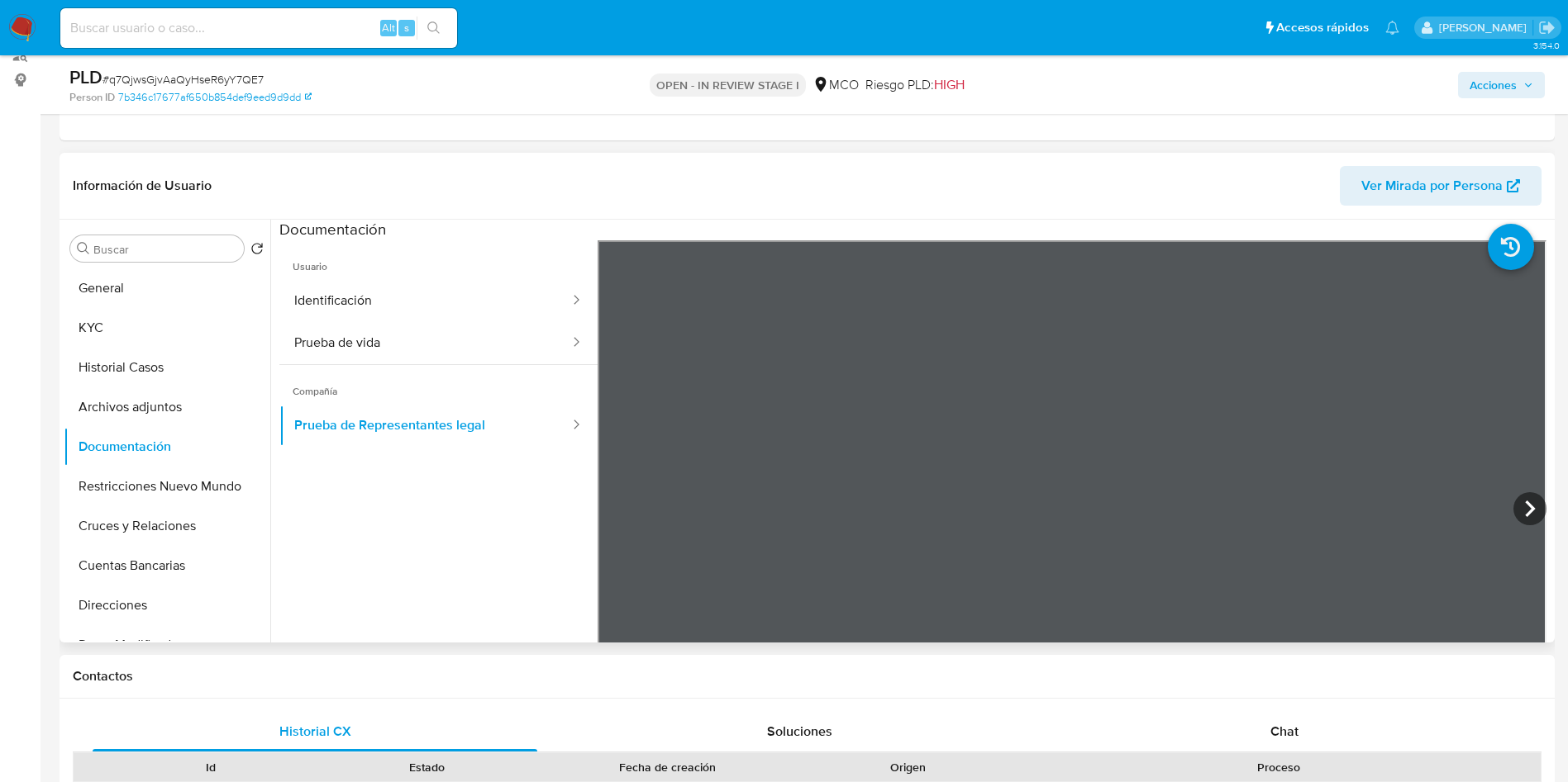
scroll to position [248, 0]
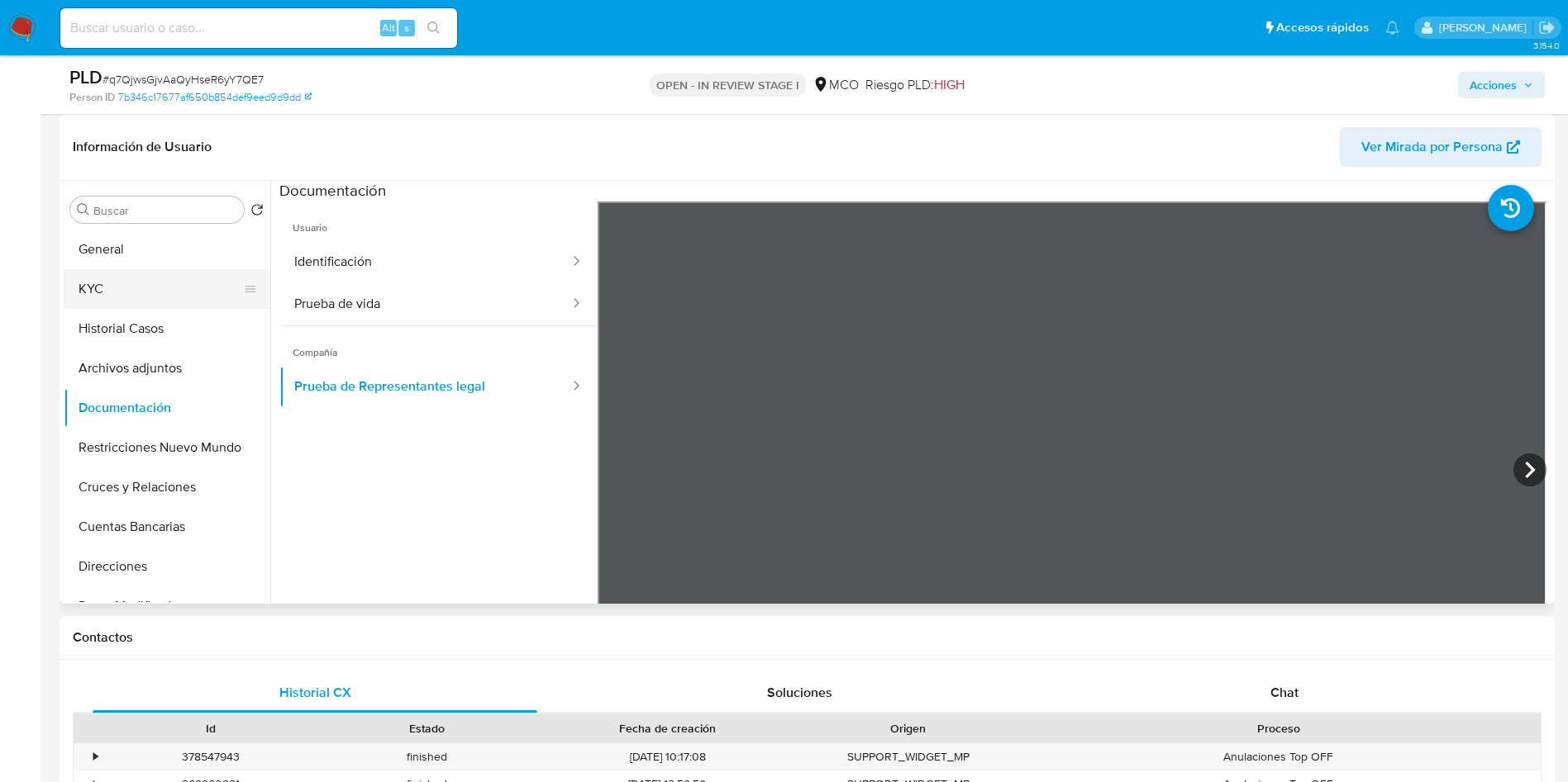
click at [183, 280] on button "KYC" at bounding box center [160, 289] width 194 height 40
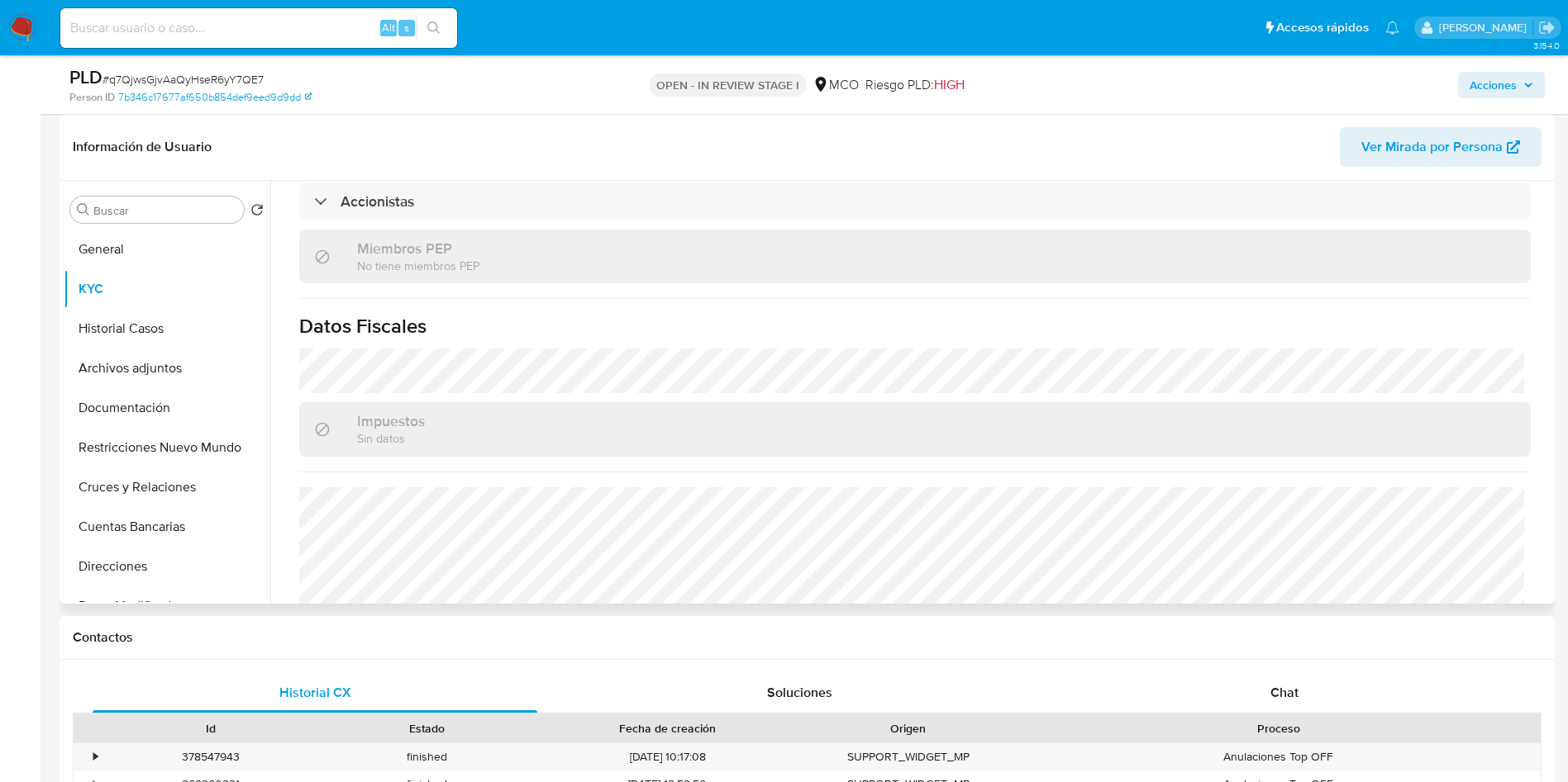
scroll to position [1036, 0]
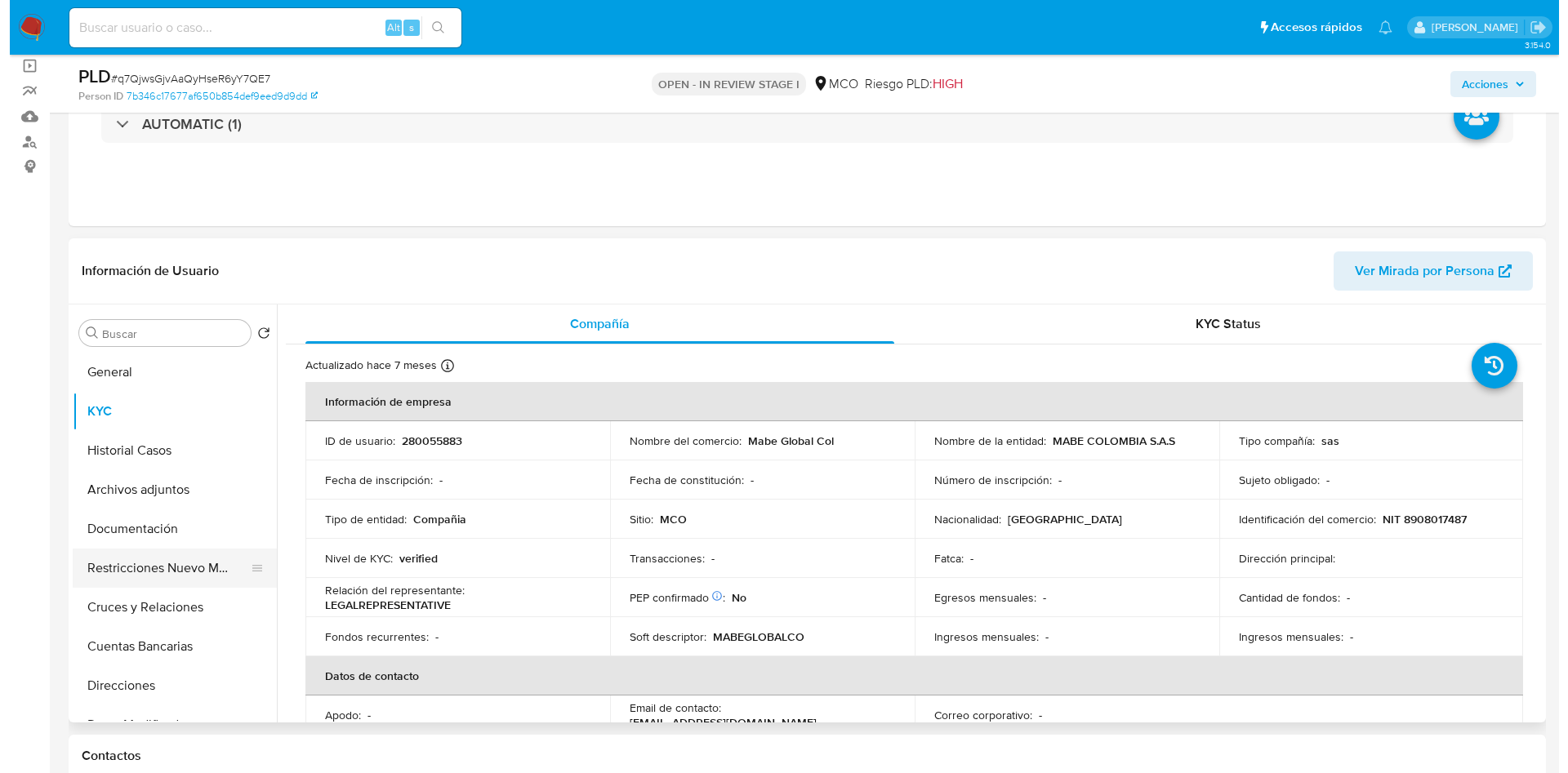
scroll to position [122, 0]
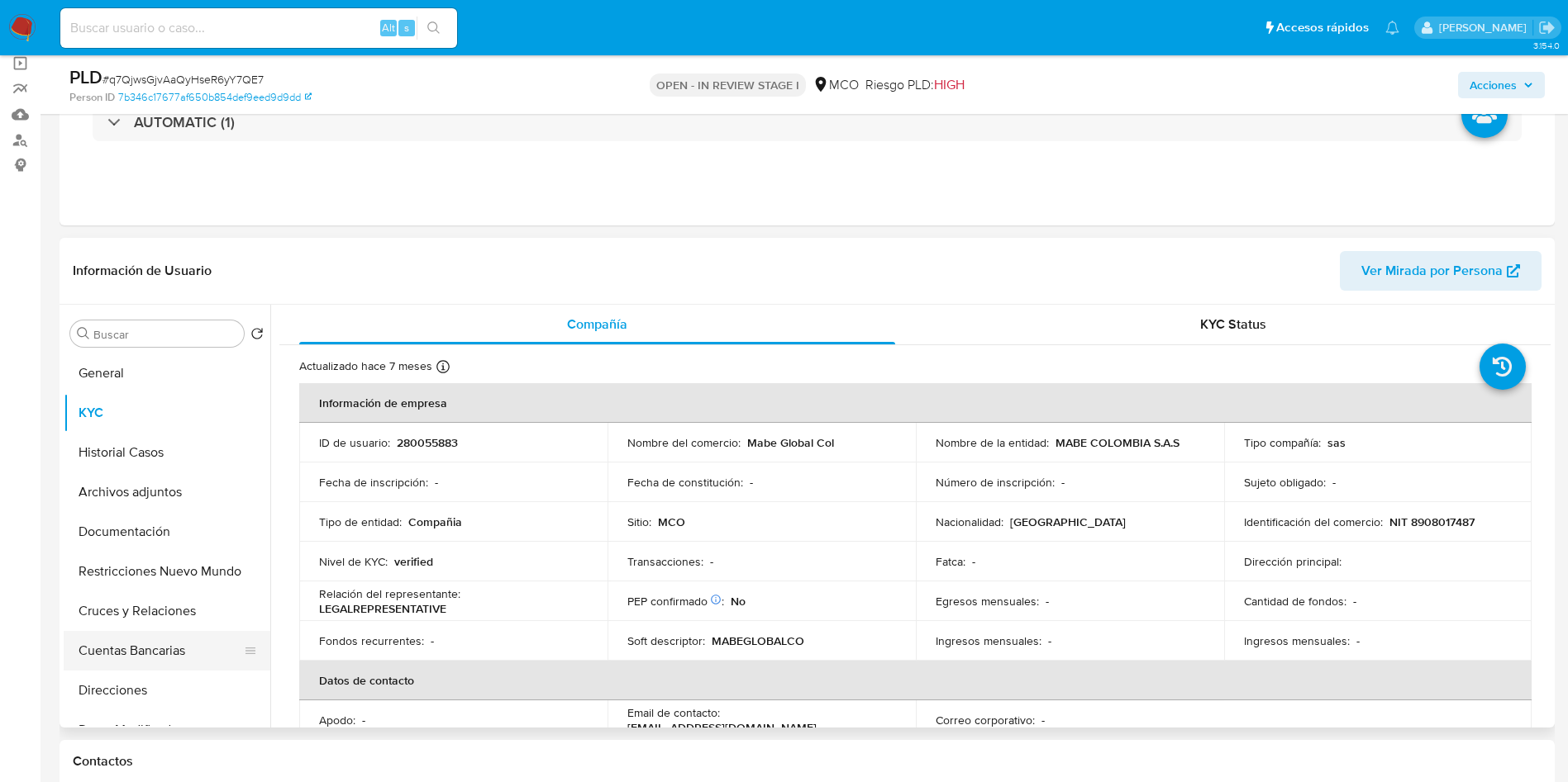
click at [156, 642] on button "Cuentas Bancarias" at bounding box center [160, 651] width 194 height 40
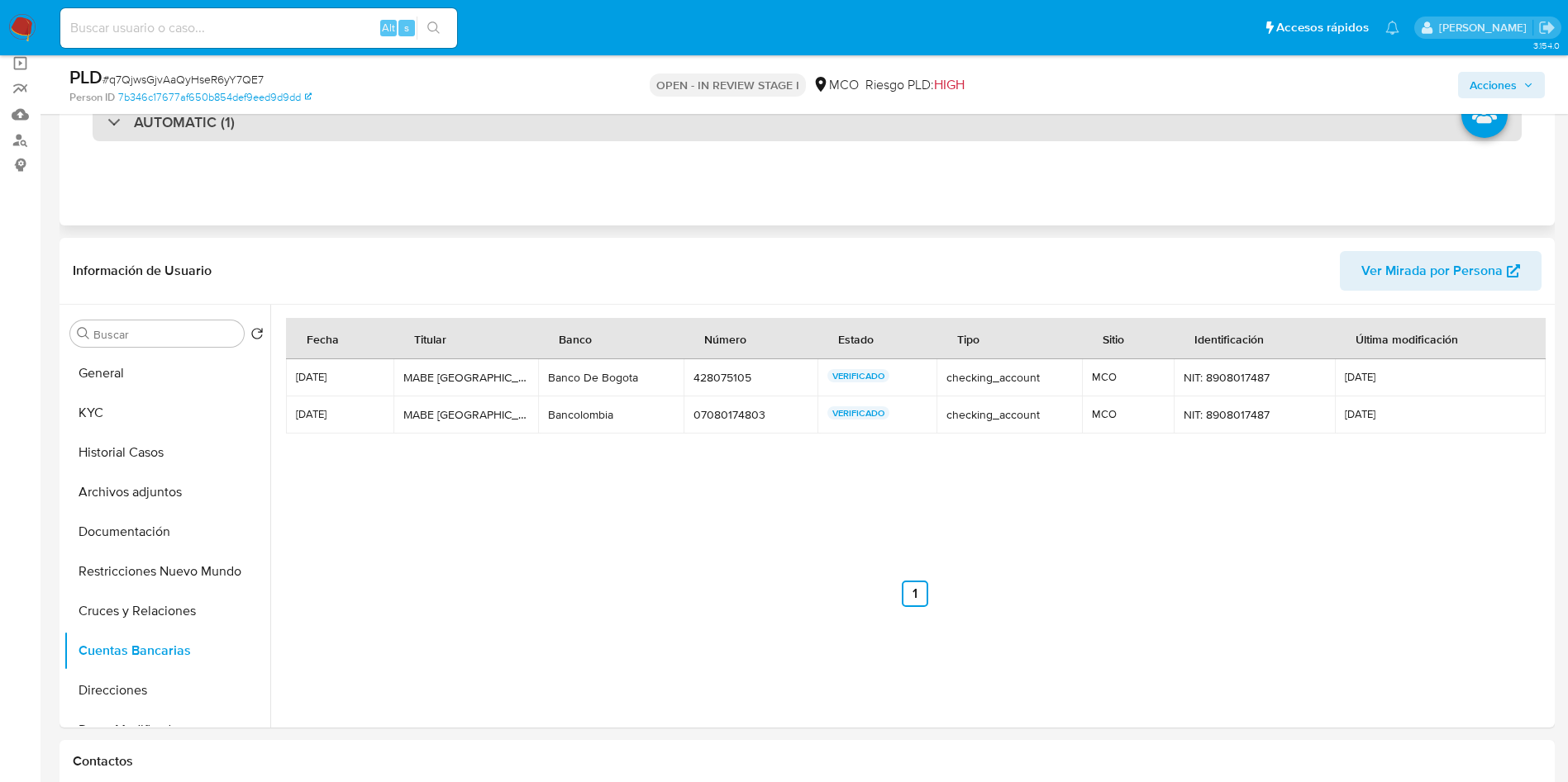
click at [200, 123] on h3 "AUTOMATIC (1)" at bounding box center [184, 122] width 101 height 18
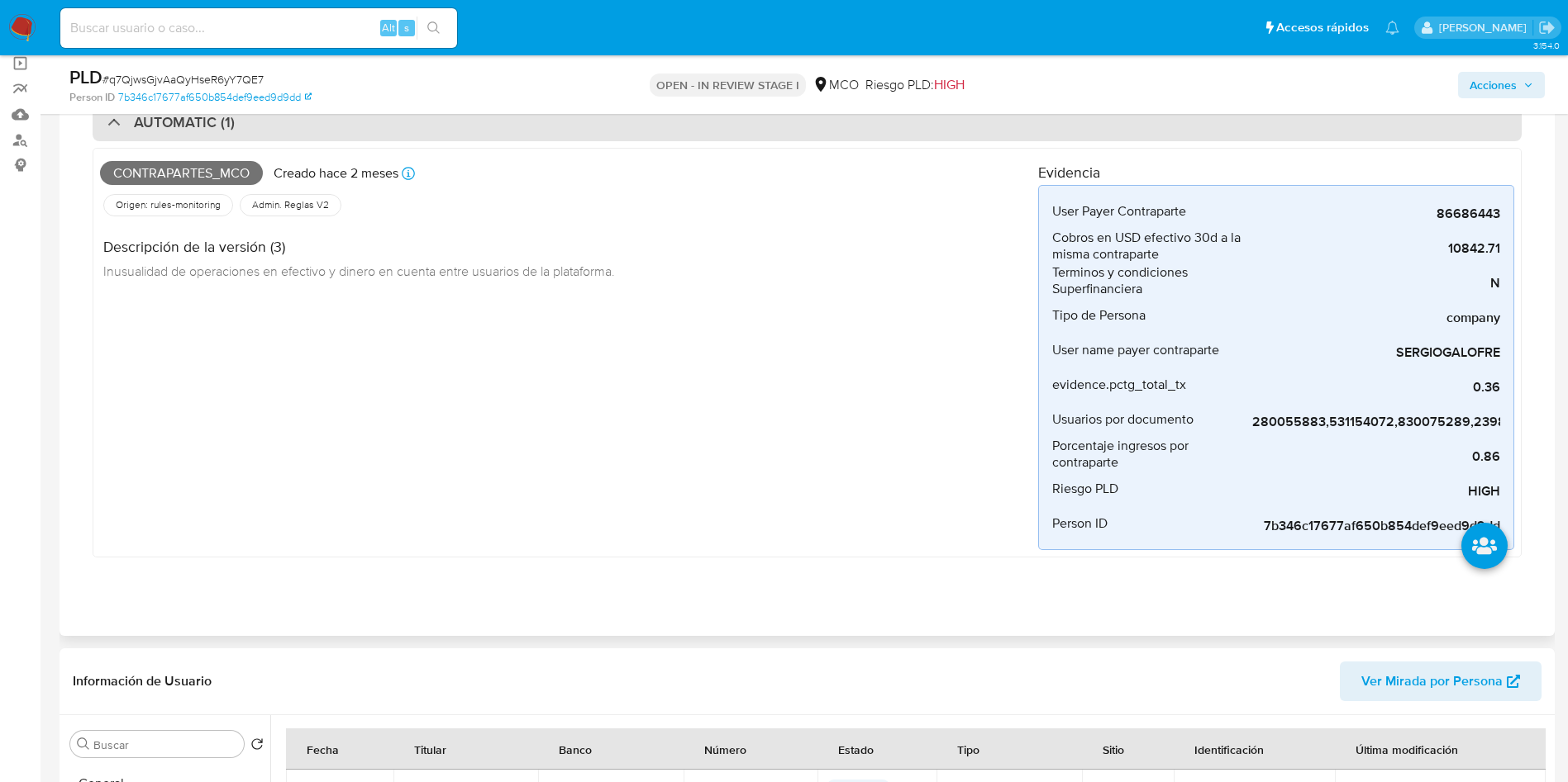
click at [209, 131] on h3 "AUTOMATIC (1)" at bounding box center [184, 122] width 101 height 18
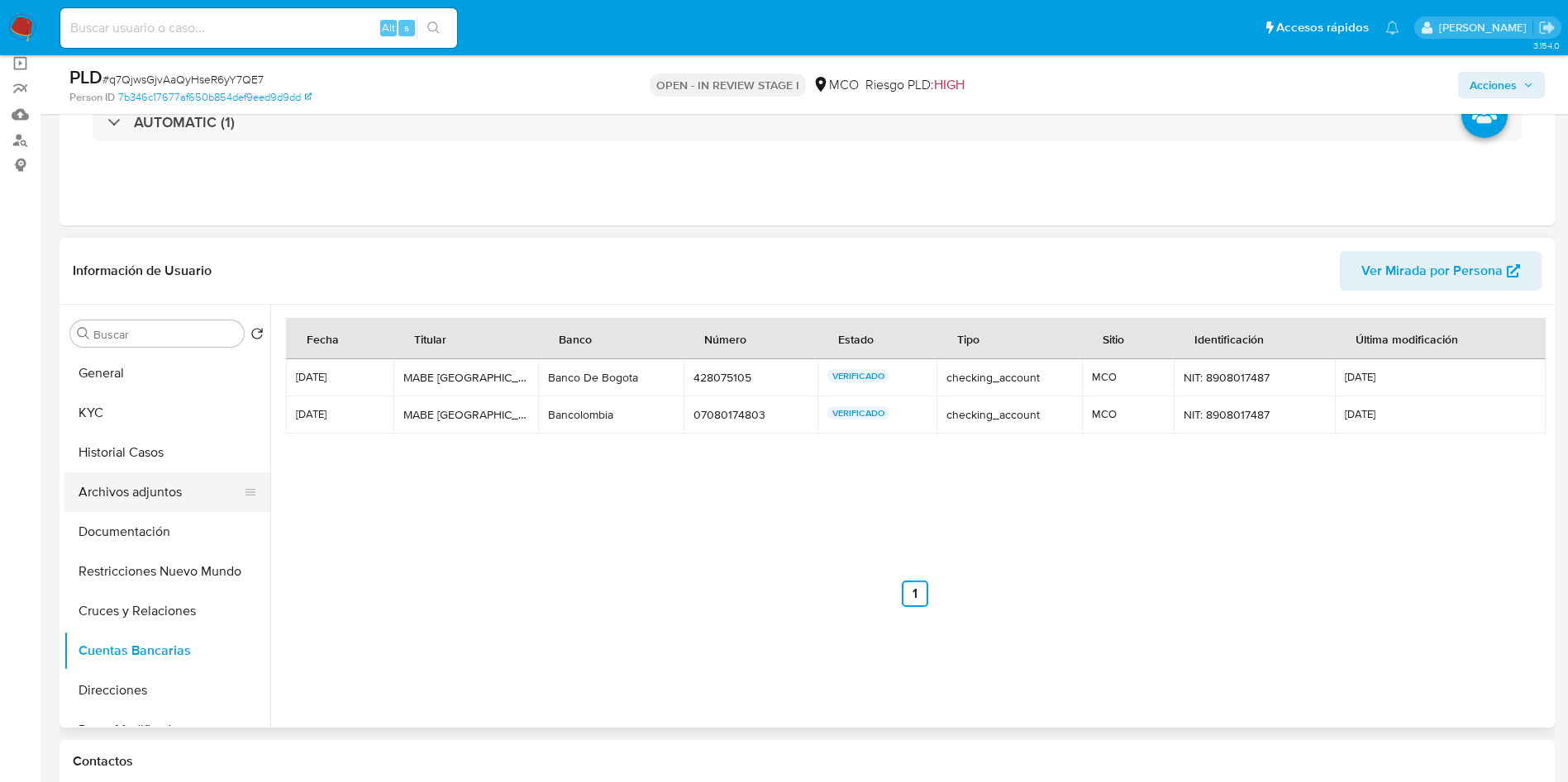
click at [137, 493] on button "Archivos adjuntos" at bounding box center [160, 493] width 194 height 40
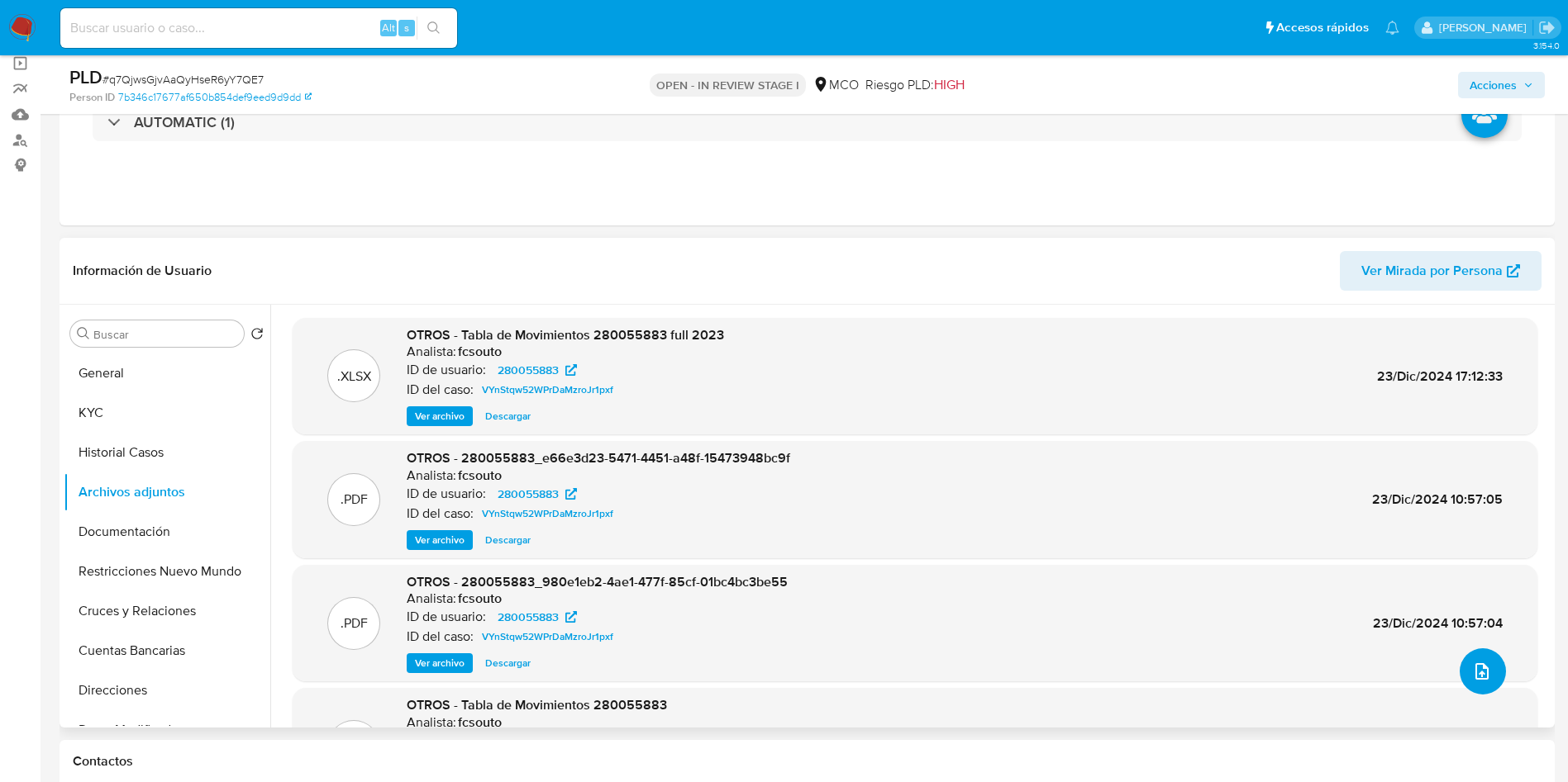
click at [1472, 678] on icon "upload-file" at bounding box center [1482, 671] width 20 height 20
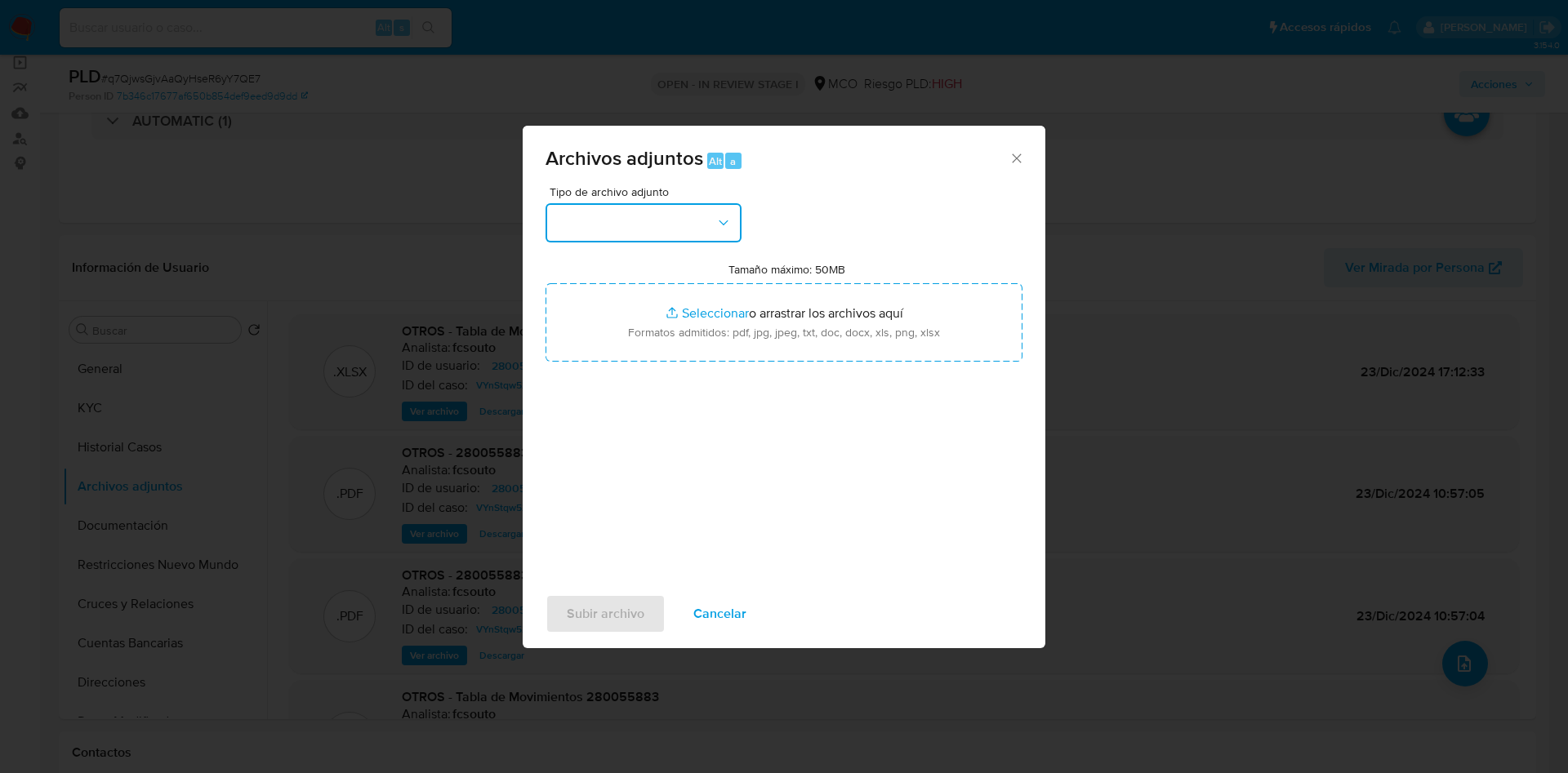
click at [650, 232] on button "button" at bounding box center [643, 223] width 196 height 39
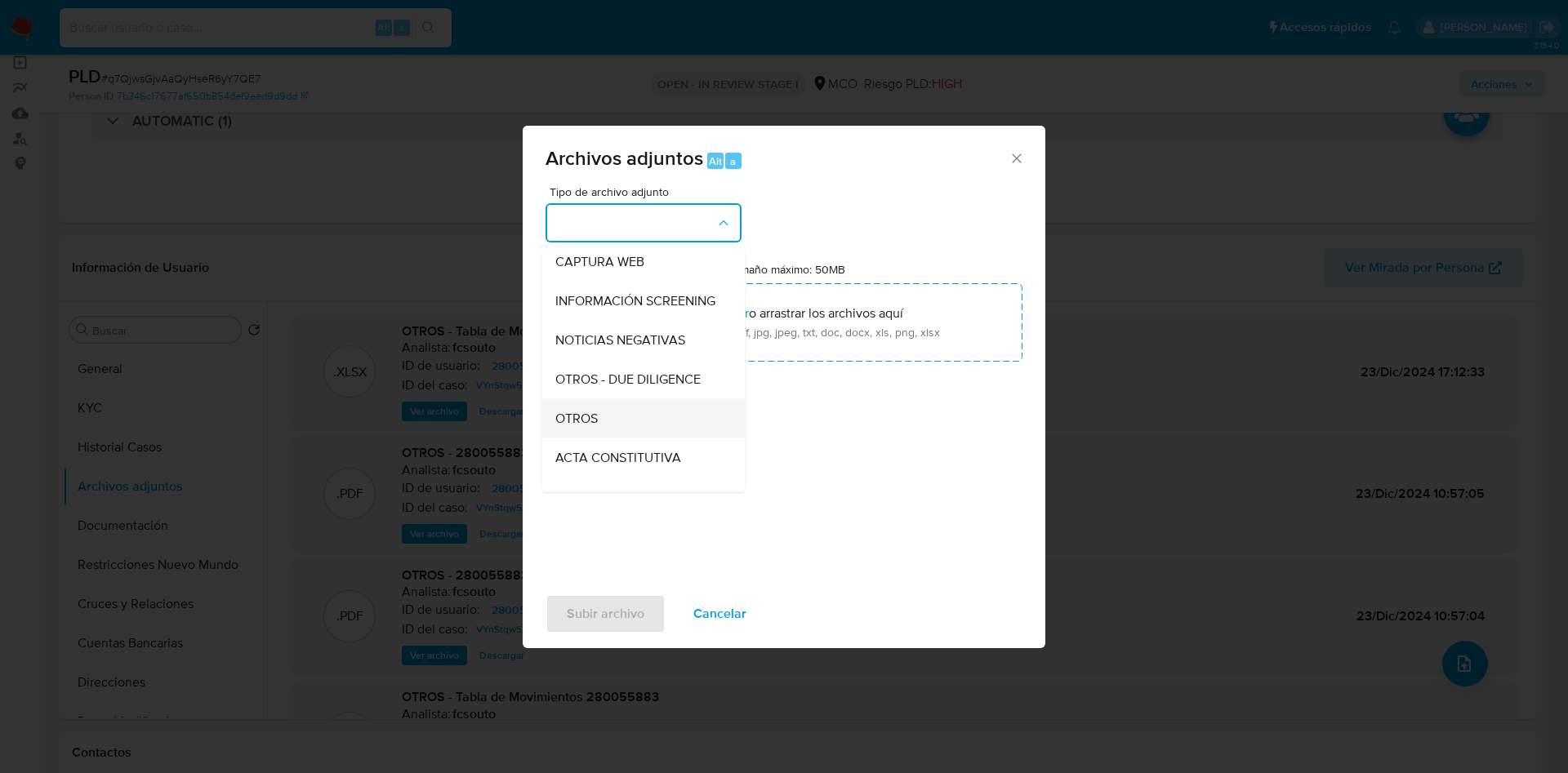
click at [599, 425] on div "OTROS" at bounding box center [638, 419] width 167 height 39
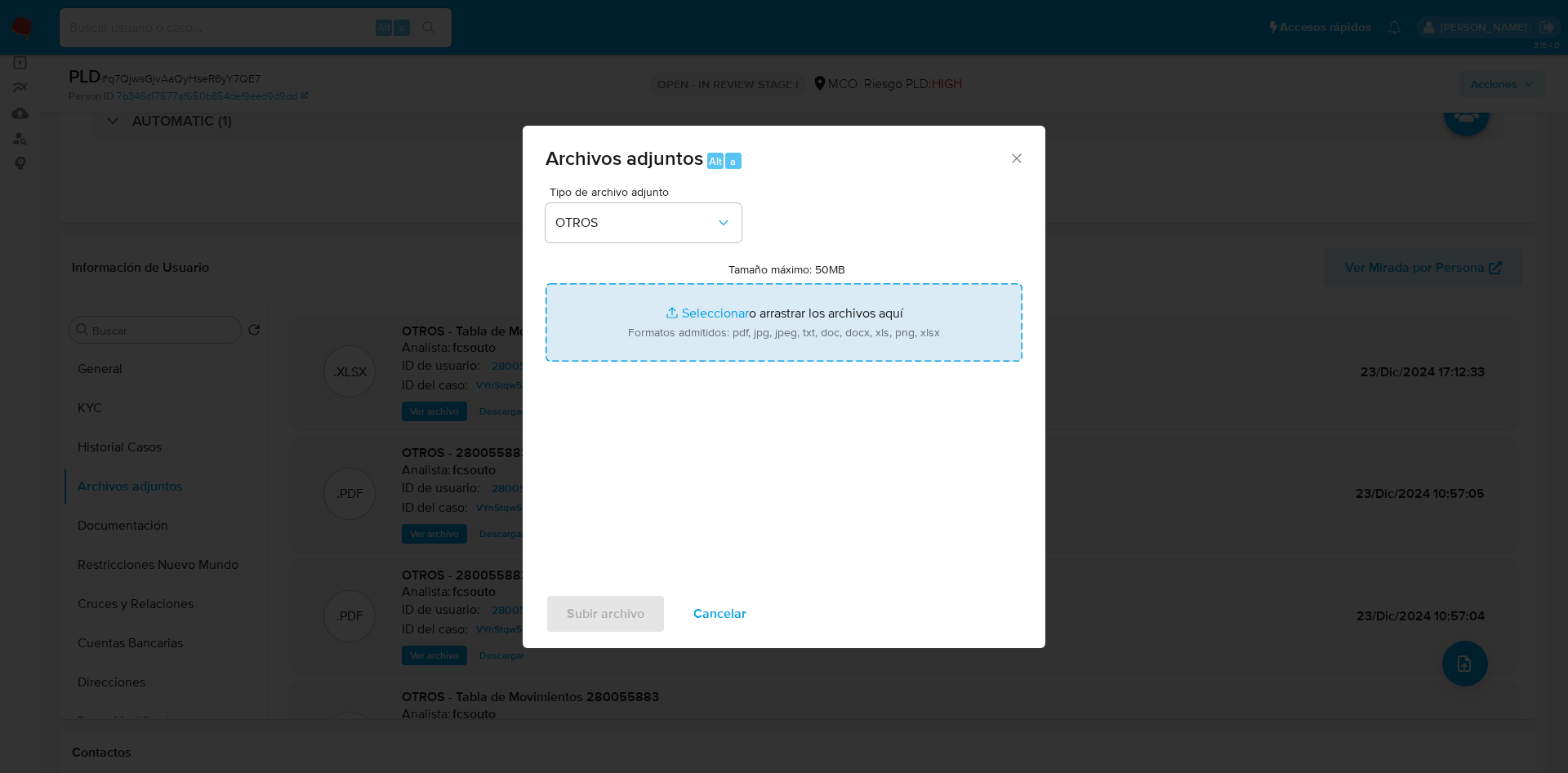
click at [684, 309] on input "Tamaño máximo: 50MB Seleccionar archivos" at bounding box center [784, 322] width 477 height 78
type input "C:\fakepath\280055883 - 19_08_2025.pdf"
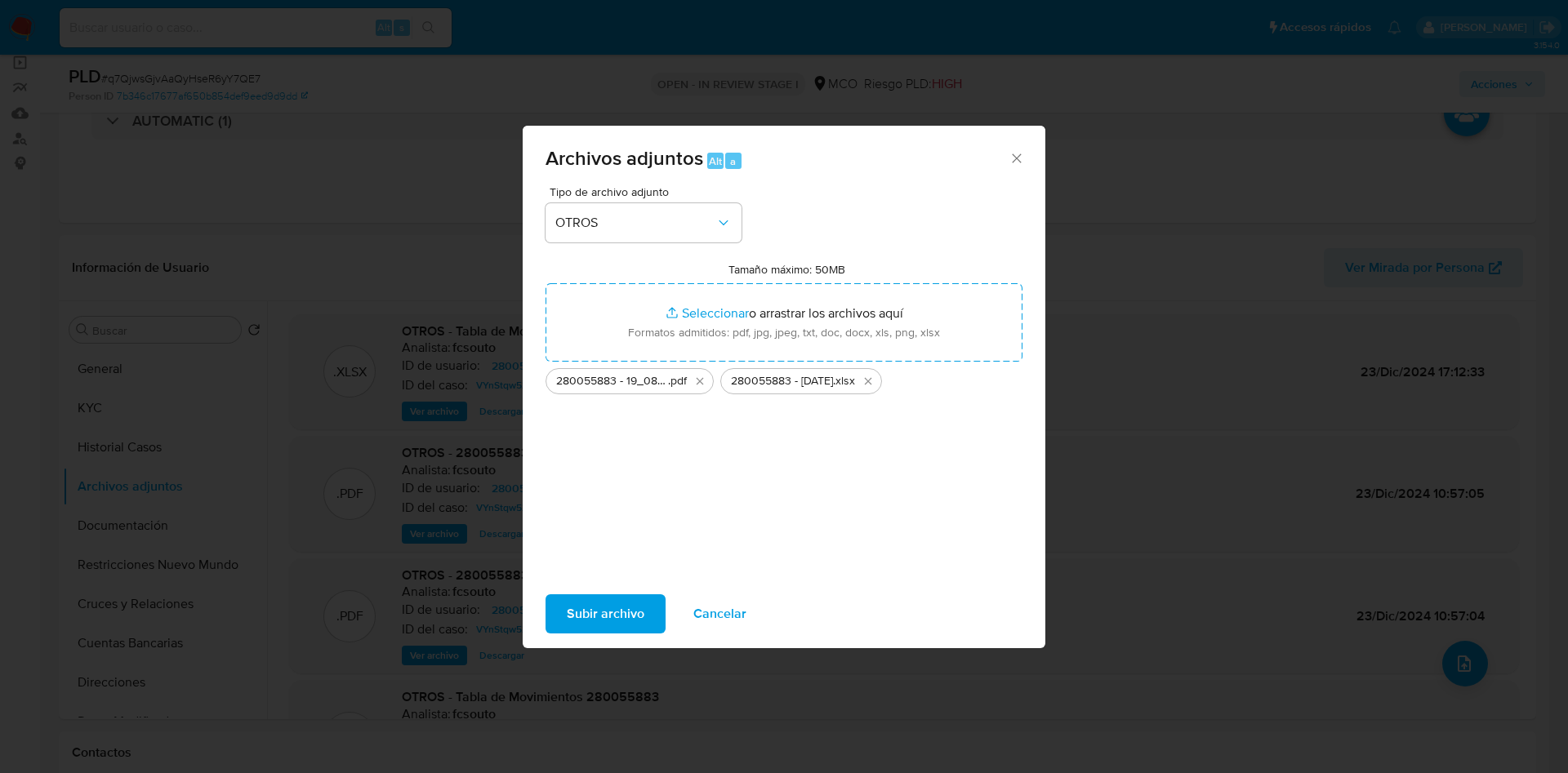
click at [613, 617] on span "Subir archivo" at bounding box center [605, 614] width 77 height 36
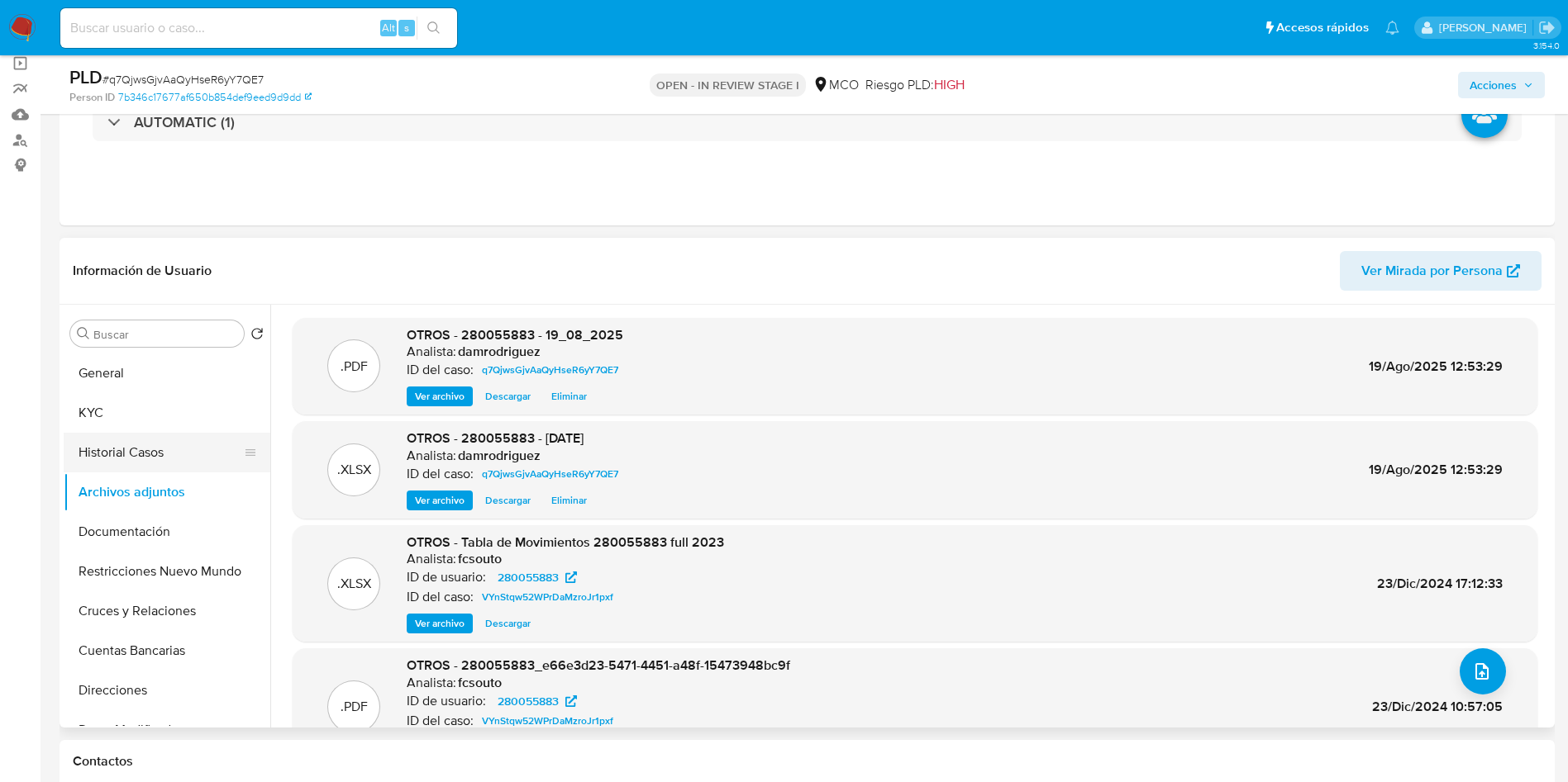
click at [131, 459] on button "Historial Casos" at bounding box center [160, 453] width 194 height 40
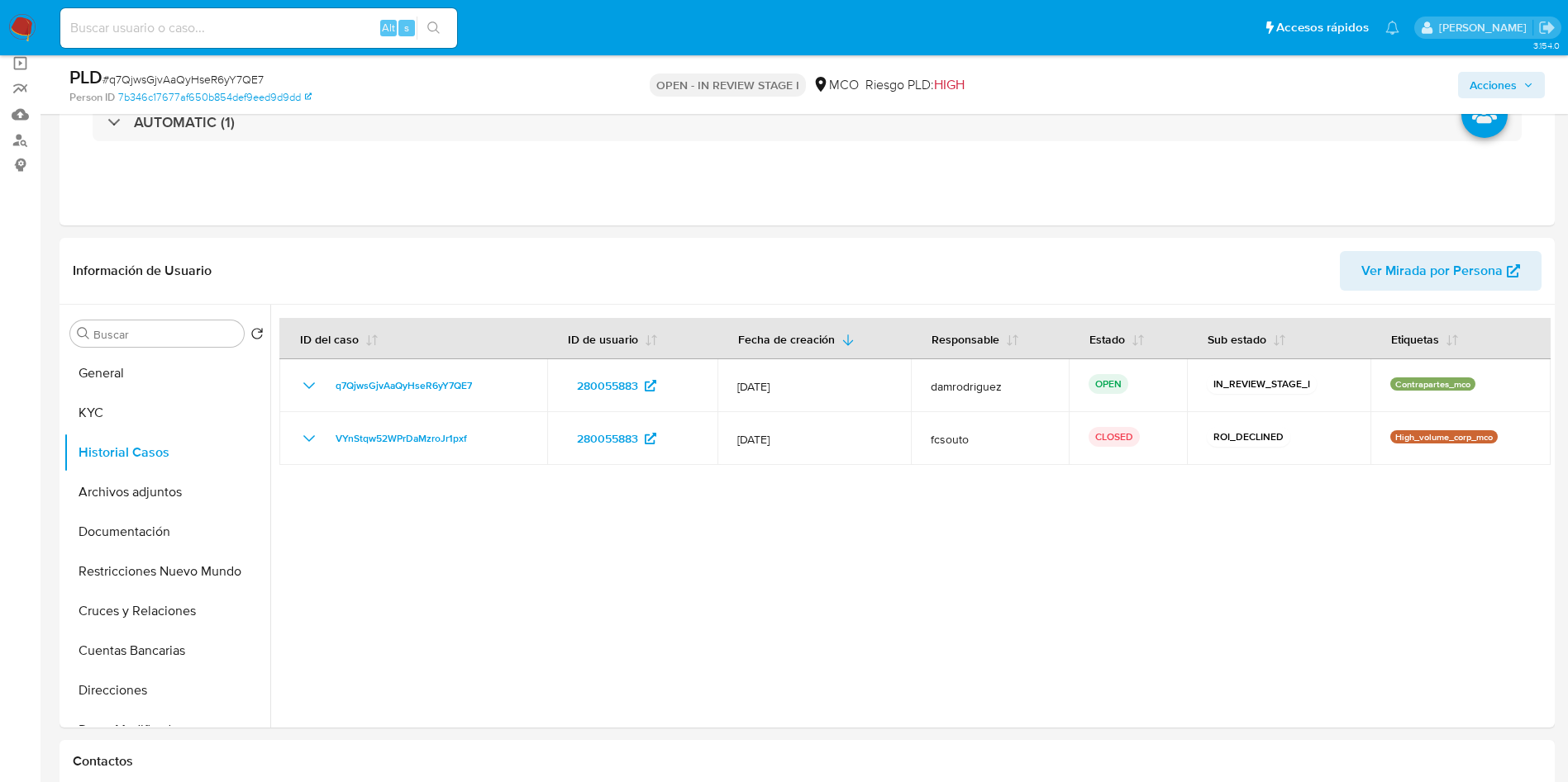
click at [1524, 81] on icon "button" at bounding box center [1528, 85] width 10 height 10
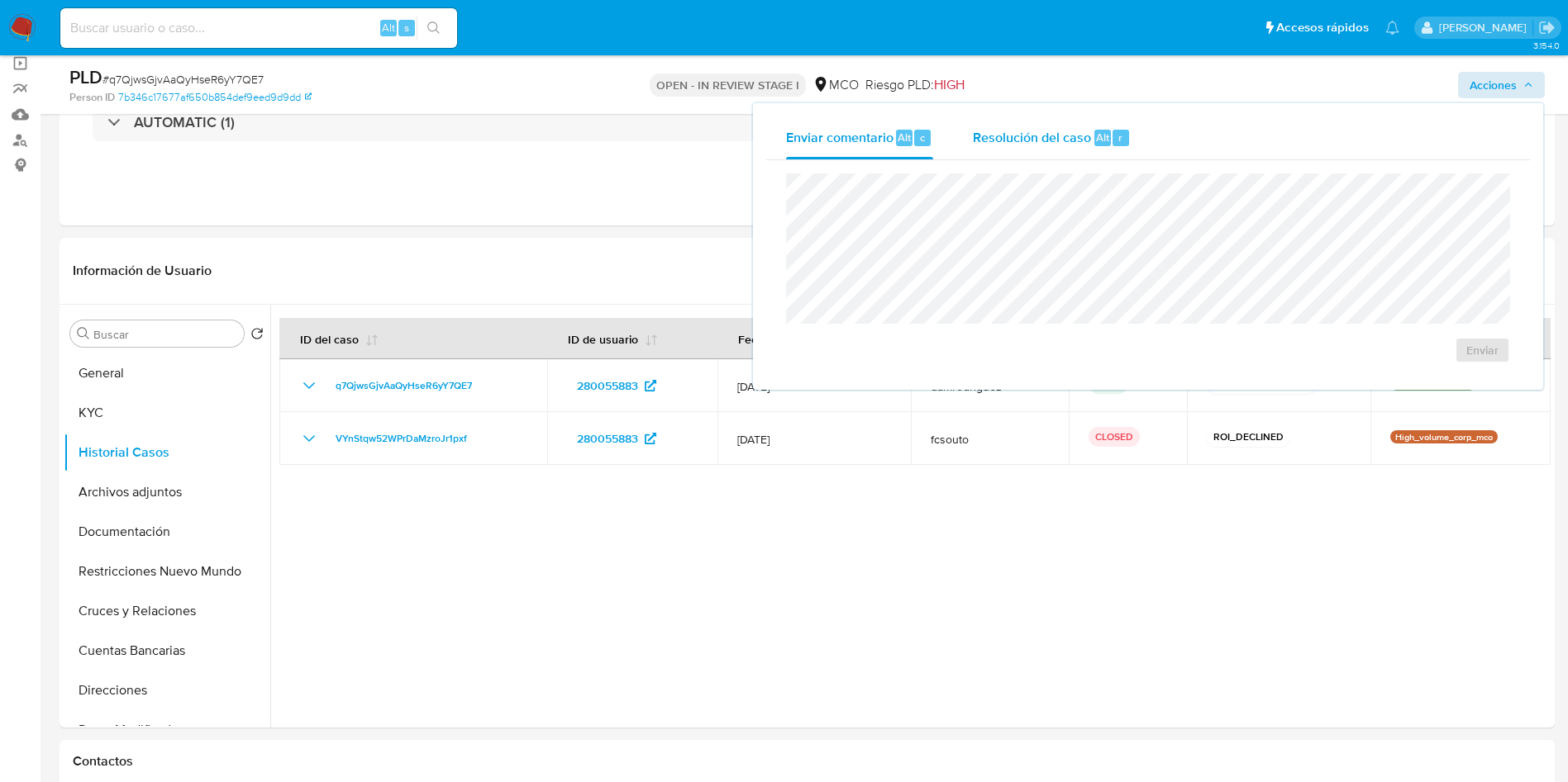
click at [1009, 150] on div "Resolución del caso Alt r" at bounding box center [1052, 138] width 158 height 43
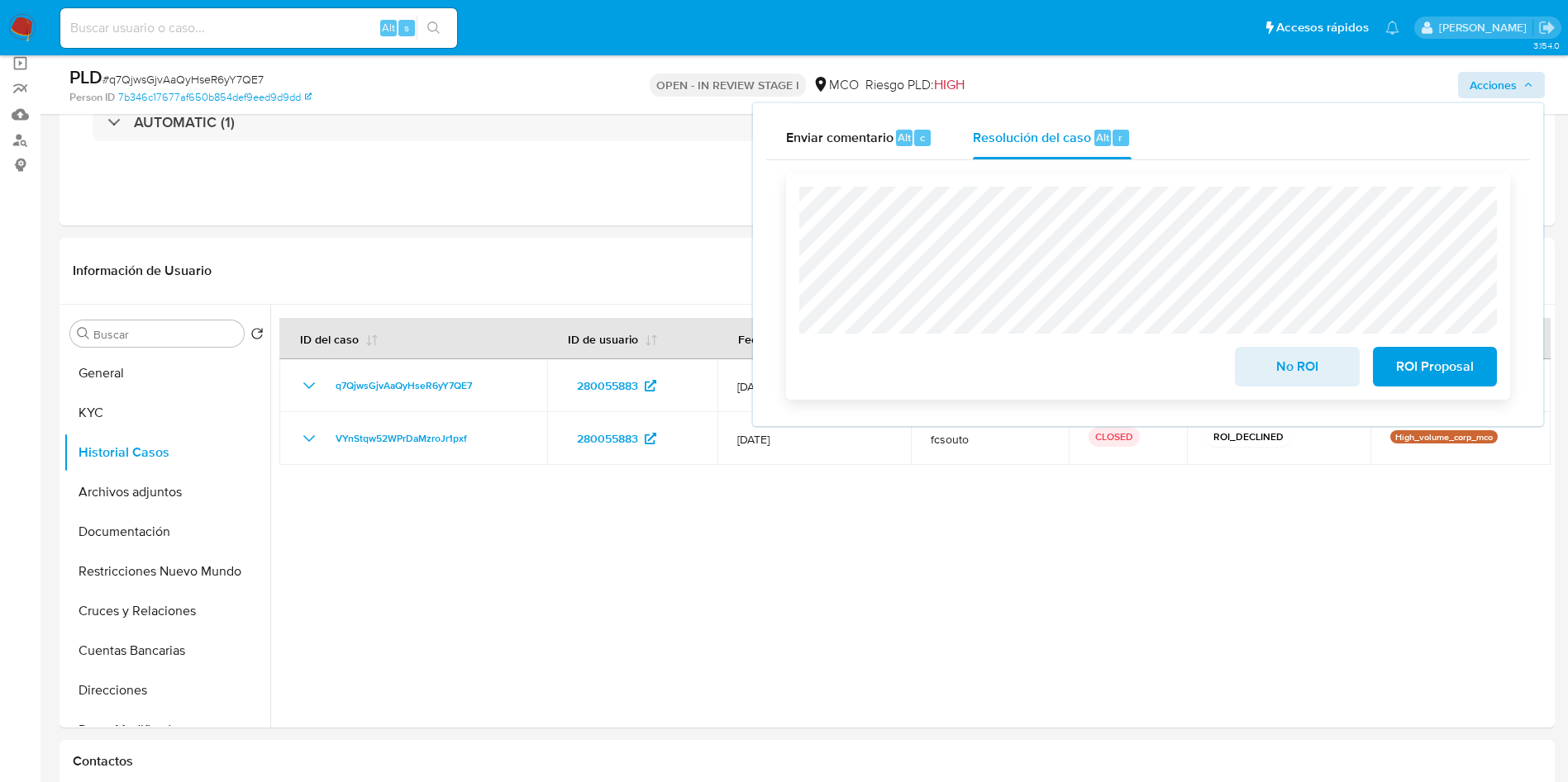
click at [1307, 362] on span "No ROI" at bounding box center [1296, 366] width 81 height 37
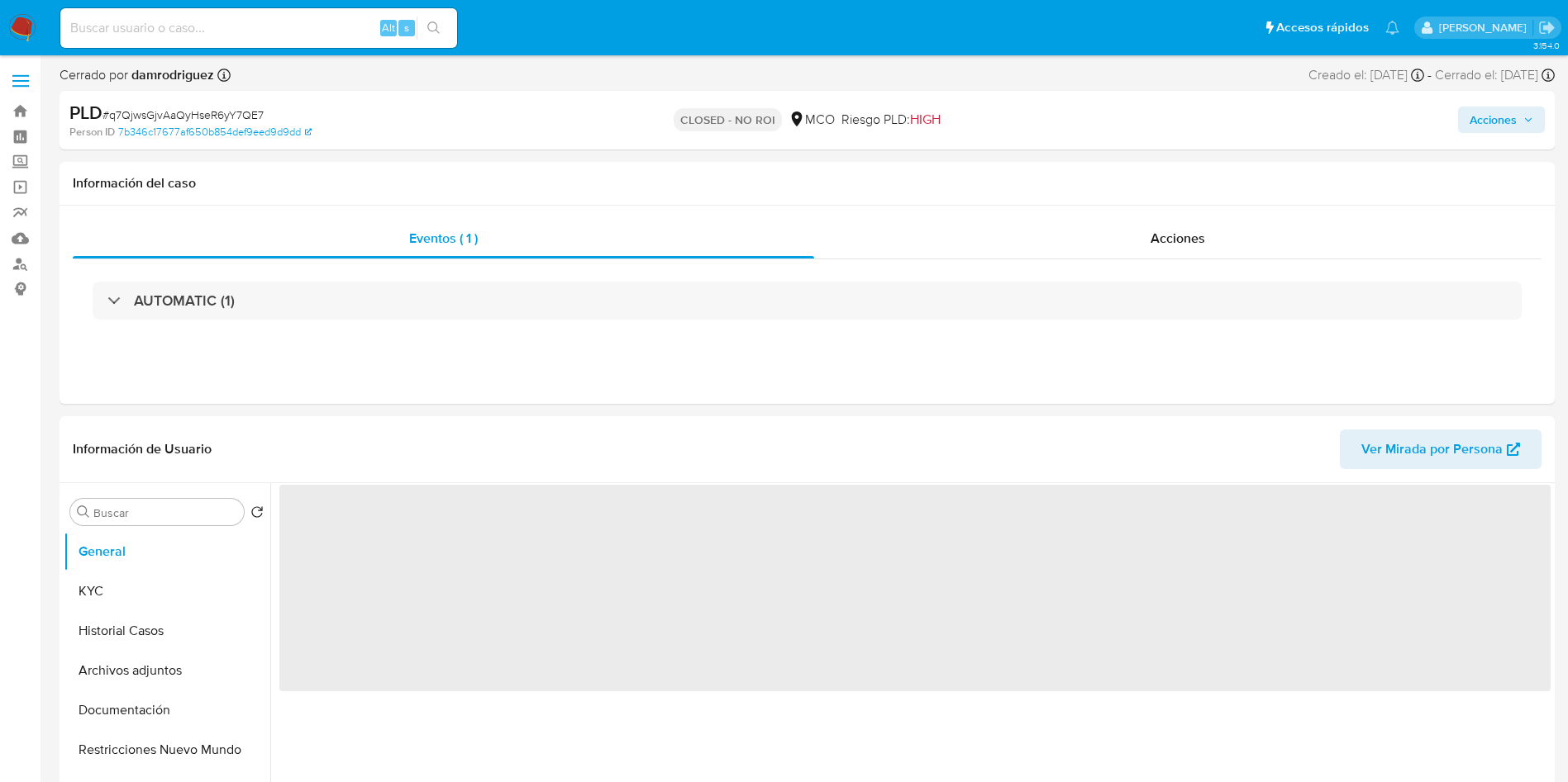
click at [26, 27] on img at bounding box center [22, 28] width 28 height 28
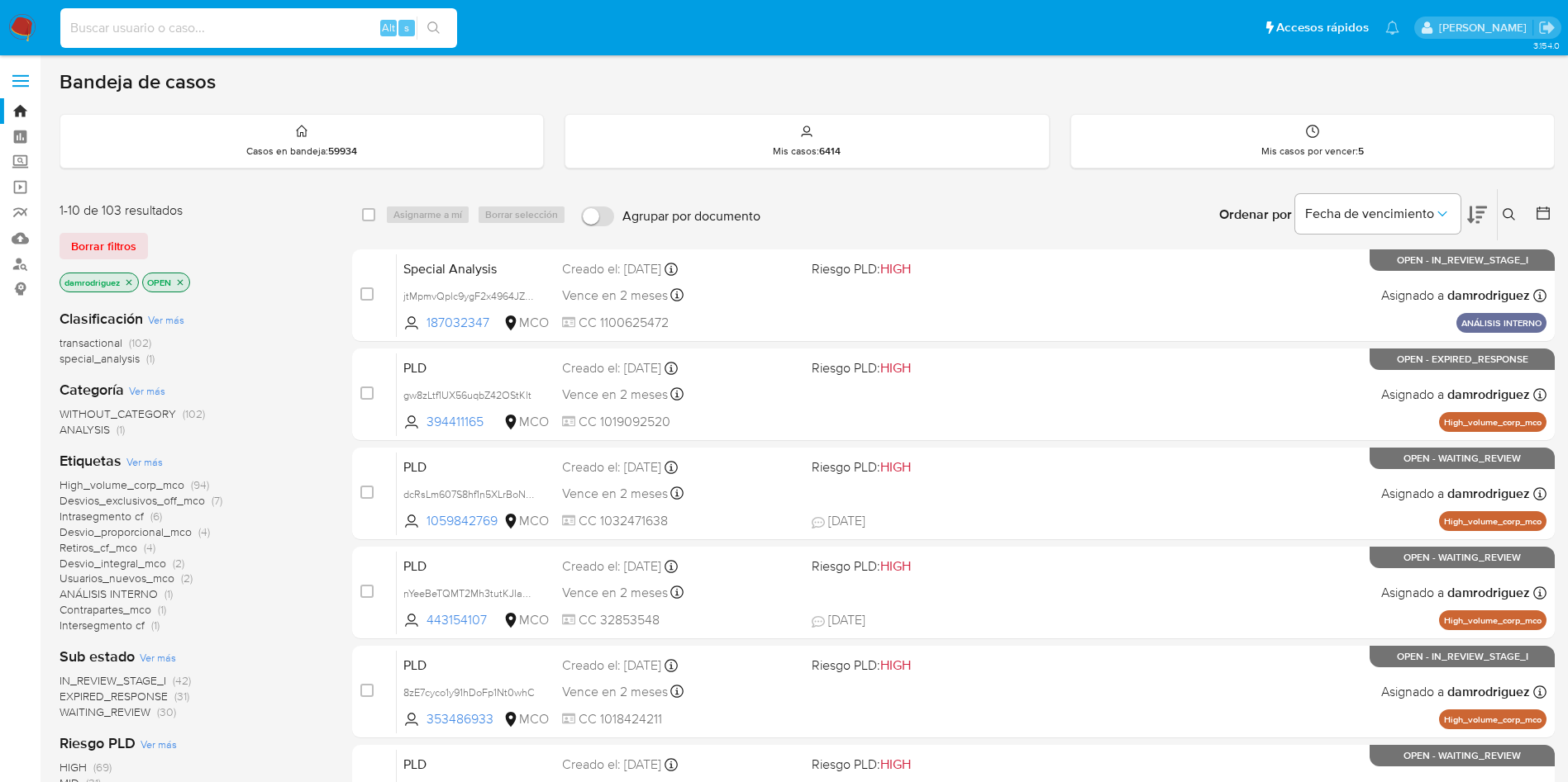
click at [293, 19] on input at bounding box center [259, 28] width 397 height 22
paste input "1188576157"
type input "1188576157"
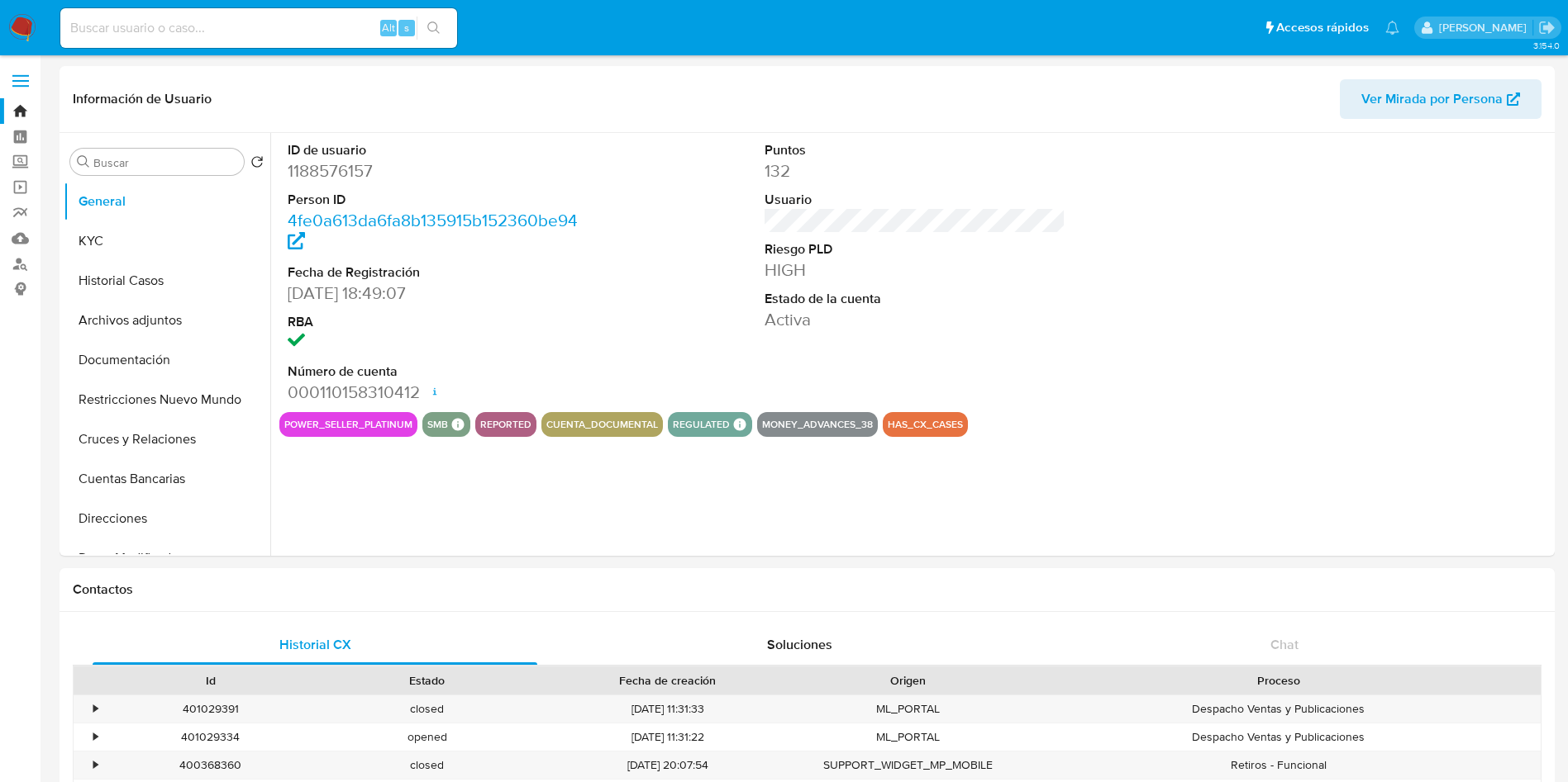
select select "10"
click at [138, 389] on button "Restricciones Nuevo Mundo" at bounding box center [160, 400] width 194 height 40
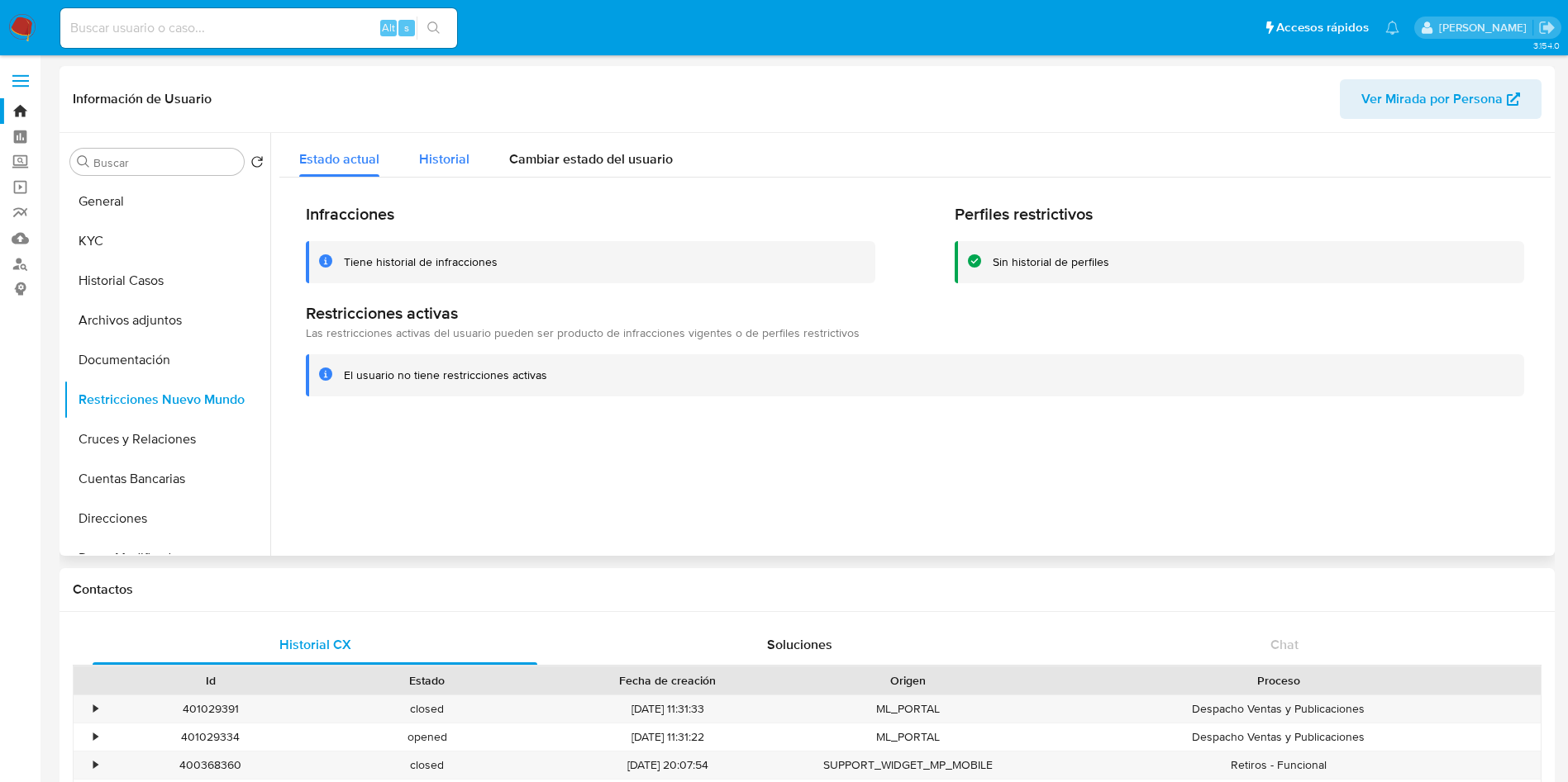
click at [409, 162] on button "Historial" at bounding box center [444, 155] width 90 height 44
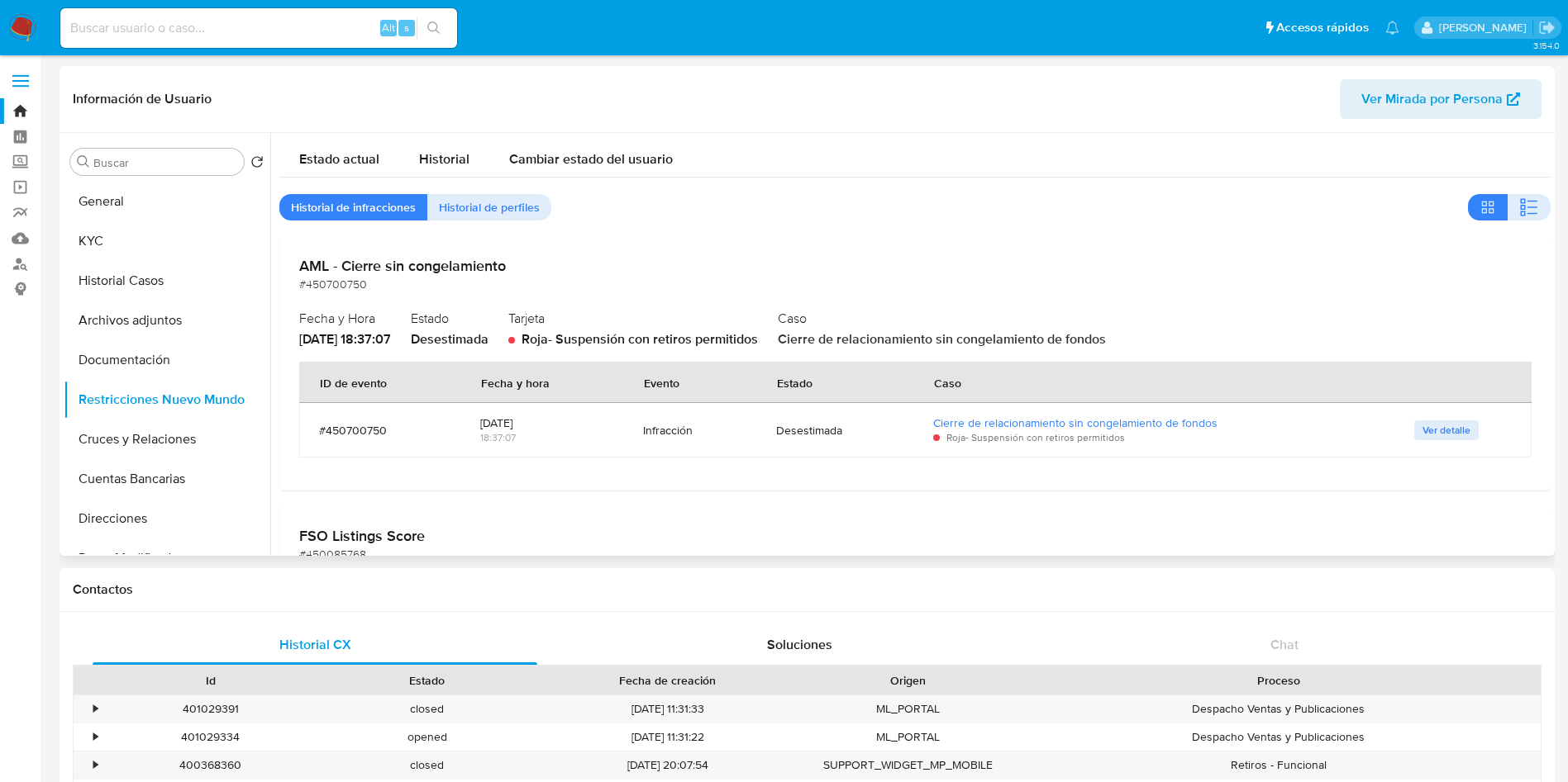
drag, startPoint x: 795, startPoint y: 435, endPoint x: 823, endPoint y: 435, distance: 28.0
click at [823, 435] on div "Desestimada" at bounding box center [834, 430] width 117 height 15
click at [1453, 423] on span "Ver detalle" at bounding box center [1447, 430] width 48 height 17
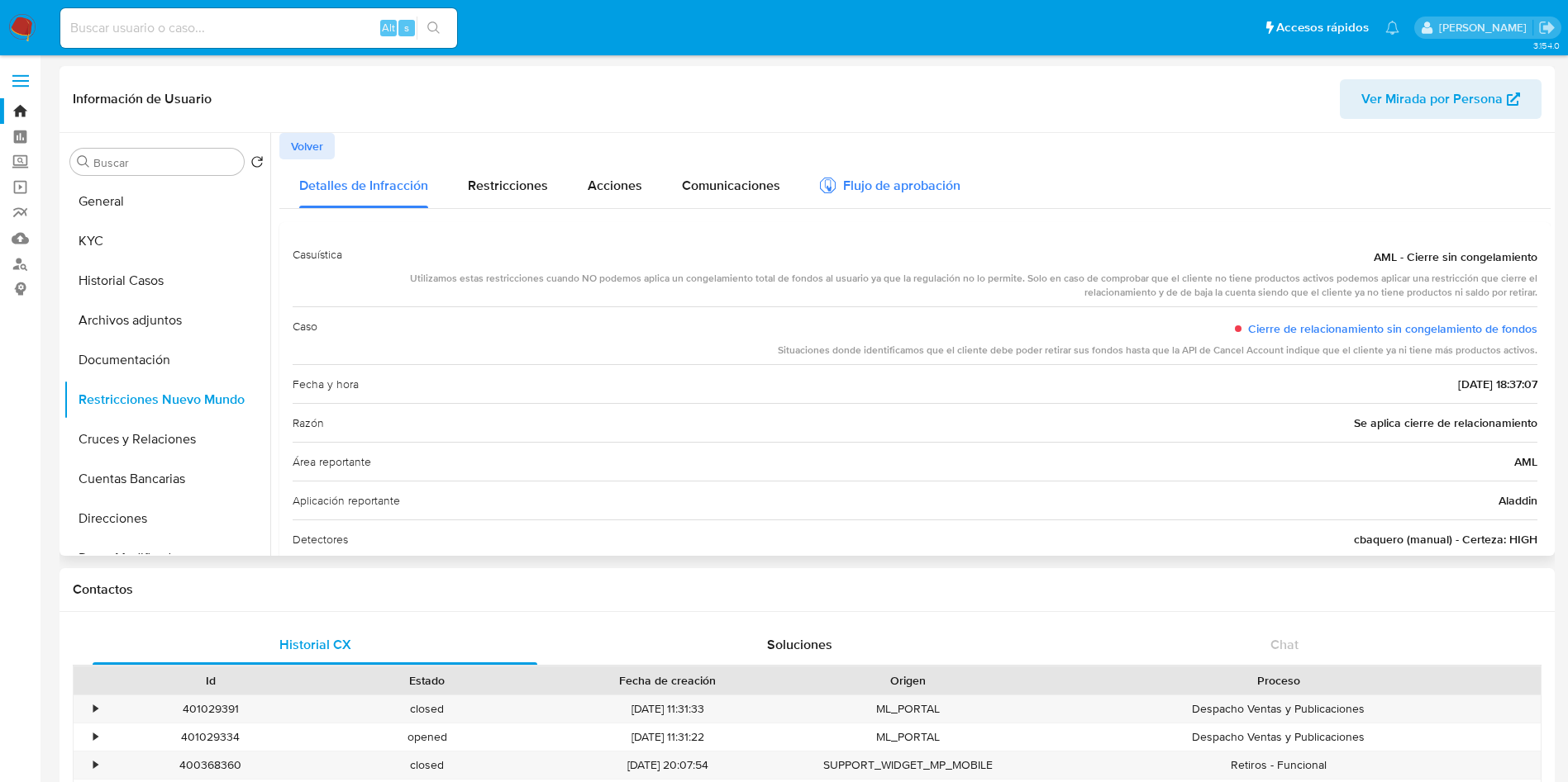
click at [890, 195] on div "Flujo de aprobación" at bounding box center [890, 189] width 141 height 18
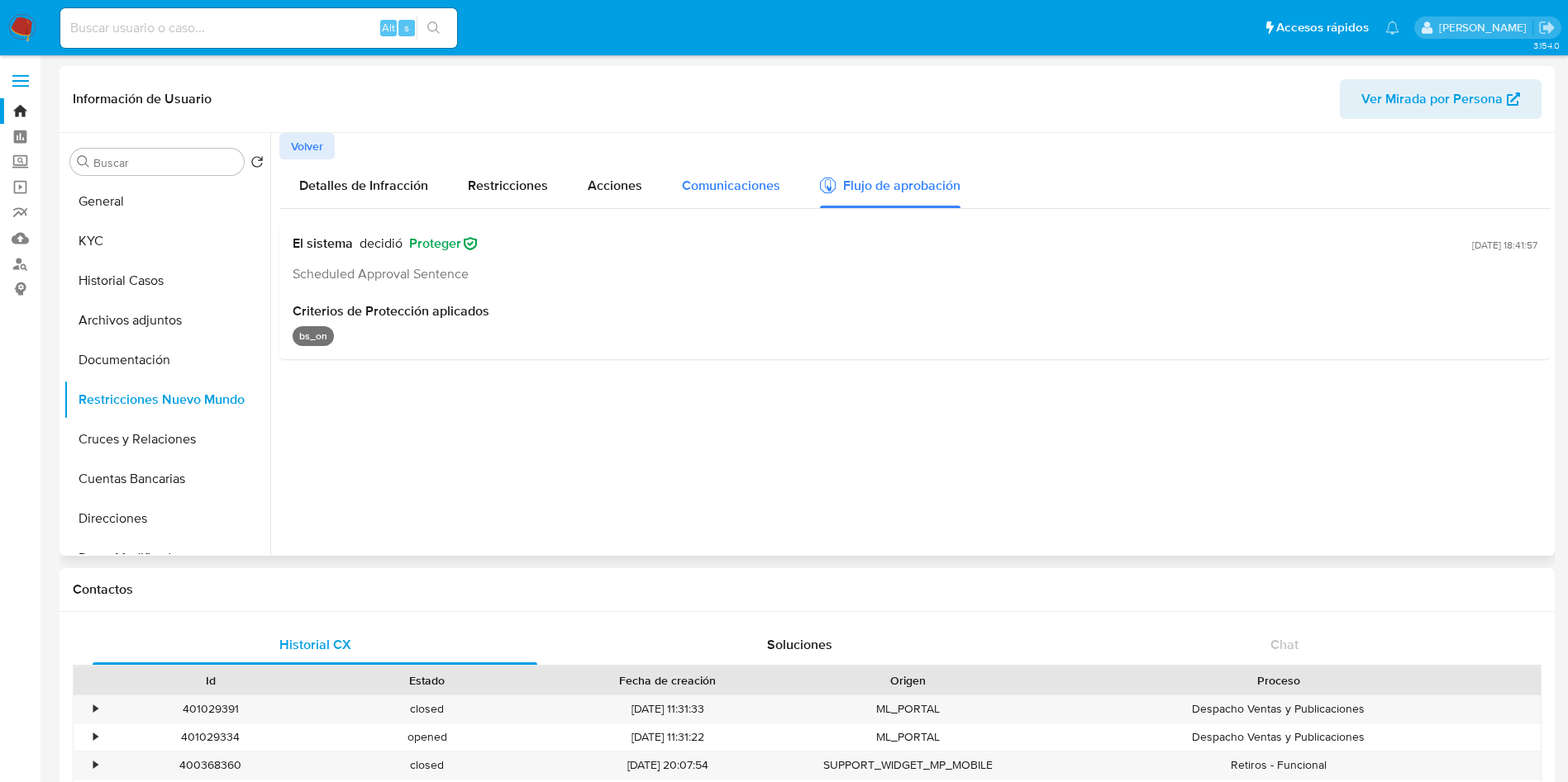
click at [767, 192] on span "Comunicaciones" at bounding box center [731, 185] width 98 height 19
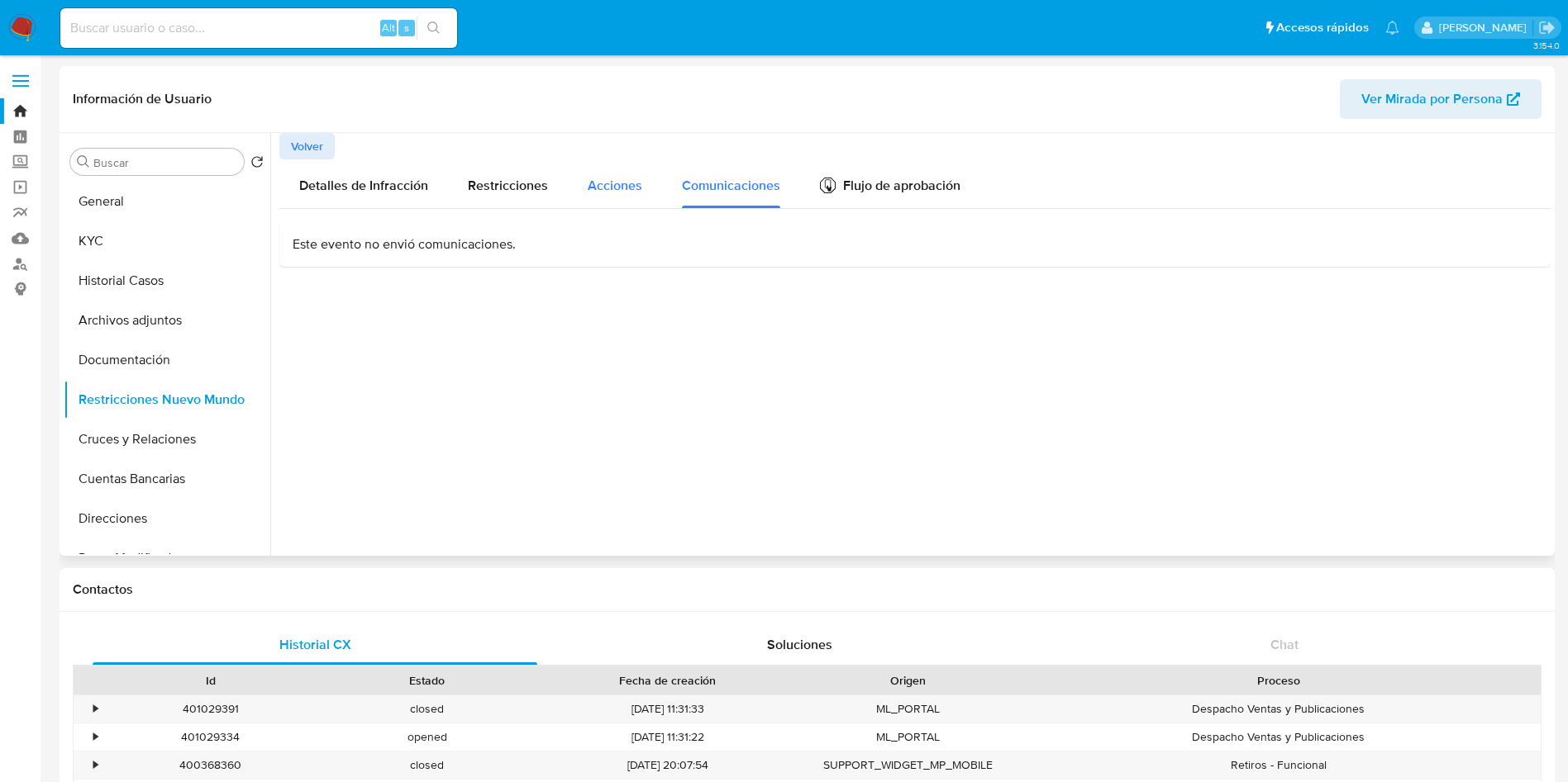
click at [618, 203] on div "Acciones" at bounding box center [615, 184] width 55 height 49
click at [522, 194] on span "Restricciones" at bounding box center [508, 185] width 80 height 19
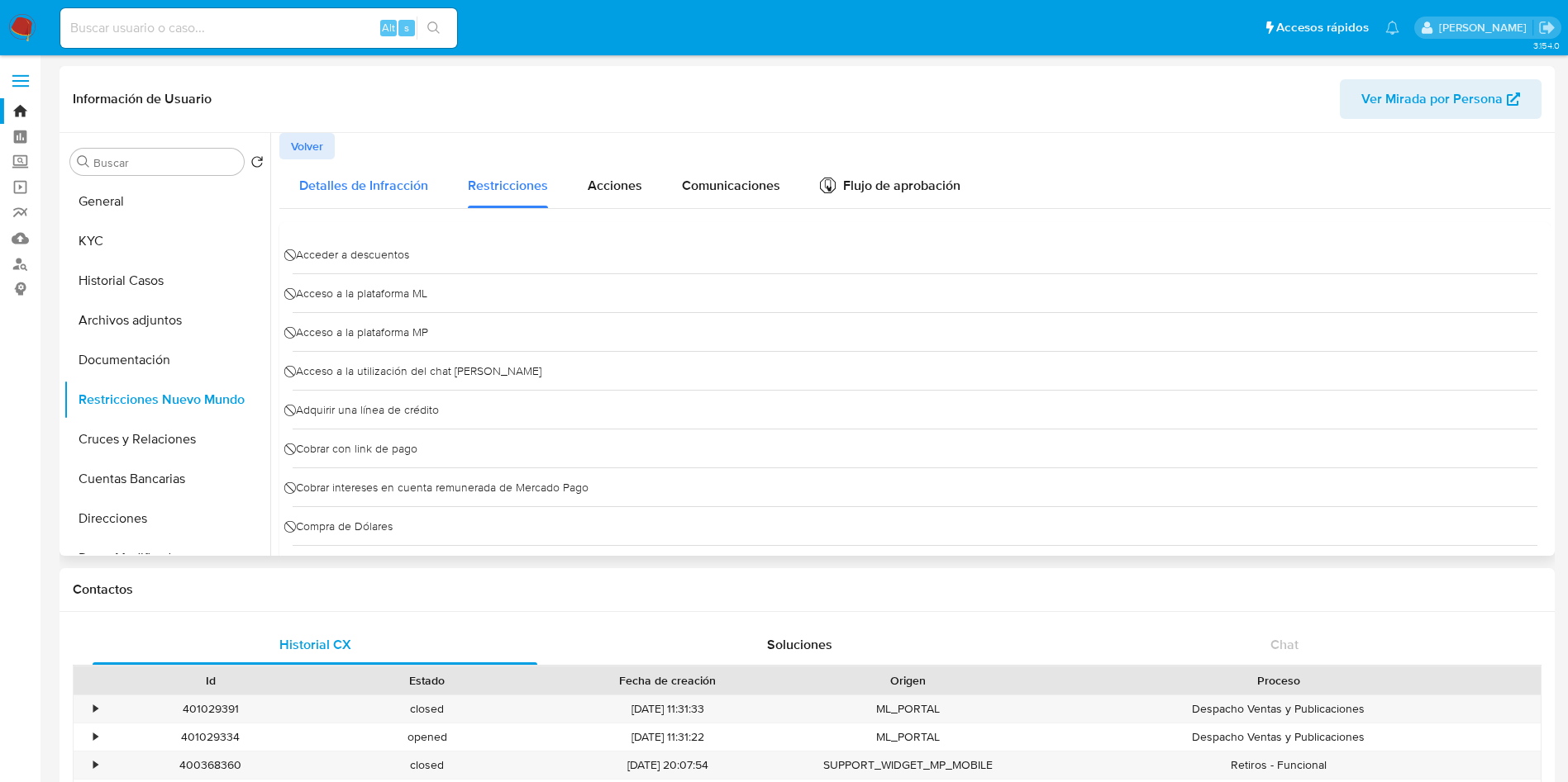
click at [386, 192] on span "Detalles de Infracción" at bounding box center [363, 185] width 129 height 19
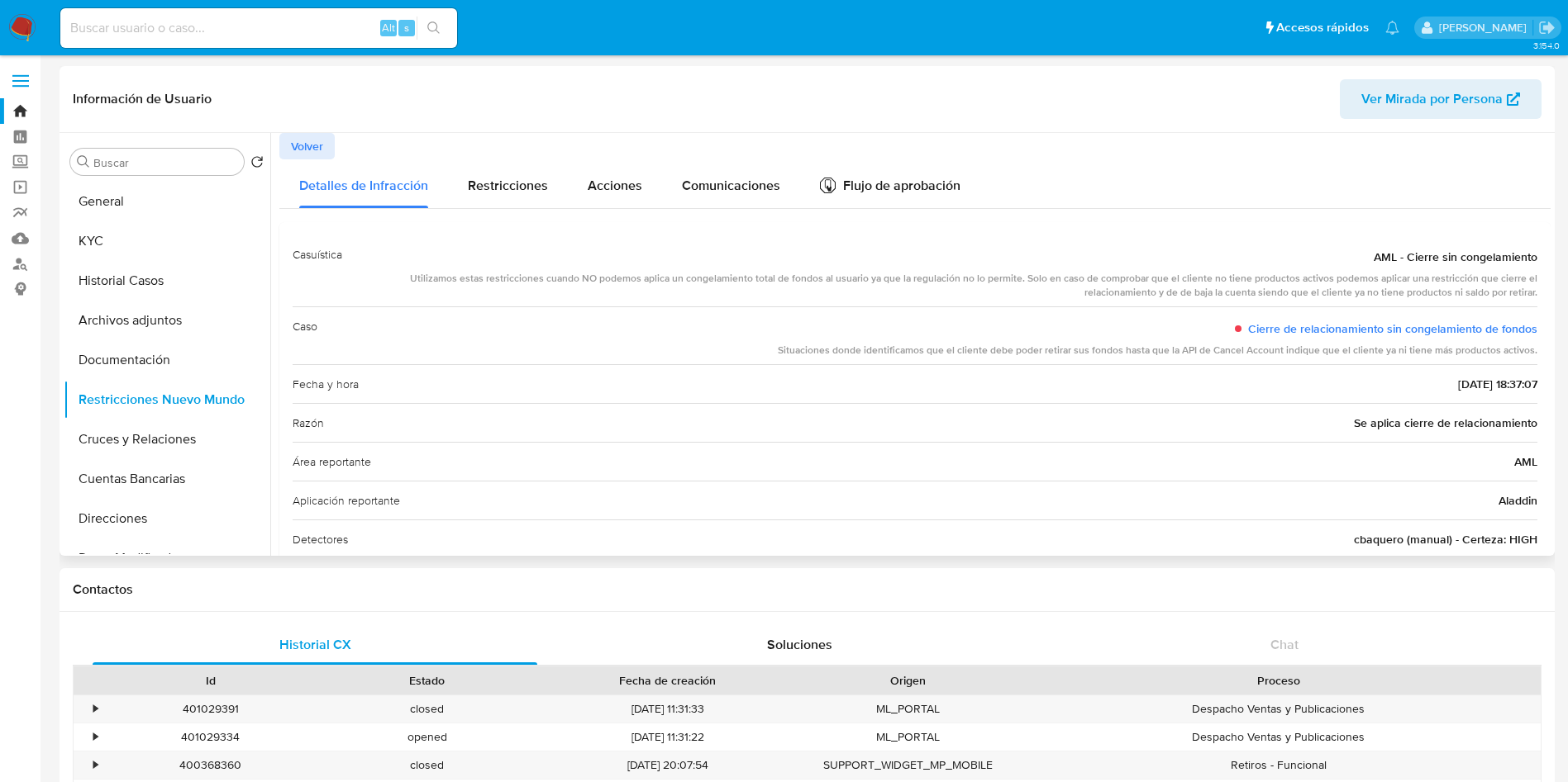
drag, startPoint x: 516, startPoint y: 280, endPoint x: 1509, endPoint y: 280, distance: 993.0
click at [1513, 278] on div "Utilizamos estas restricciones cuando NO podemos aplica un congelamiento total …" at bounding box center [945, 286] width 1181 height 28
drag, startPoint x: 1138, startPoint y: 293, endPoint x: 1526, endPoint y: 286, distance: 388.1
click at [1524, 286] on div "Utilizamos estas restricciones cuando NO podemos aplica un congelamiento total …" at bounding box center [945, 286] width 1181 height 28
click at [1112, 298] on div "Utilizamos estas restricciones cuando NO podemos aplica un congelamiento total …" at bounding box center [945, 286] width 1181 height 28
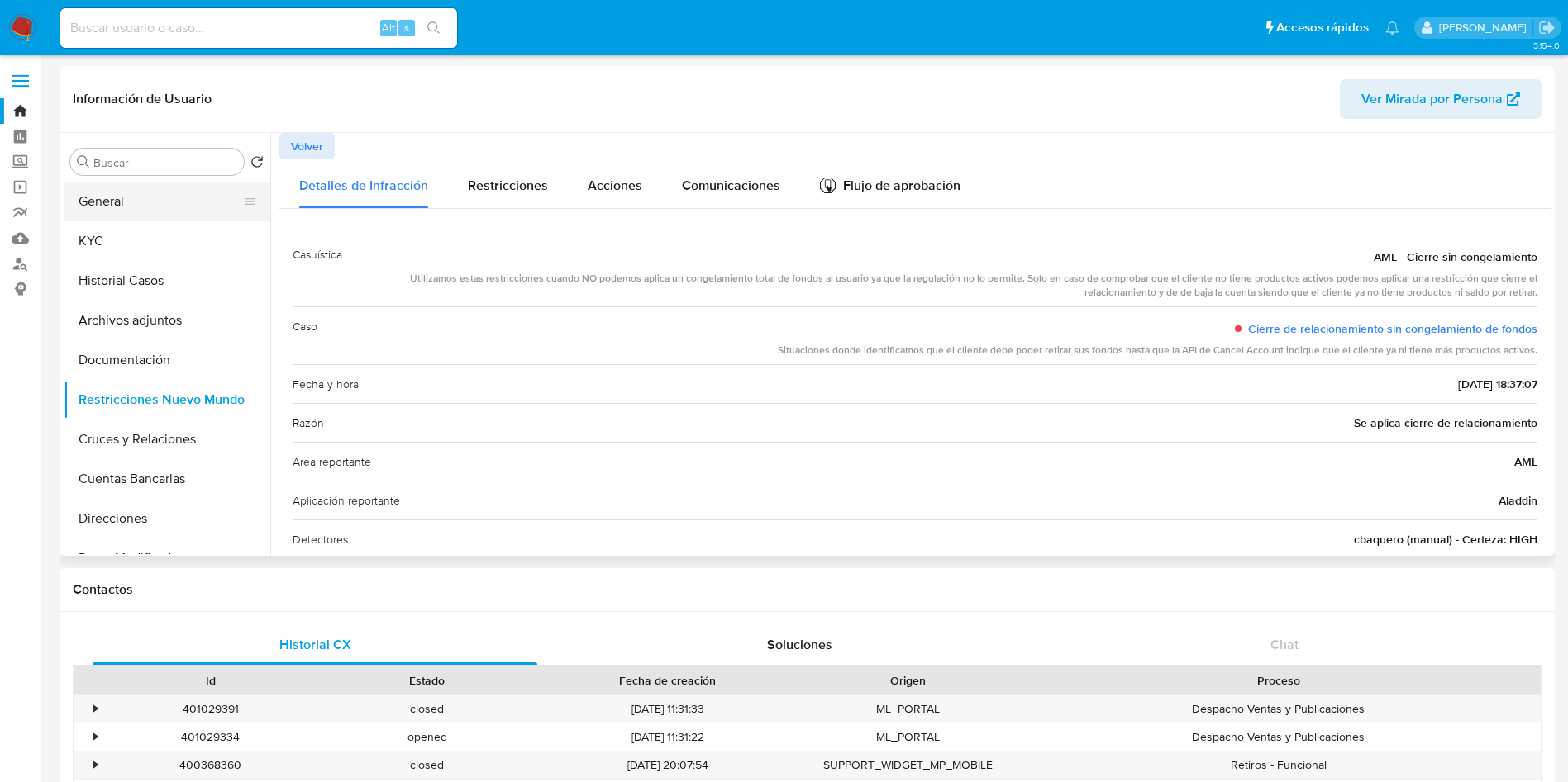
click at [121, 192] on button "General" at bounding box center [160, 202] width 194 height 40
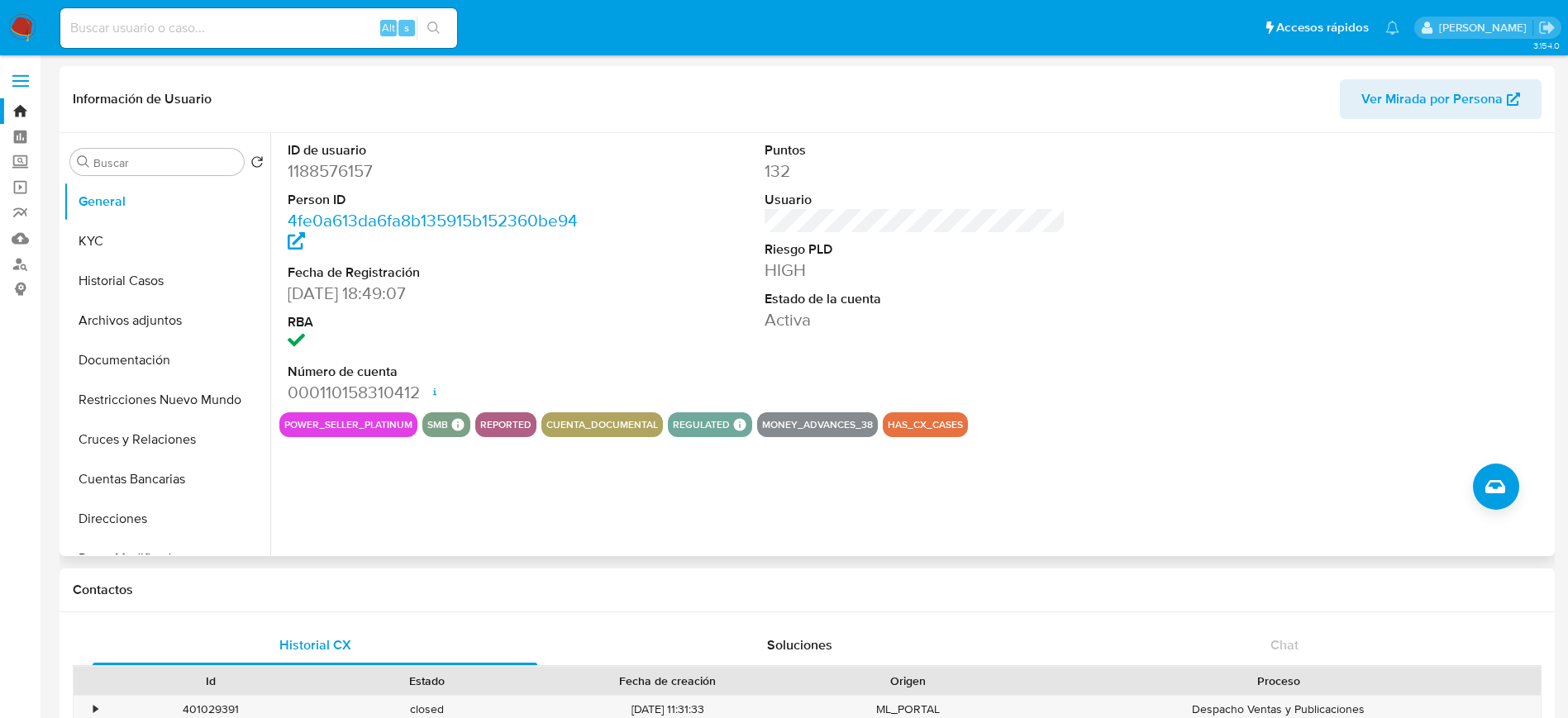
click at [125, 275] on button "Historial Casos" at bounding box center [167, 281] width 207 height 40
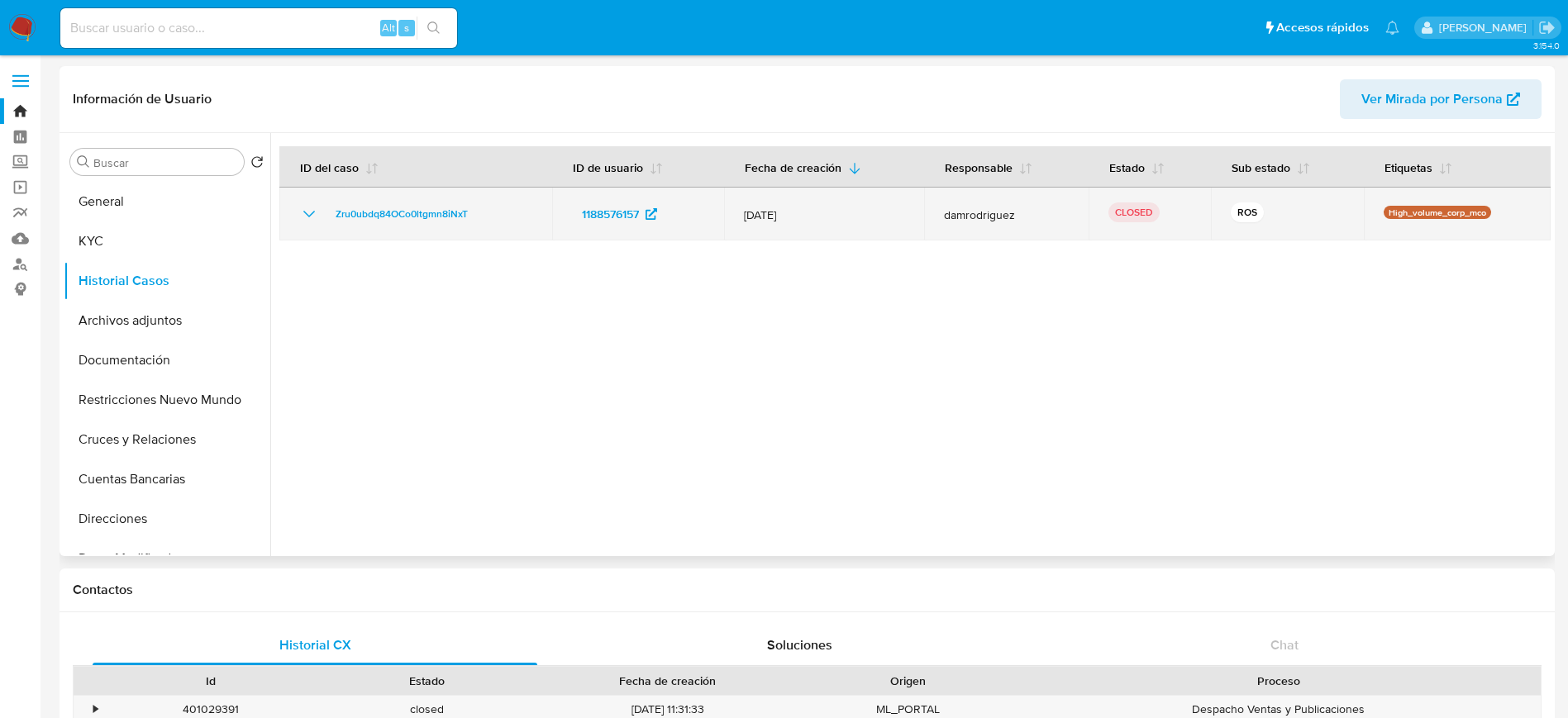
click at [308, 214] on icon "Mostrar/Ocultar" at bounding box center [309, 214] width 12 height 7
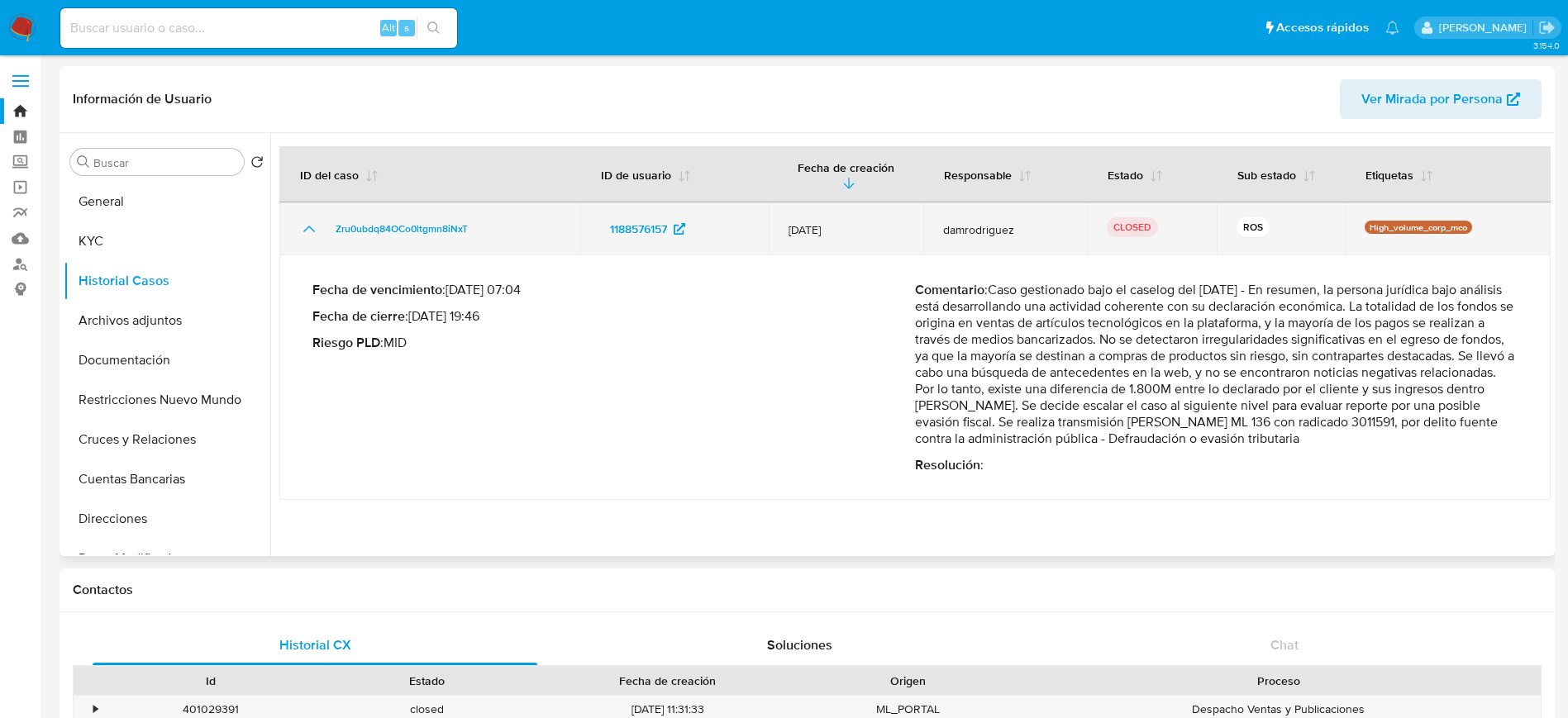
click at [308, 219] on icon "Mostrar/Ocultar" at bounding box center [309, 229] width 20 height 20
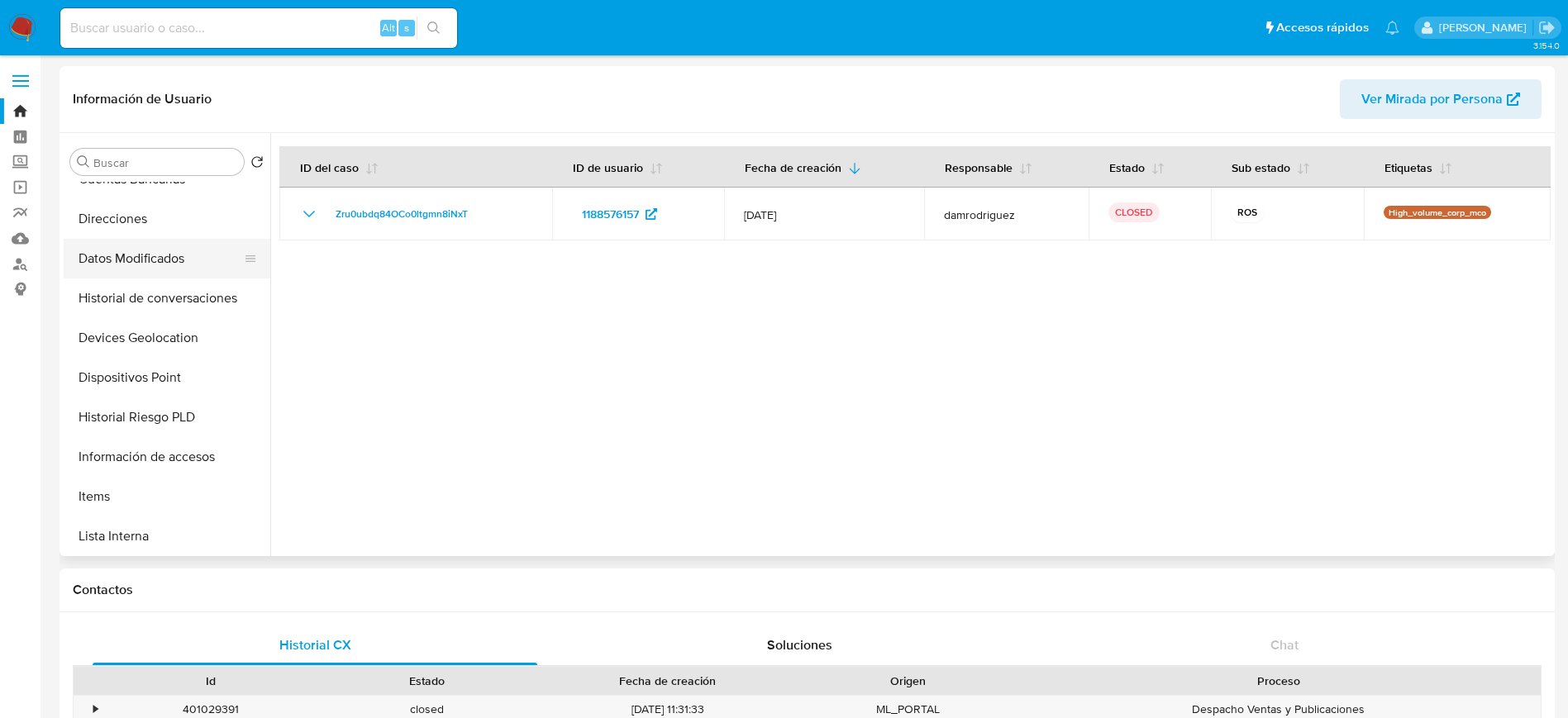
scroll to position [371, 0]
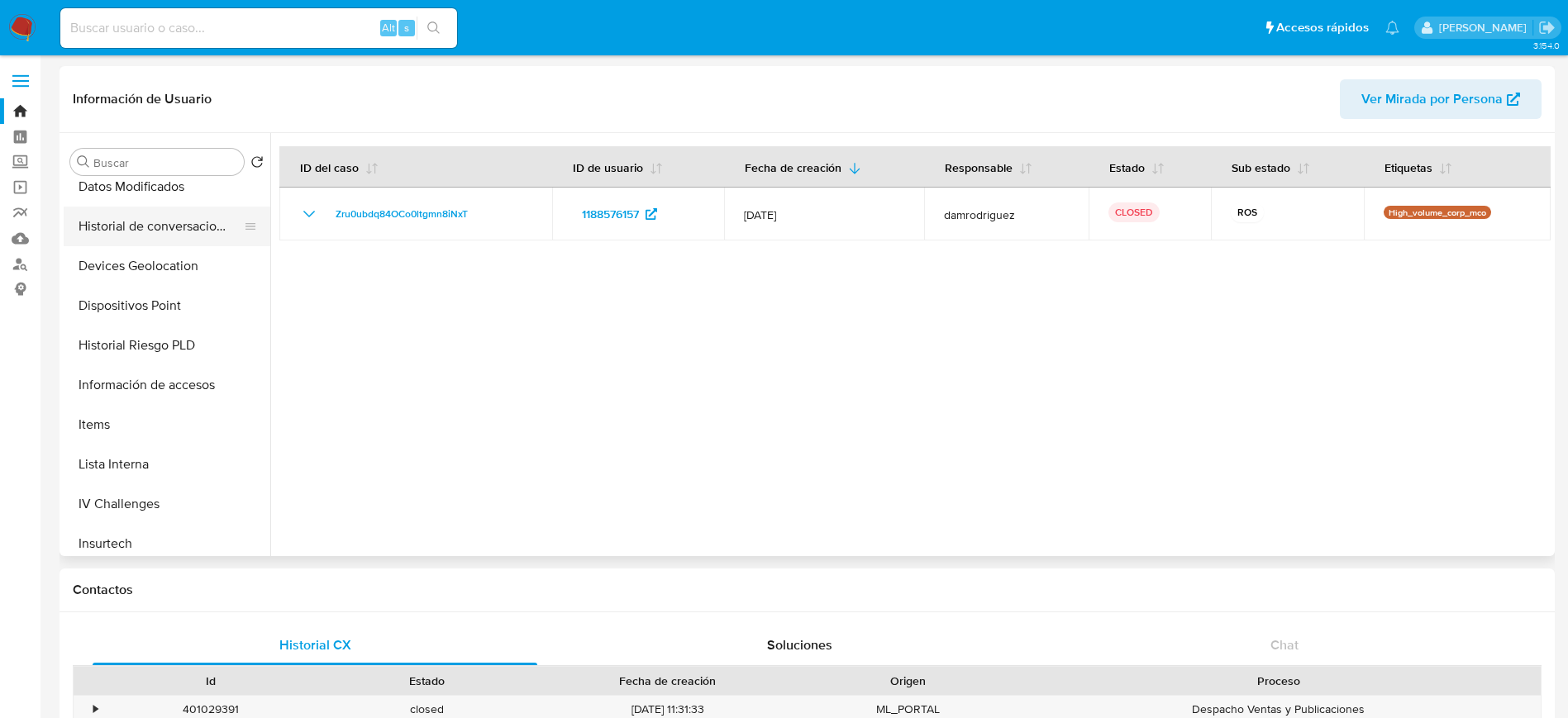
click at [167, 228] on button "Historial de conversaciones" at bounding box center [160, 227] width 194 height 40
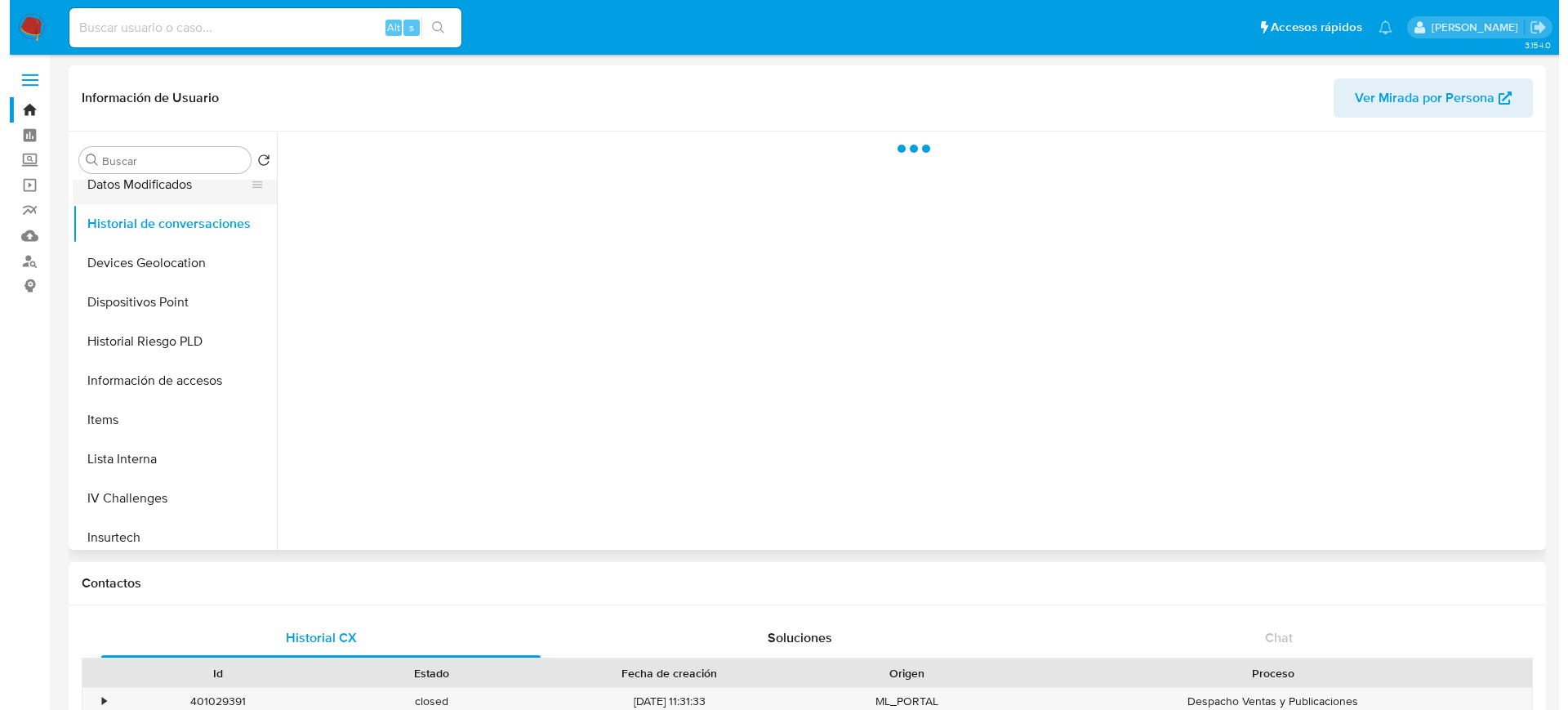
scroll to position [245, 0]
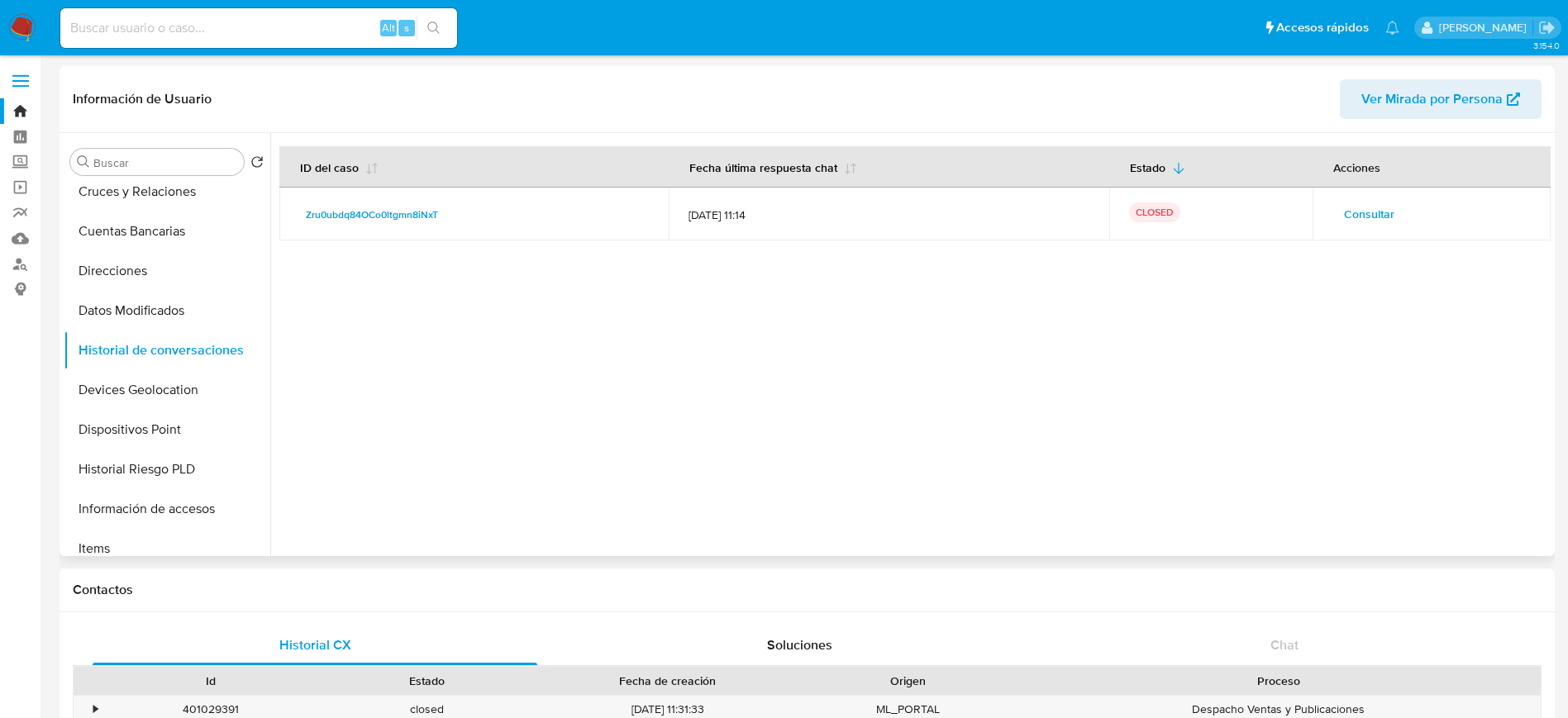
click at [1372, 219] on span "Consultar" at bounding box center [1368, 214] width 51 height 23
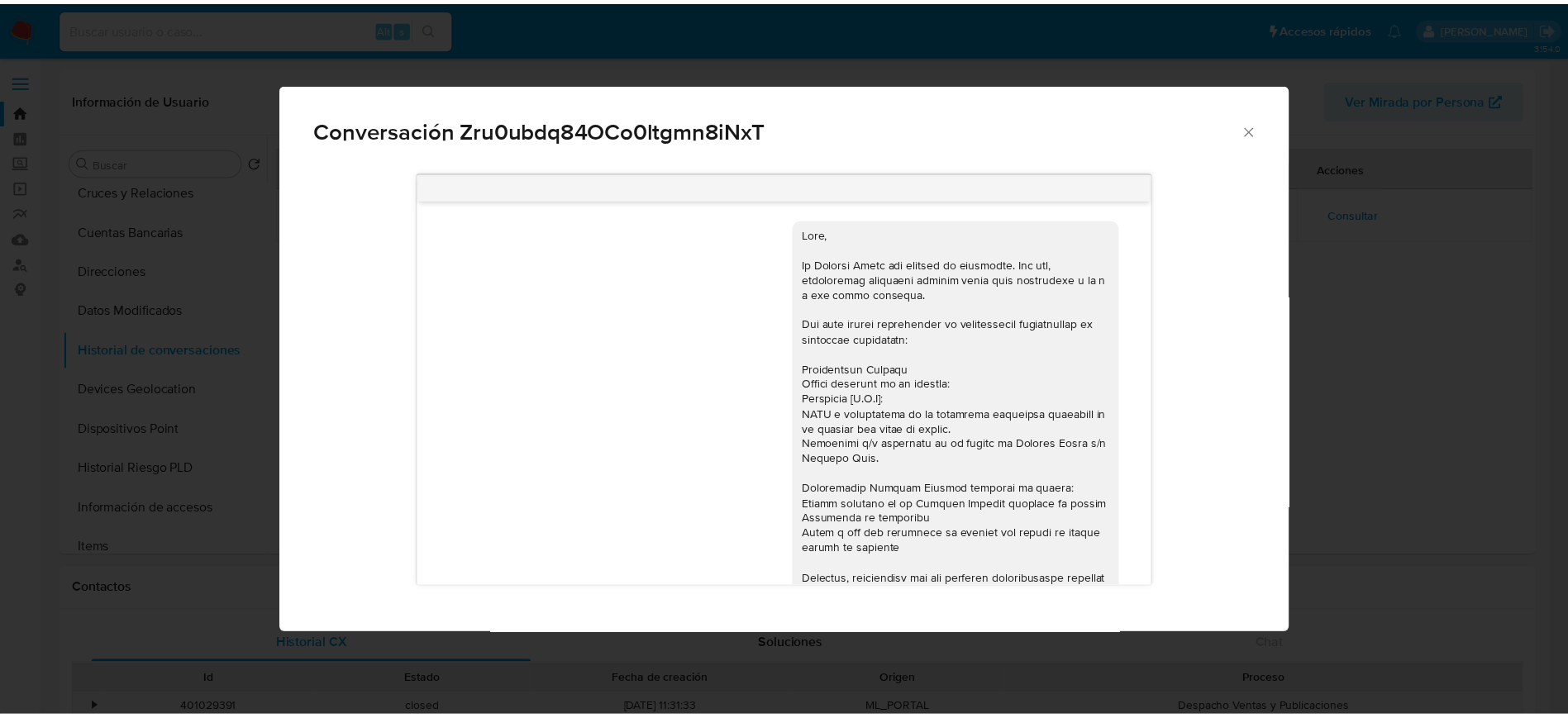
scroll to position [797, 0]
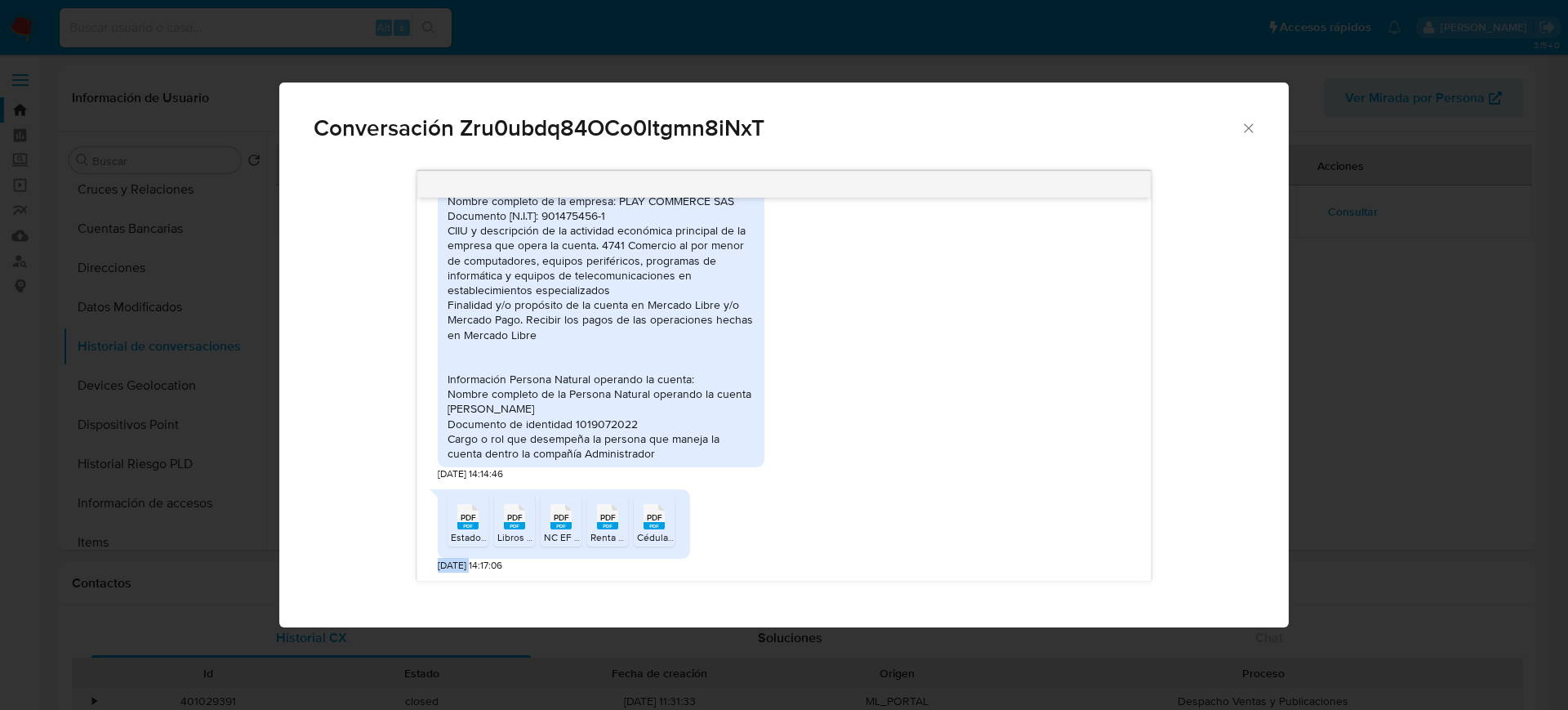
drag, startPoint x: 439, startPoint y: 567, endPoint x: 541, endPoint y: 555, distance: 102.7
click at [481, 564] on div "[DATE] 19:47:11 Información Empresa Nombre completo de la empresa: PLAY COMMERC…" at bounding box center [784, 390] width 733 height 383
click at [830, 540] on div "PDF PDF Estado de resultados 2024.pdf PDF PDF Libros Auxiliares Costos 2024.pdf…" at bounding box center [784, 526] width 692 height 91
drag, startPoint x: 435, startPoint y: 561, endPoint x: 467, endPoint y: 572, distance: 33.8
click at [467, 572] on div "[DATE] 19:47:11 Información Empresa Nombre completo de la empresa: PLAY COMMERC…" at bounding box center [784, 390] width 733 height 383
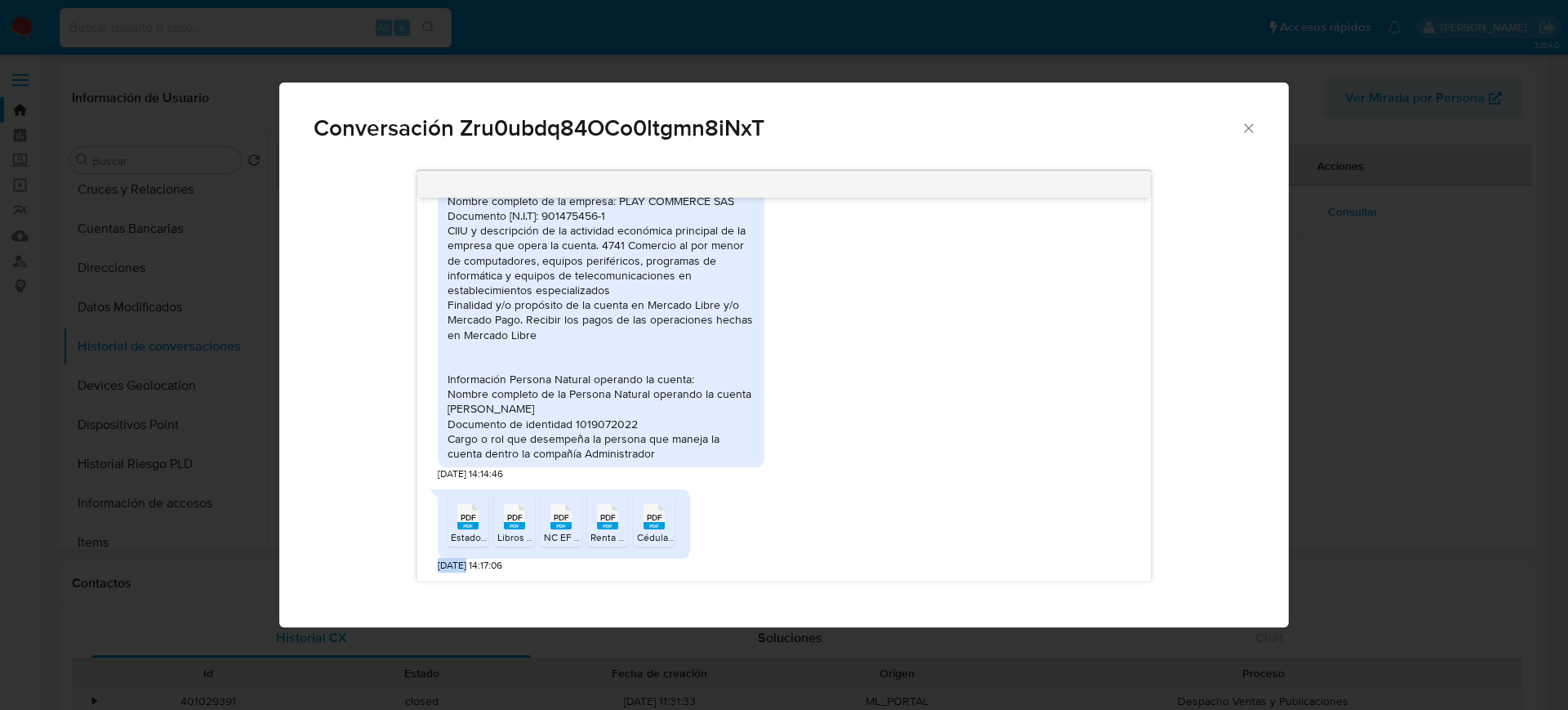
click at [0, 331] on div "Conversación Zru0ubdq84OCo0ltgmn8iNxT [DATE] 19:47:11 Información Empresa Nombr…" at bounding box center [784, 355] width 1568 height 710
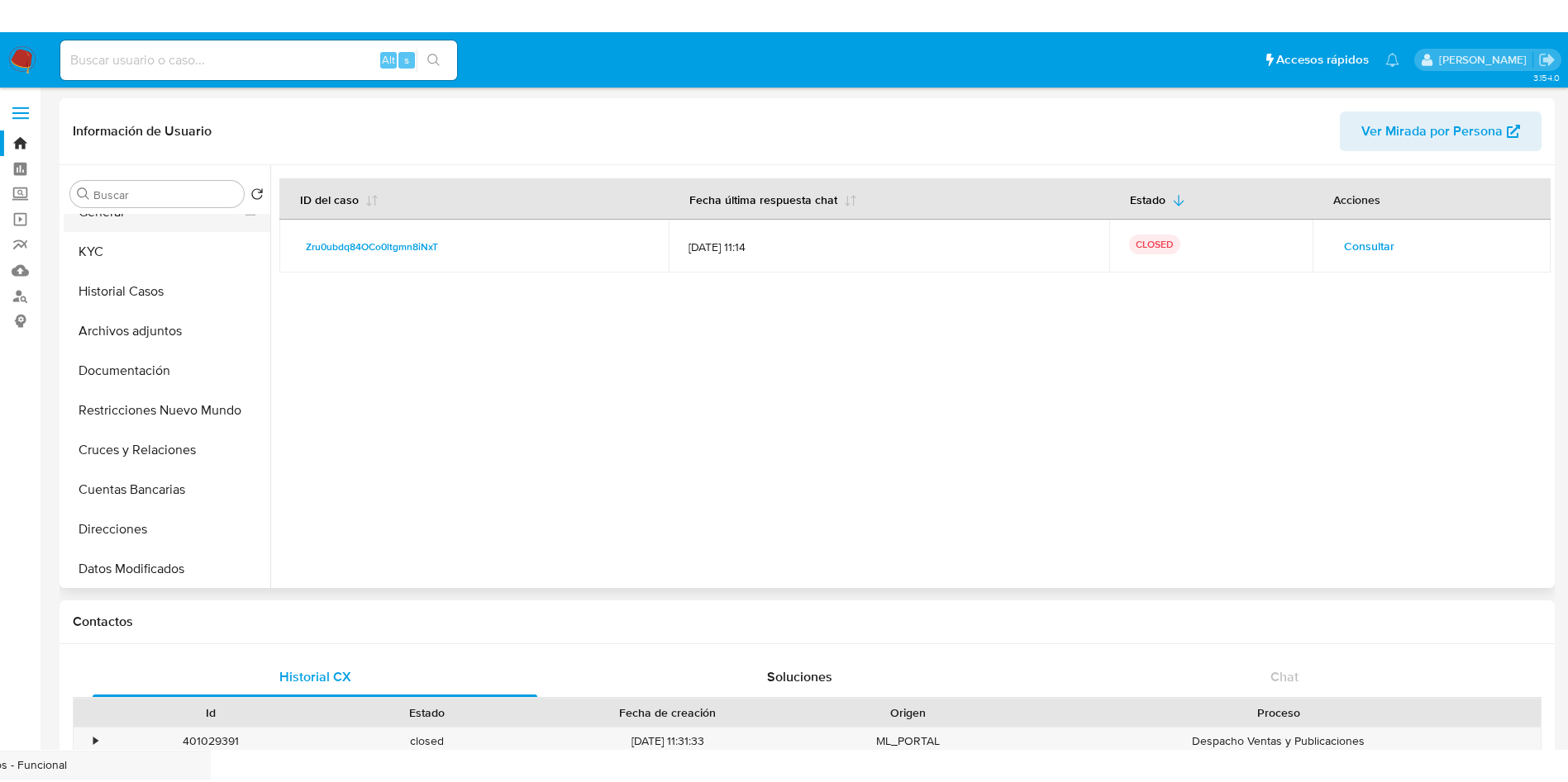
scroll to position [0, 0]
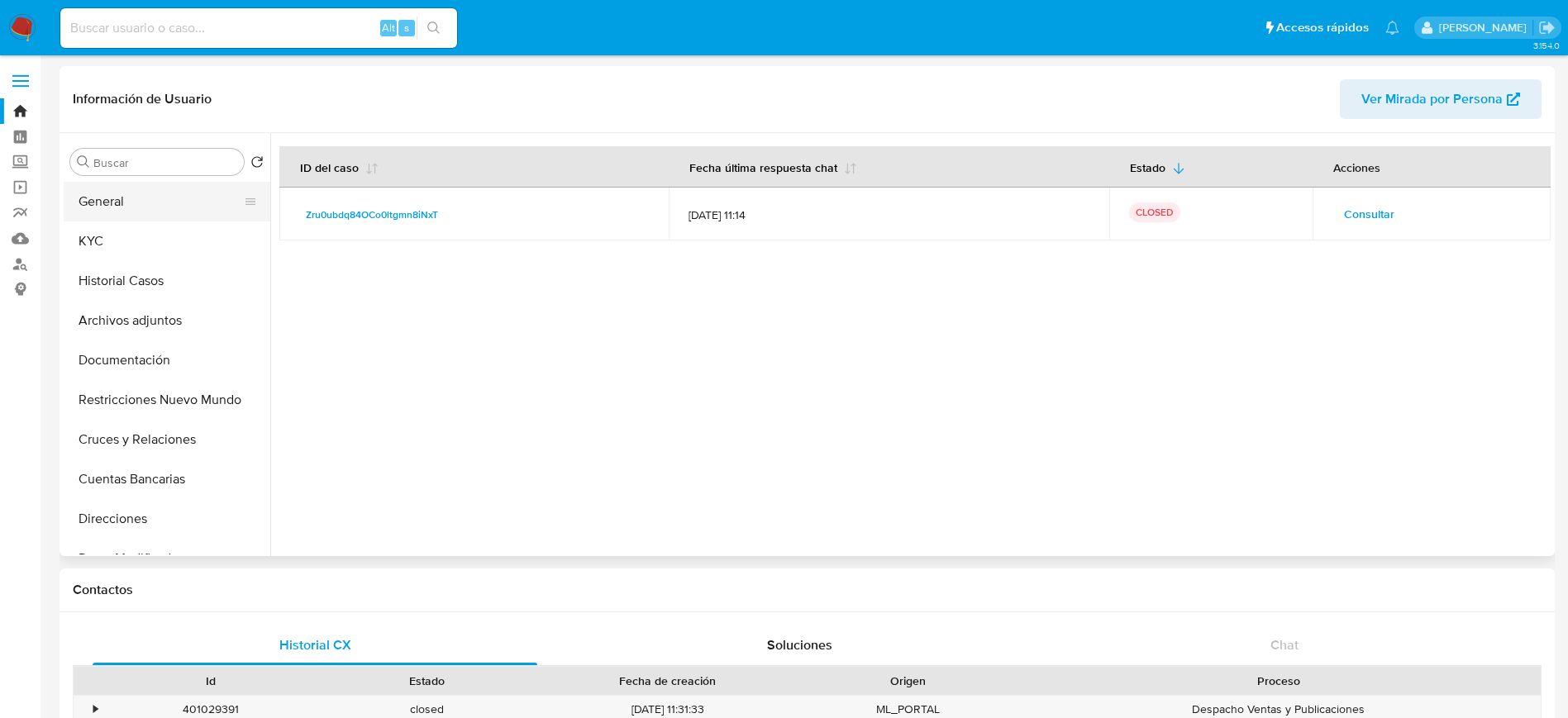
click at [161, 186] on button "General" at bounding box center [160, 202] width 194 height 40
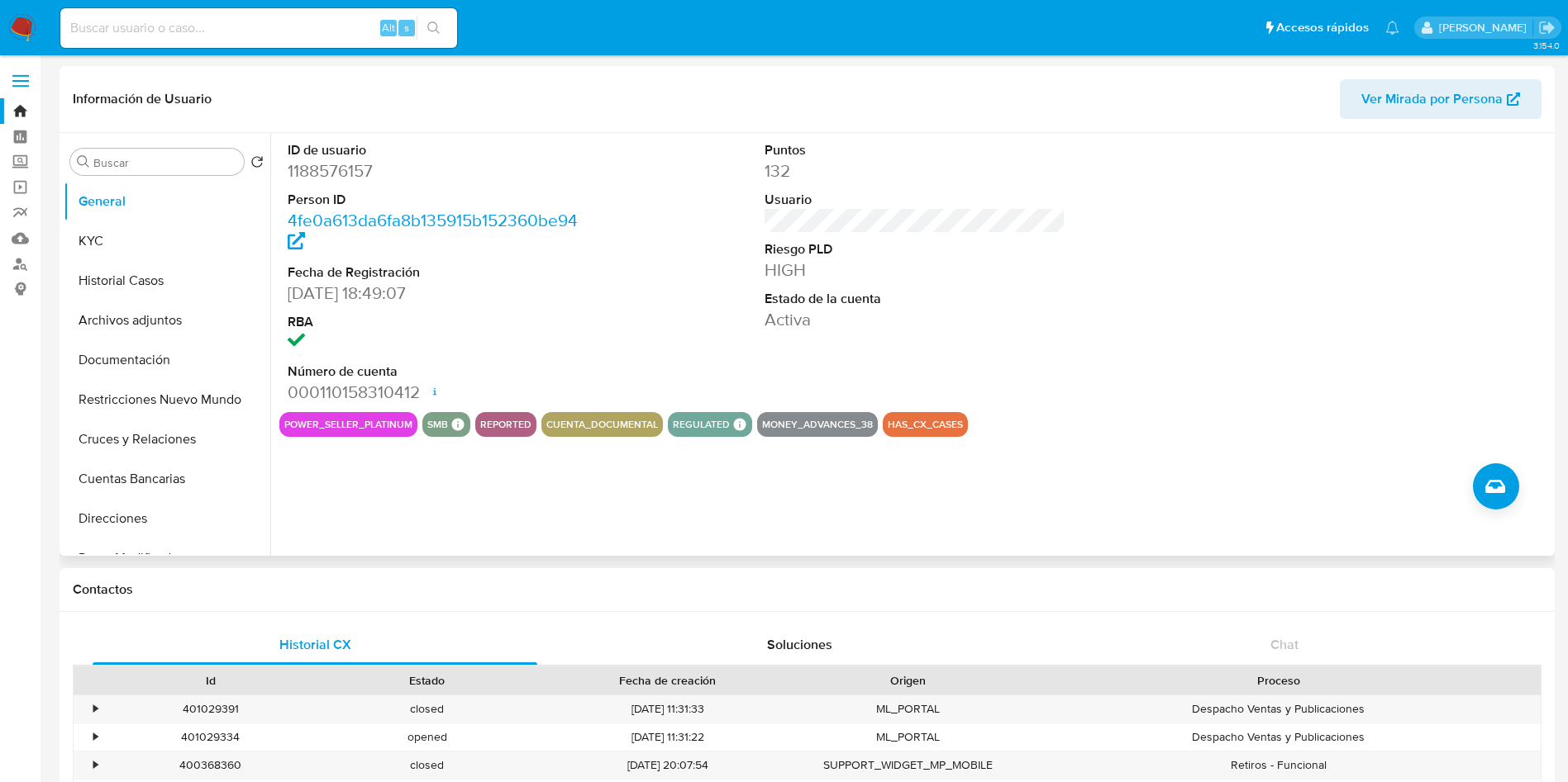
click at [343, 182] on dd "1188576157" at bounding box center [438, 171] width 302 height 23
click at [343, 182] on dd "1188576157" at bounding box center [438, 171] width 302 height 23
click at [1196, 477] on div "ID de usuario 1188576157 Person ID 4fe0a613da6fa8b135915b152360be94 Fecha de Re…" at bounding box center [910, 344] width 1280 height 423
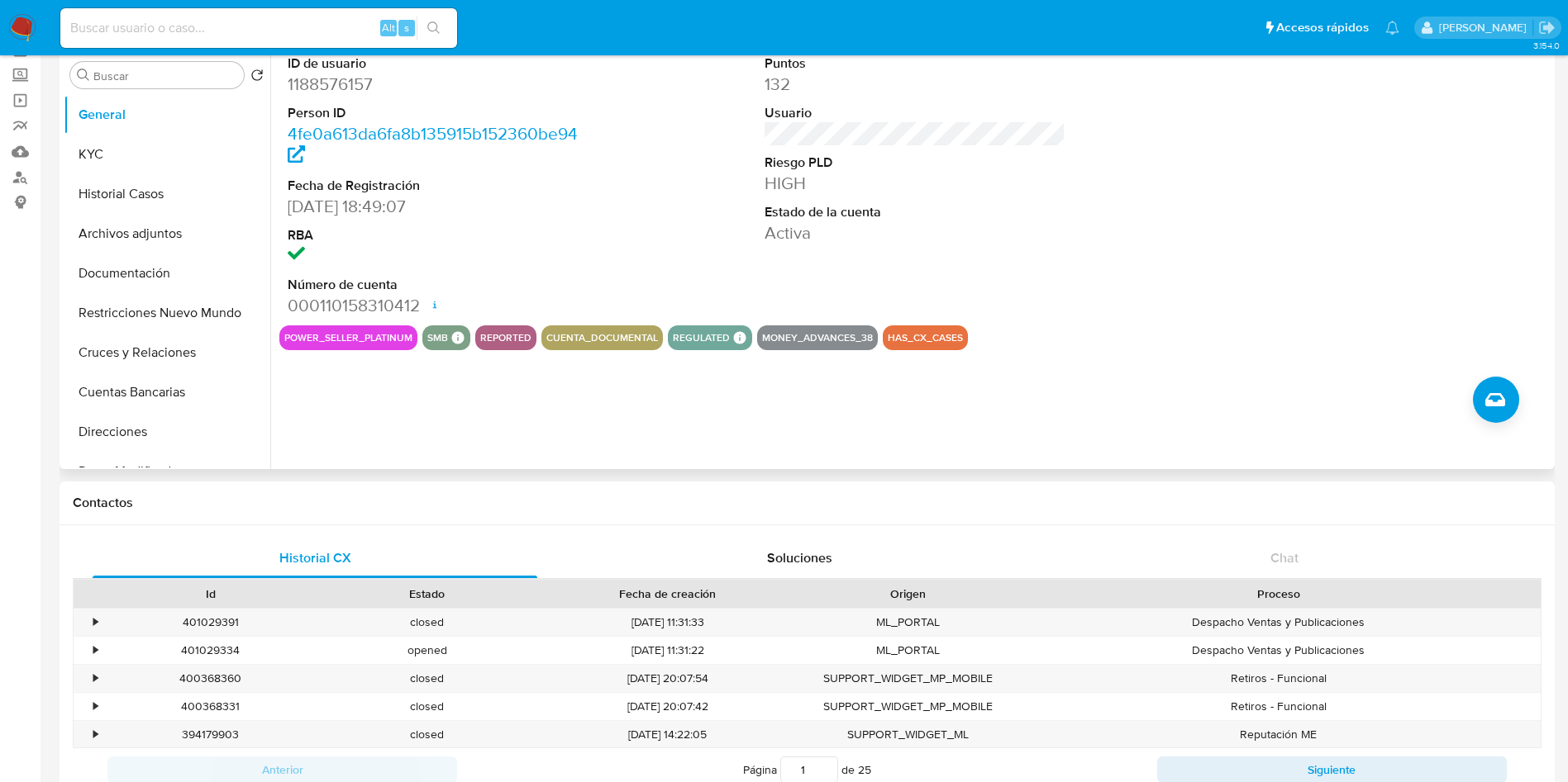
scroll to position [124, 0]
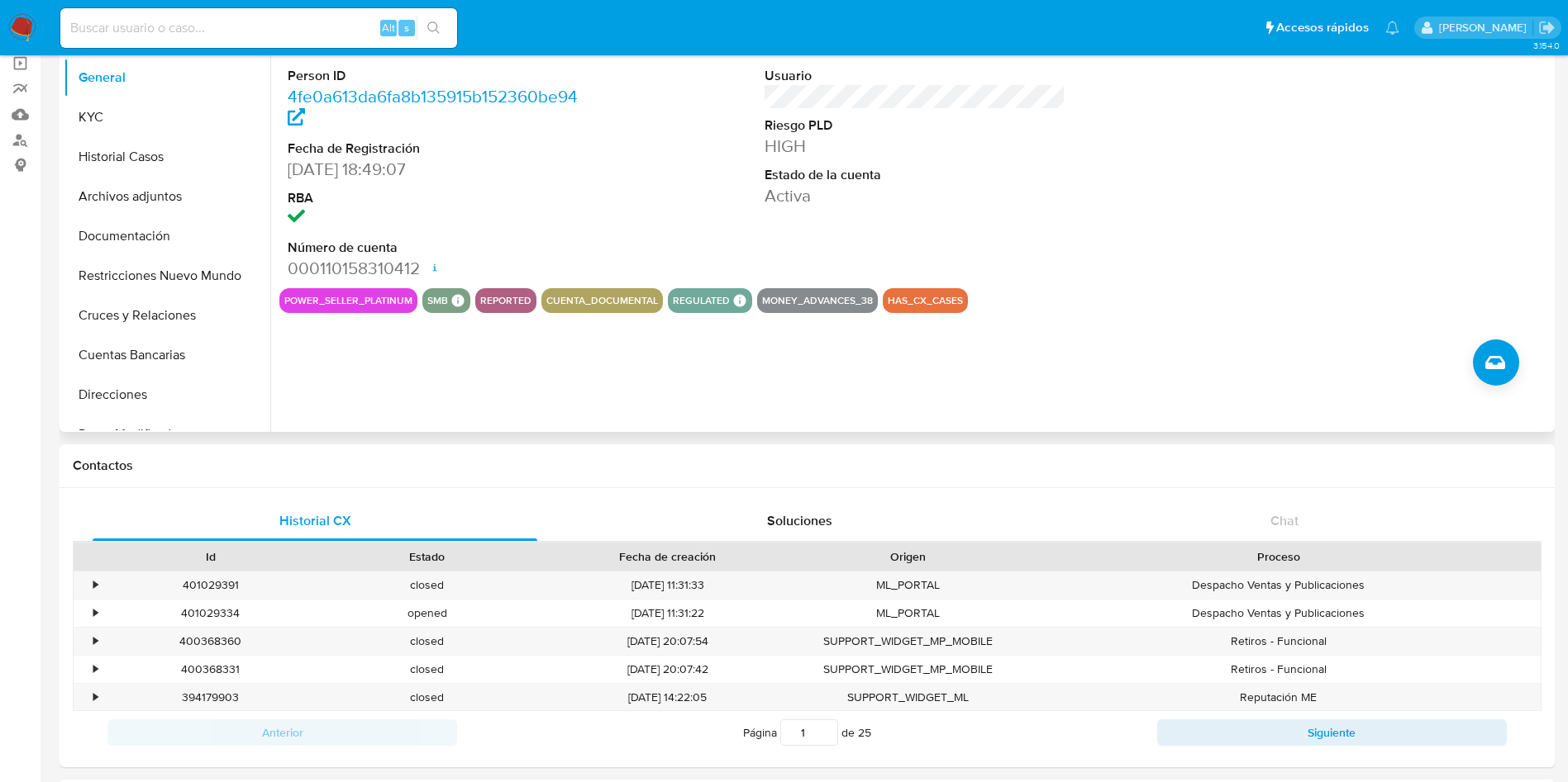
click at [1291, 329] on div "ID de usuario 1188576157 Person ID 4fe0a613da6fa8b135915b152360be94 Fecha de Re…" at bounding box center [910, 220] width 1280 height 423
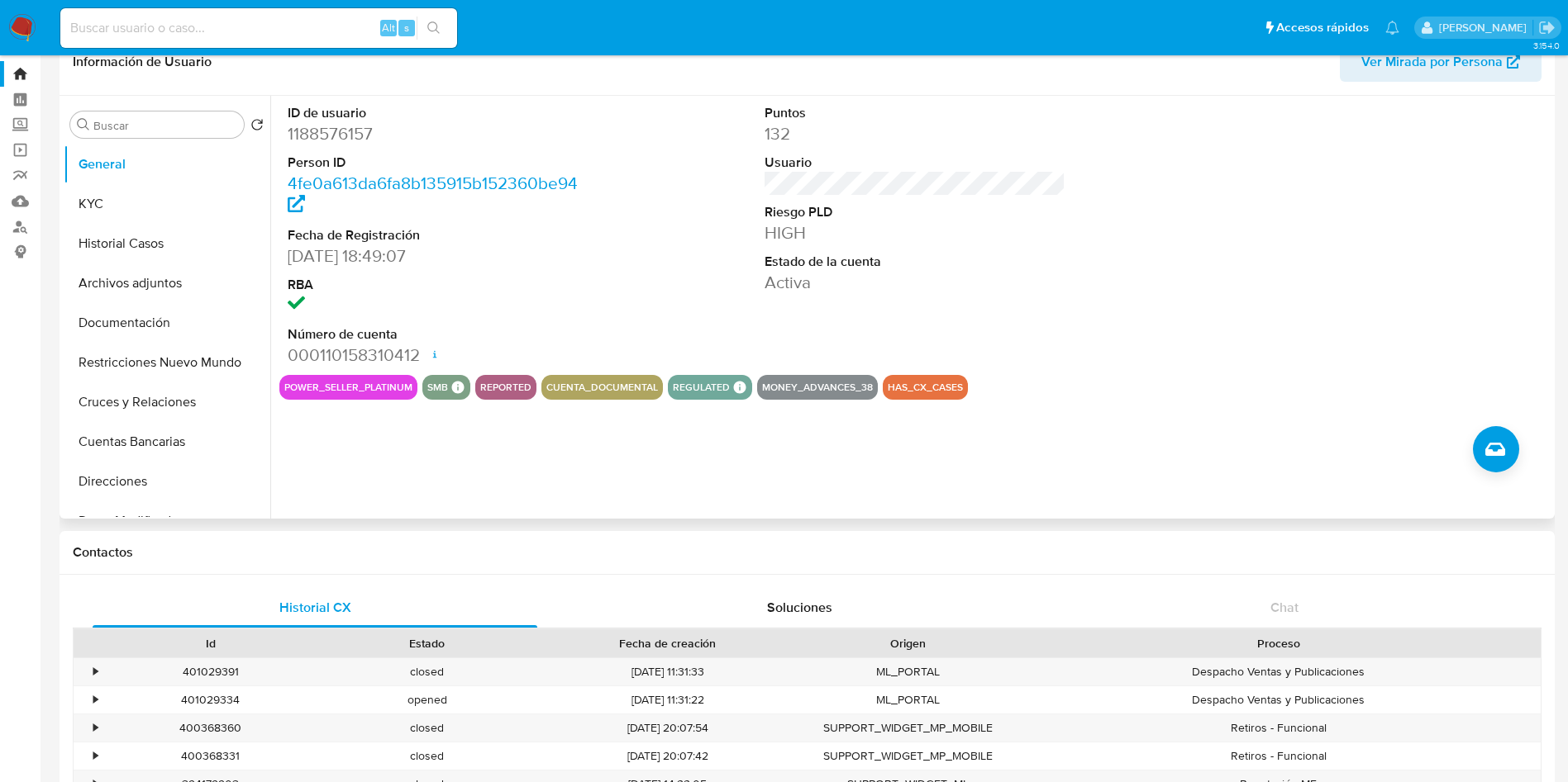
scroll to position [0, 0]
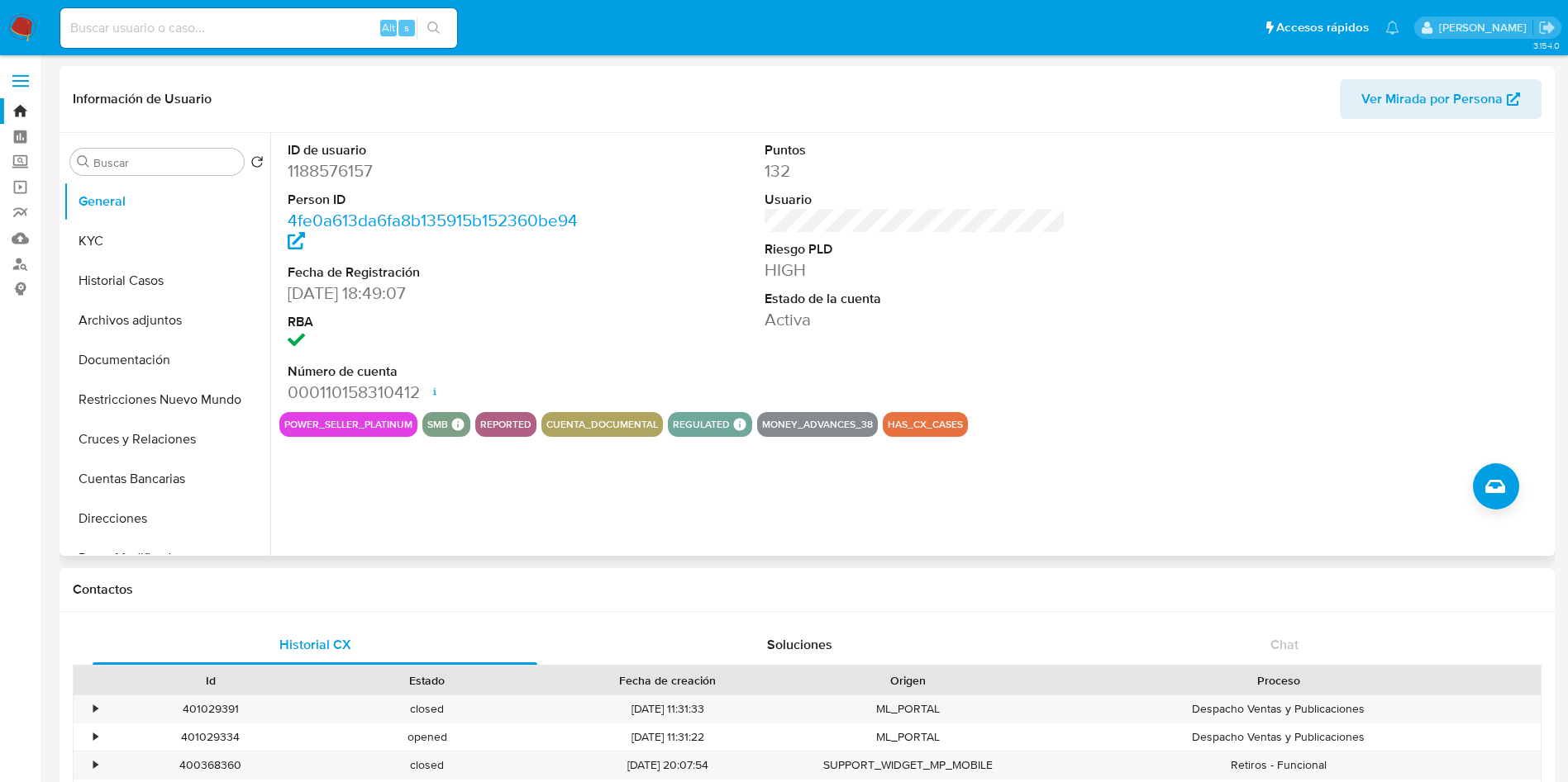
click at [1063, 314] on div "Puntos 132 Usuario Riesgo PLD HIGH Estado de la cuenta Activa" at bounding box center [915, 273] width 318 height 279
click at [1188, 370] on div "ID de usuario 1188576157 Person ID 4fe0a613da6fa8b135915b152360be94 Fecha de Re…" at bounding box center [915, 273] width 1271 height 279
